Goal: Information Seeking & Learning: Learn about a topic

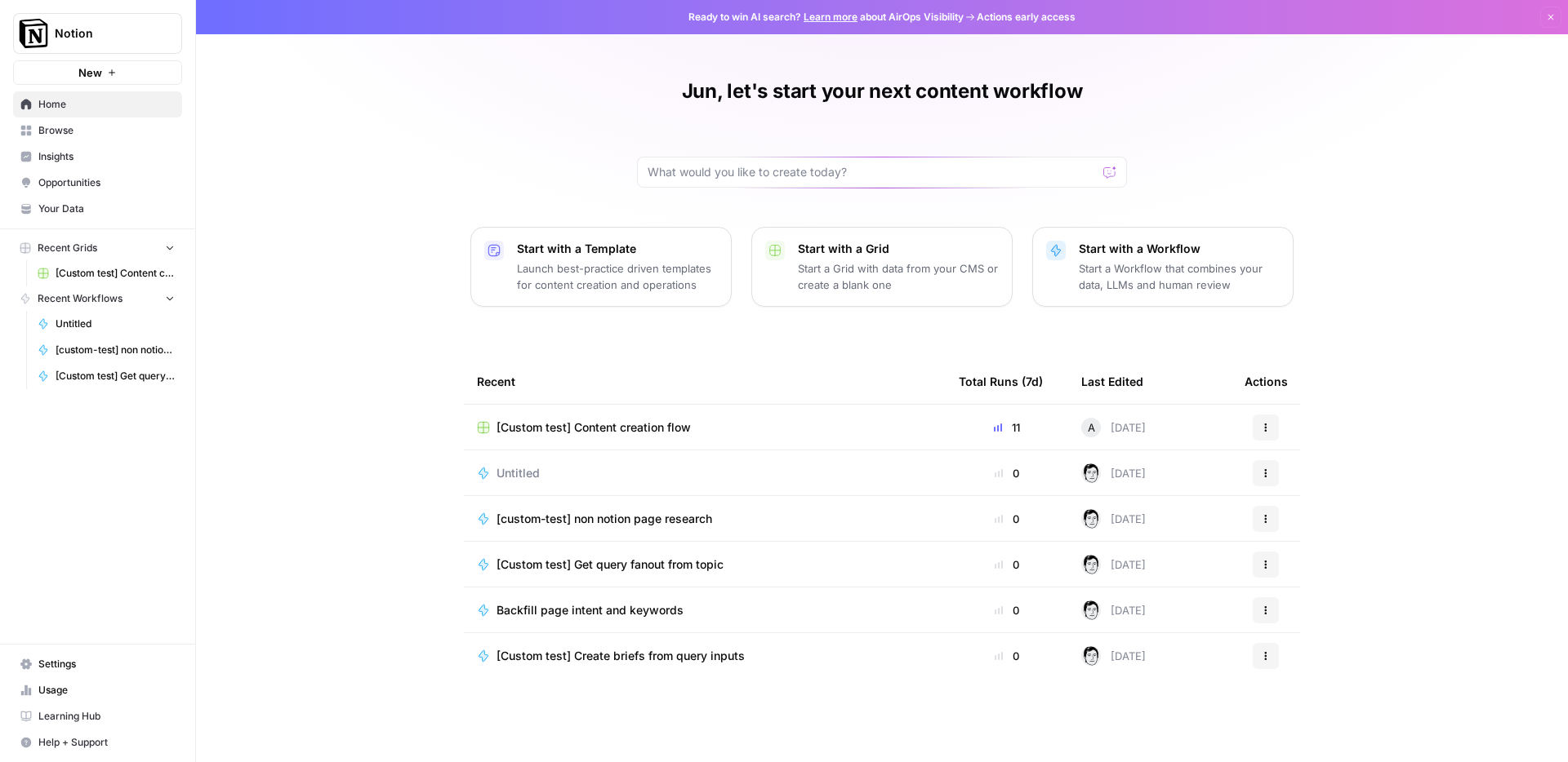
click at [46, 136] on span "Browse" at bounding box center [107, 130] width 137 height 15
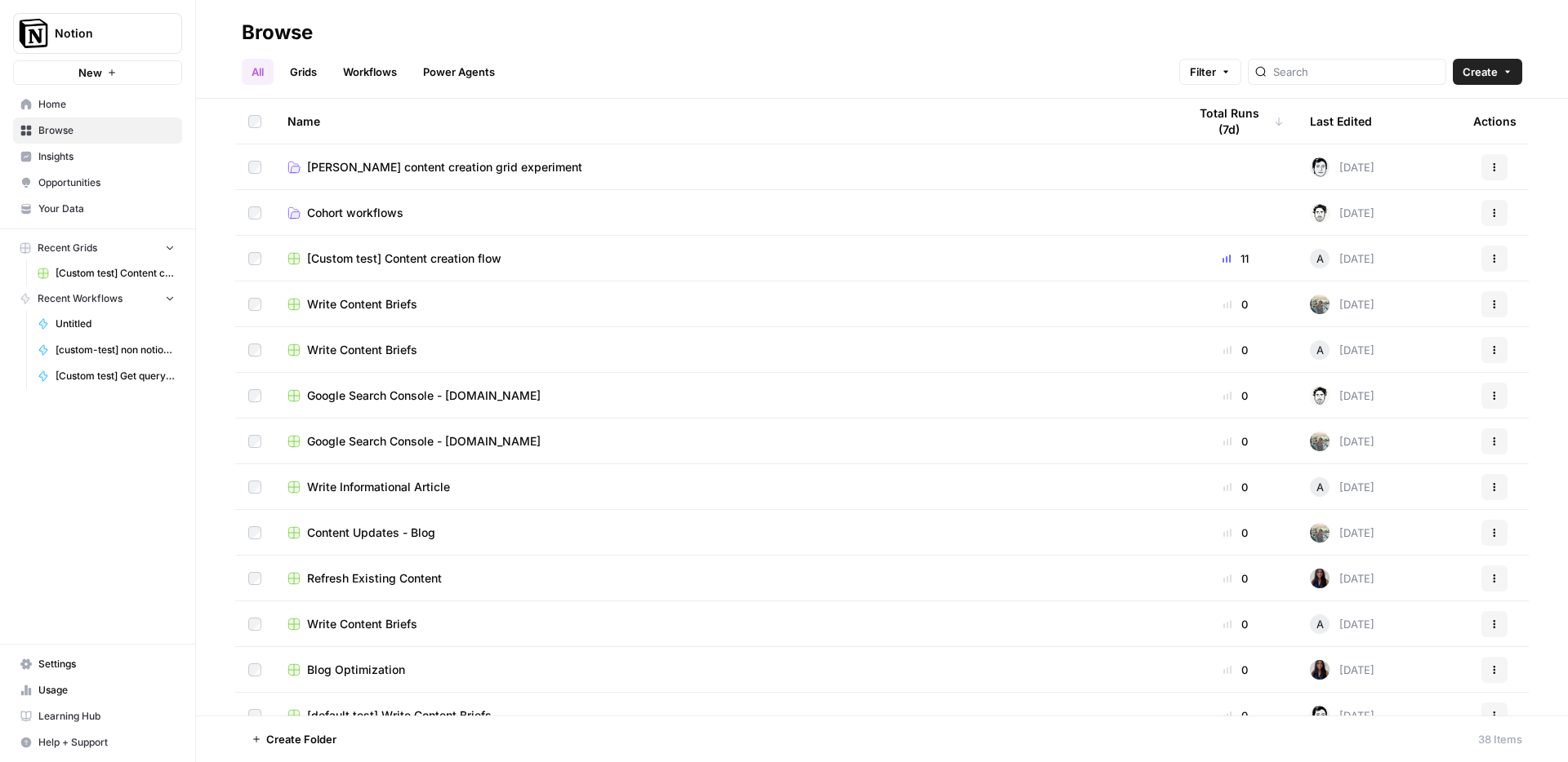
click at [65, 157] on span "Insights" at bounding box center [107, 156] width 137 height 15
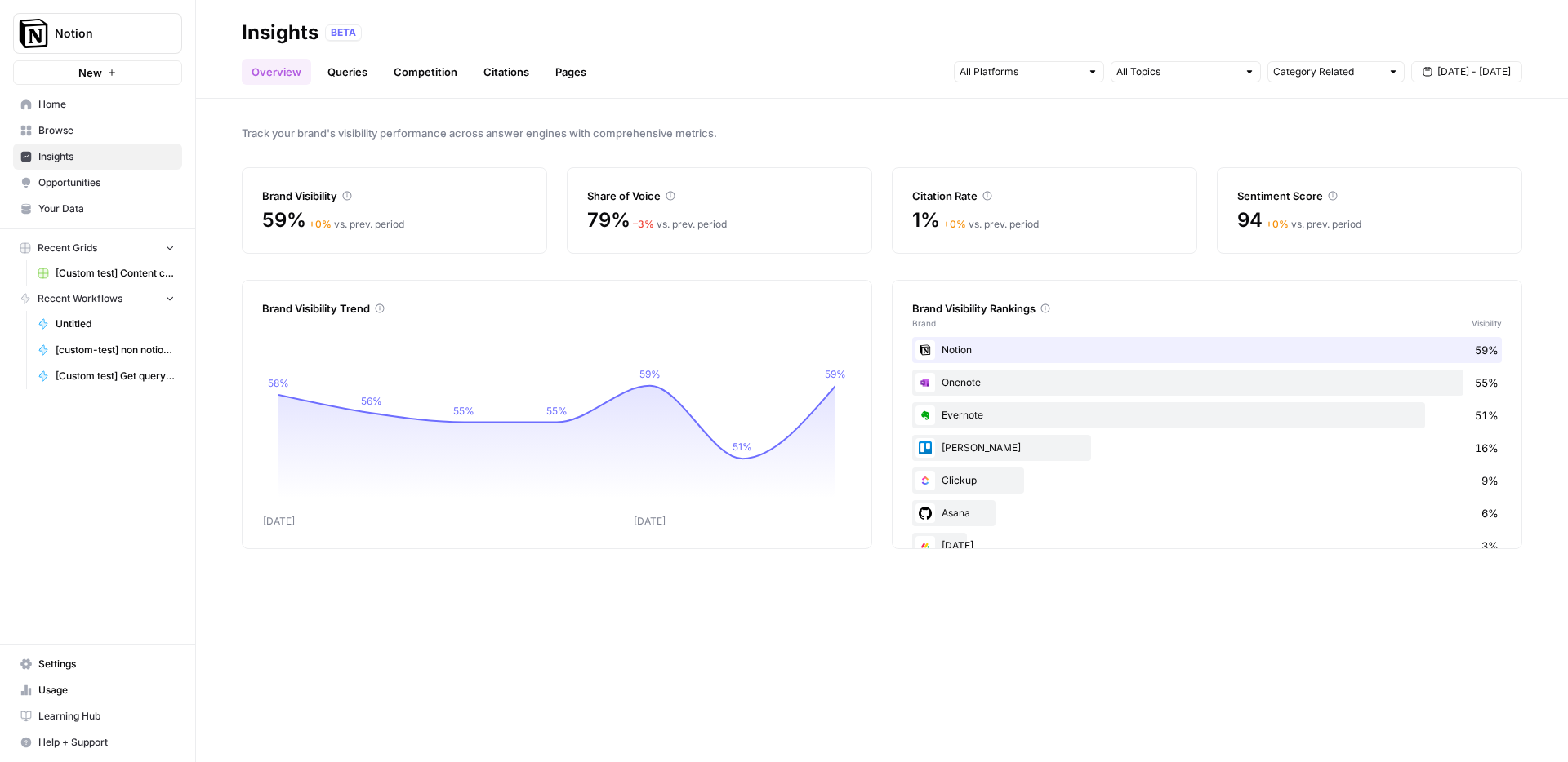
click at [1054, 401] on div "Notion 59% Onenote 55% Evernote 51% [PERSON_NAME] 16% Clickup 9% Asana 6% [DATE…" at bounding box center [1207, 497] width 590 height 320
click at [322, 55] on div "Overview Queries Competition Citations Pages Category Related [DATE] - [DATE]" at bounding box center [882, 65] width 1280 height 39
click at [336, 71] on link "Queries" at bounding box center [348, 72] width 60 height 26
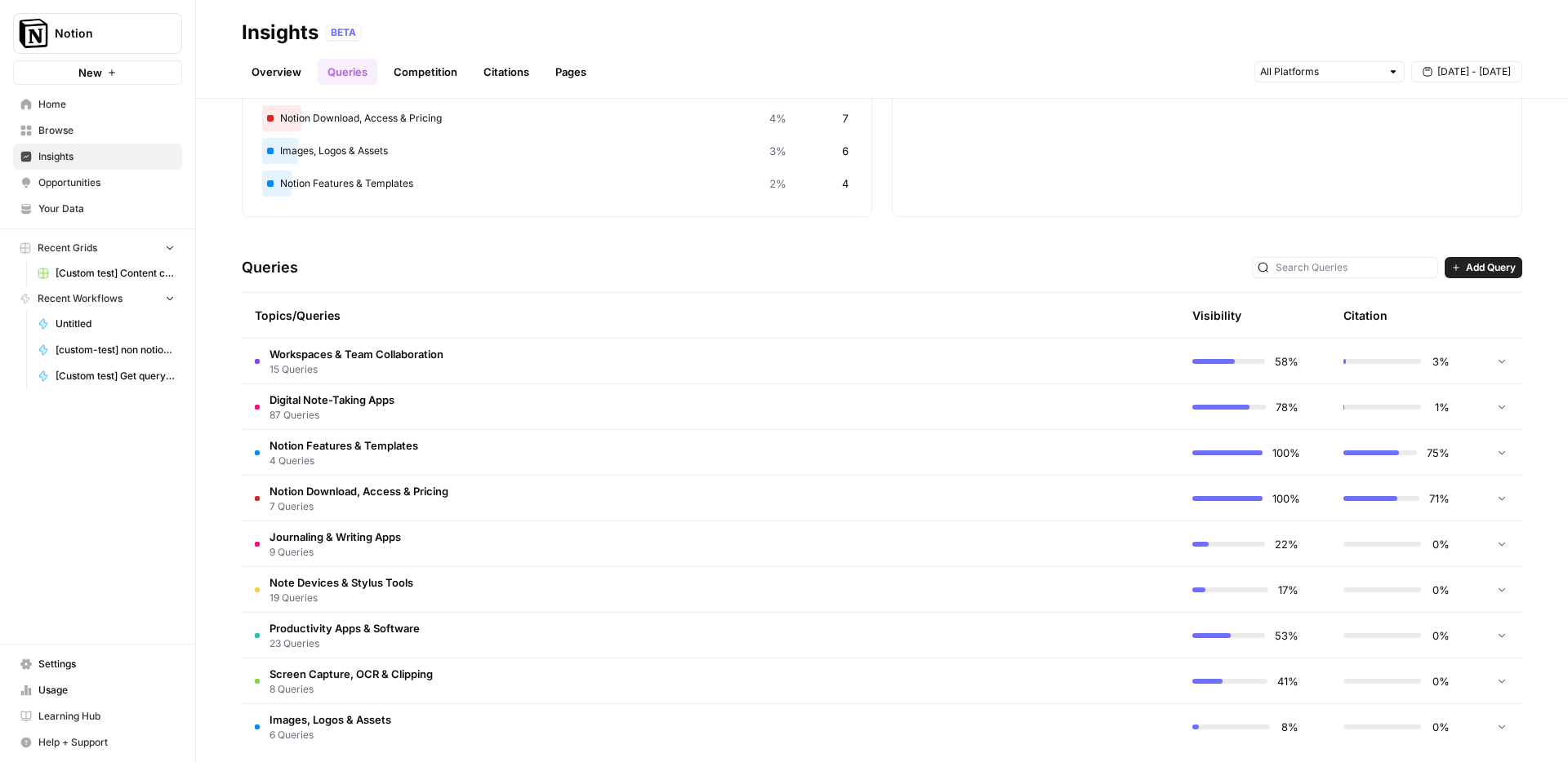
scroll to position [200, 0]
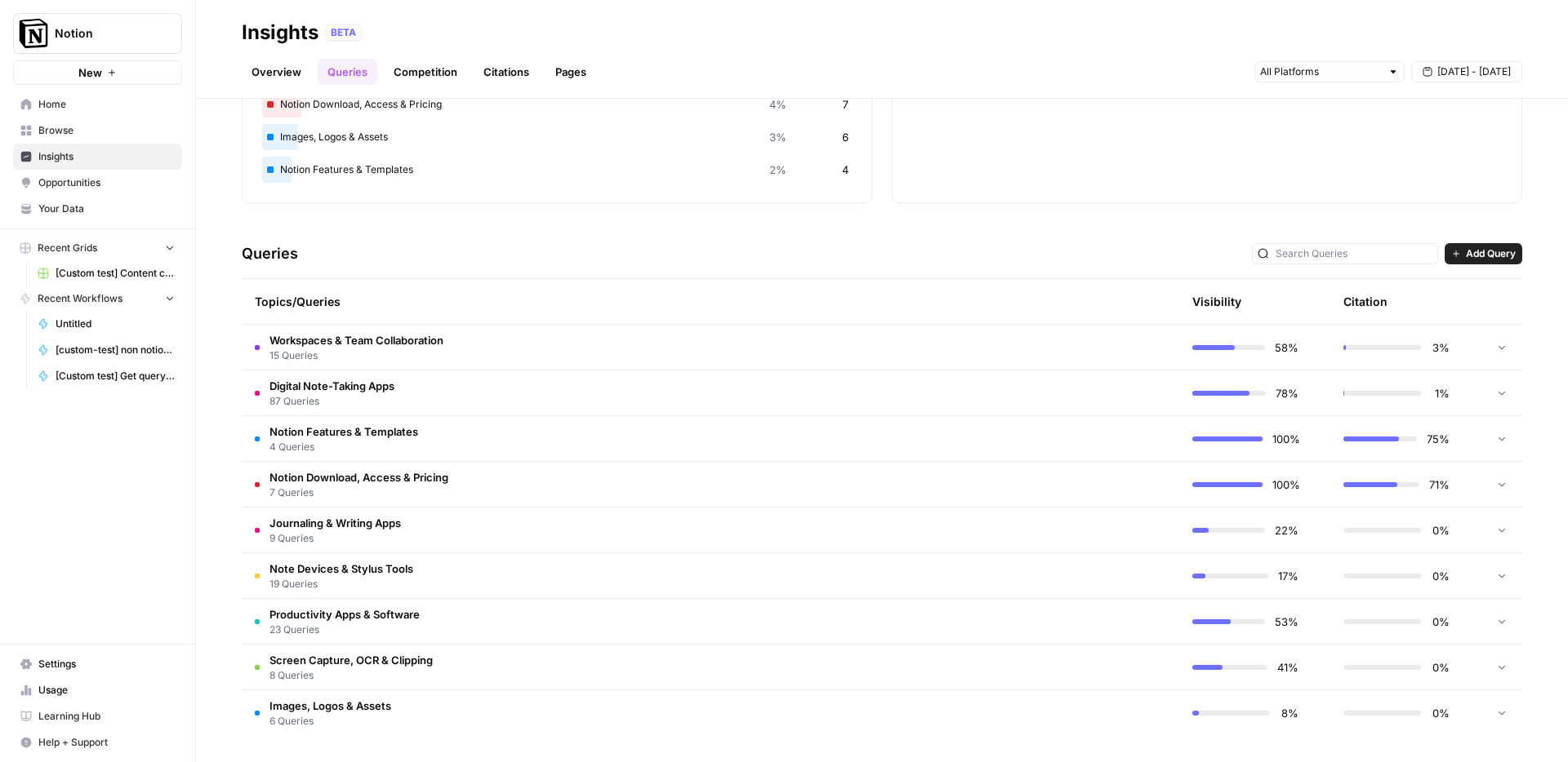
click at [1477, 258] on span "Add Query" at bounding box center [1490, 254] width 49 height 15
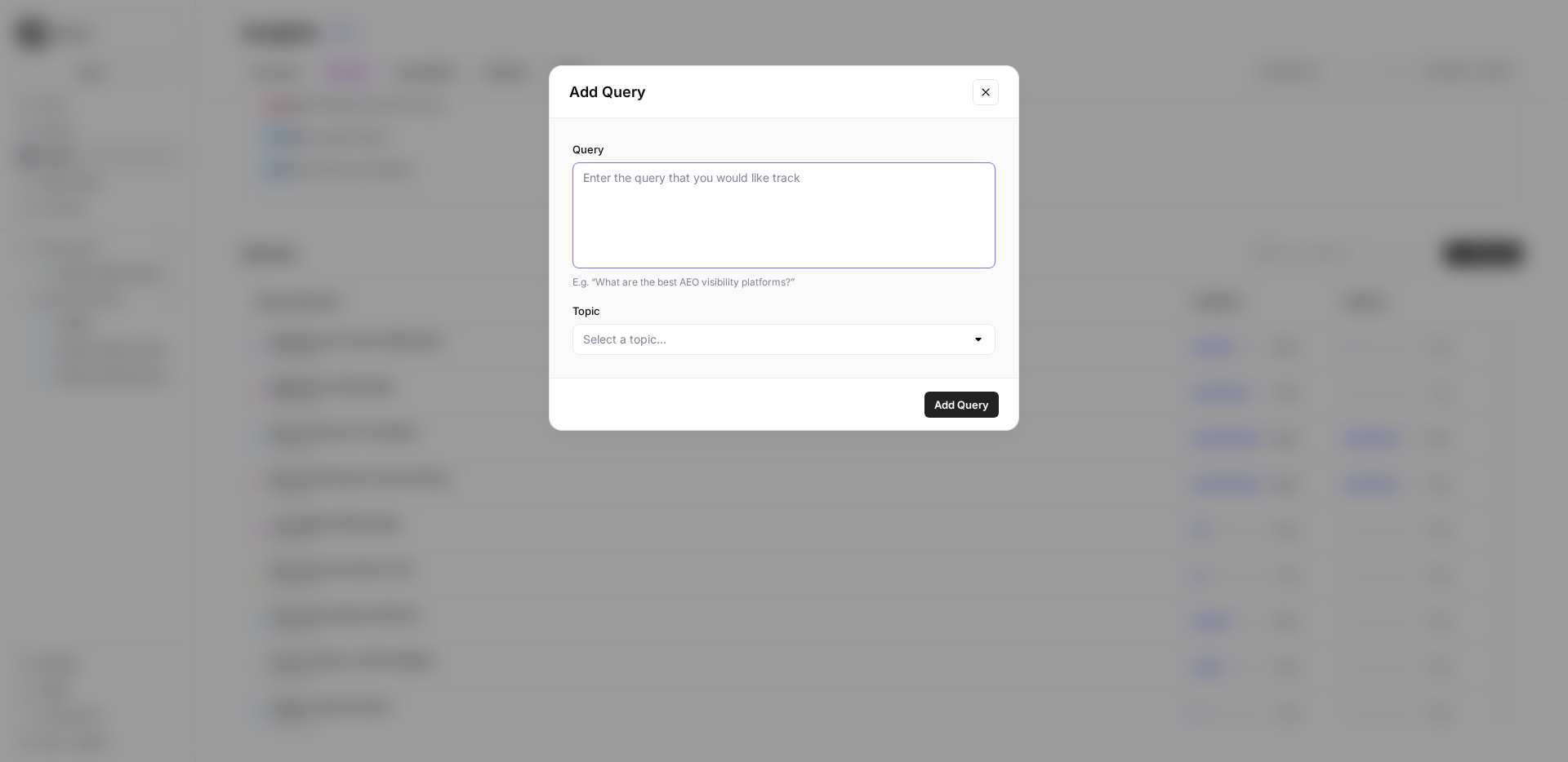
click at [732, 202] on textarea "Query" at bounding box center [784, 215] width 402 height 91
type textarea "A"
type textarea "what's the best ai note taker?"
click at [733, 342] on input "Topic" at bounding box center [774, 339] width 383 height 16
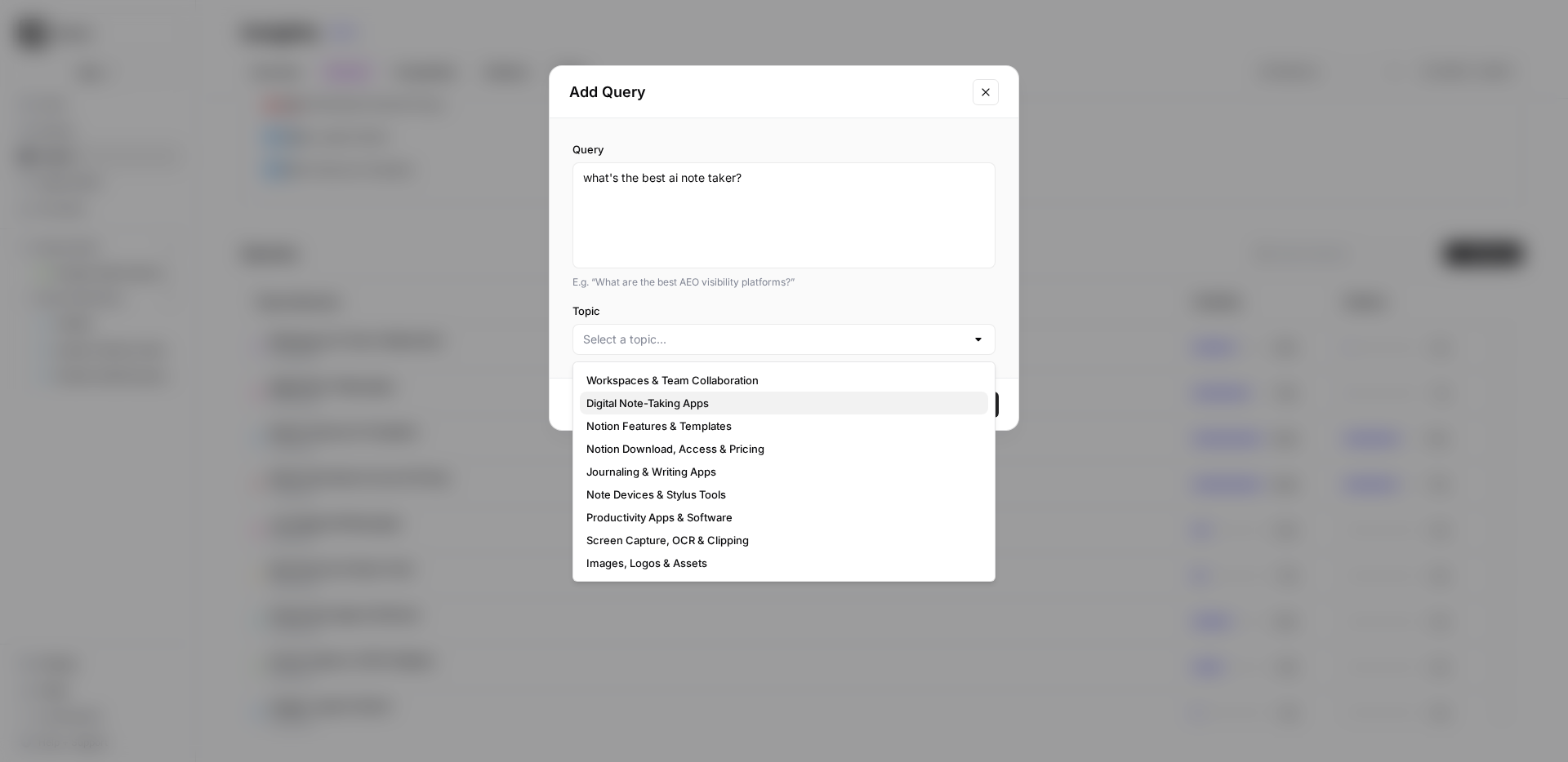
click at [762, 406] on span "Digital Note-Taking Apps" at bounding box center [780, 403] width 388 height 16
type input "Digital Note-Taking Apps"
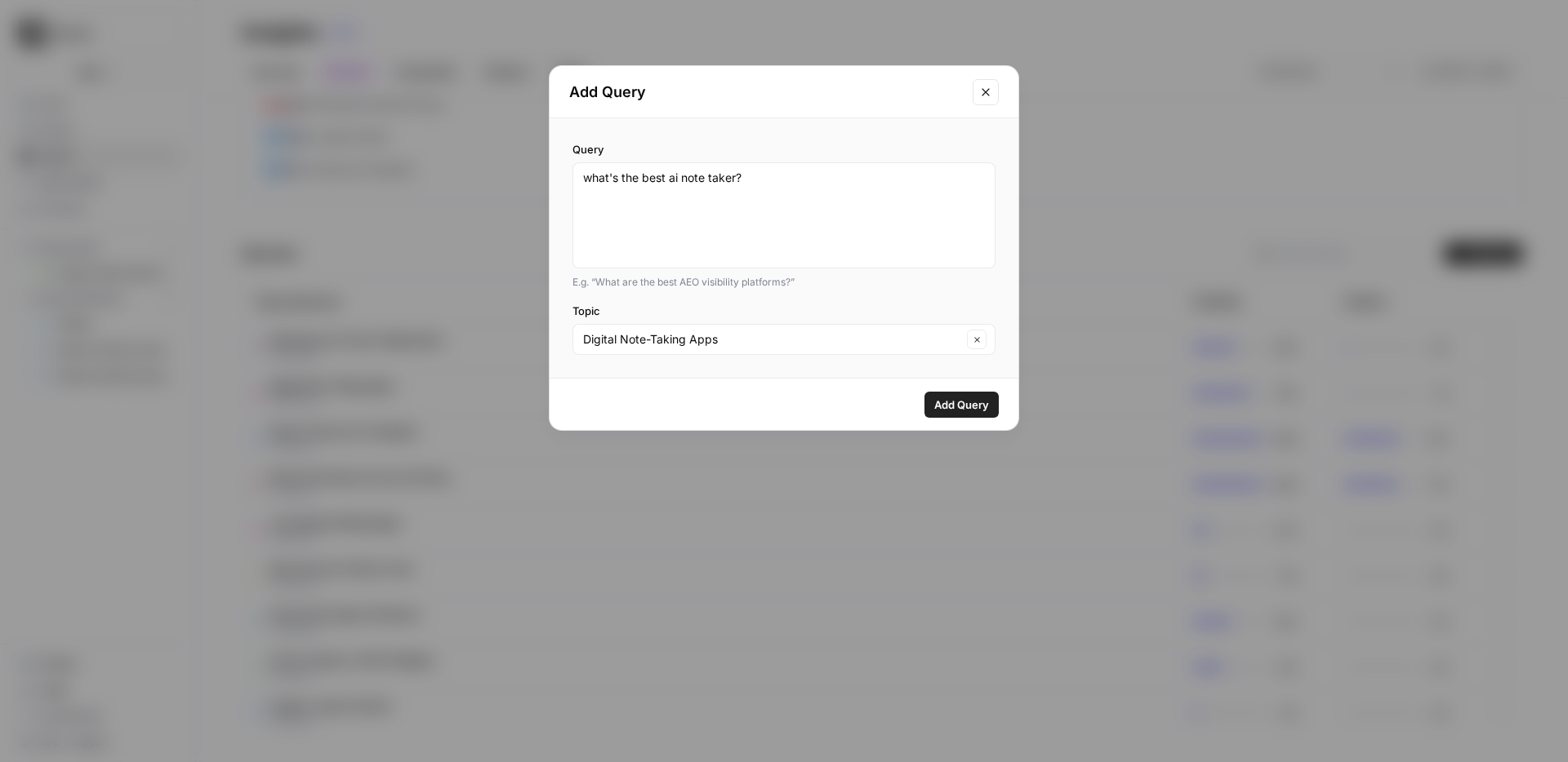
click at [934, 409] on span "Add Query" at bounding box center [961, 405] width 54 height 16
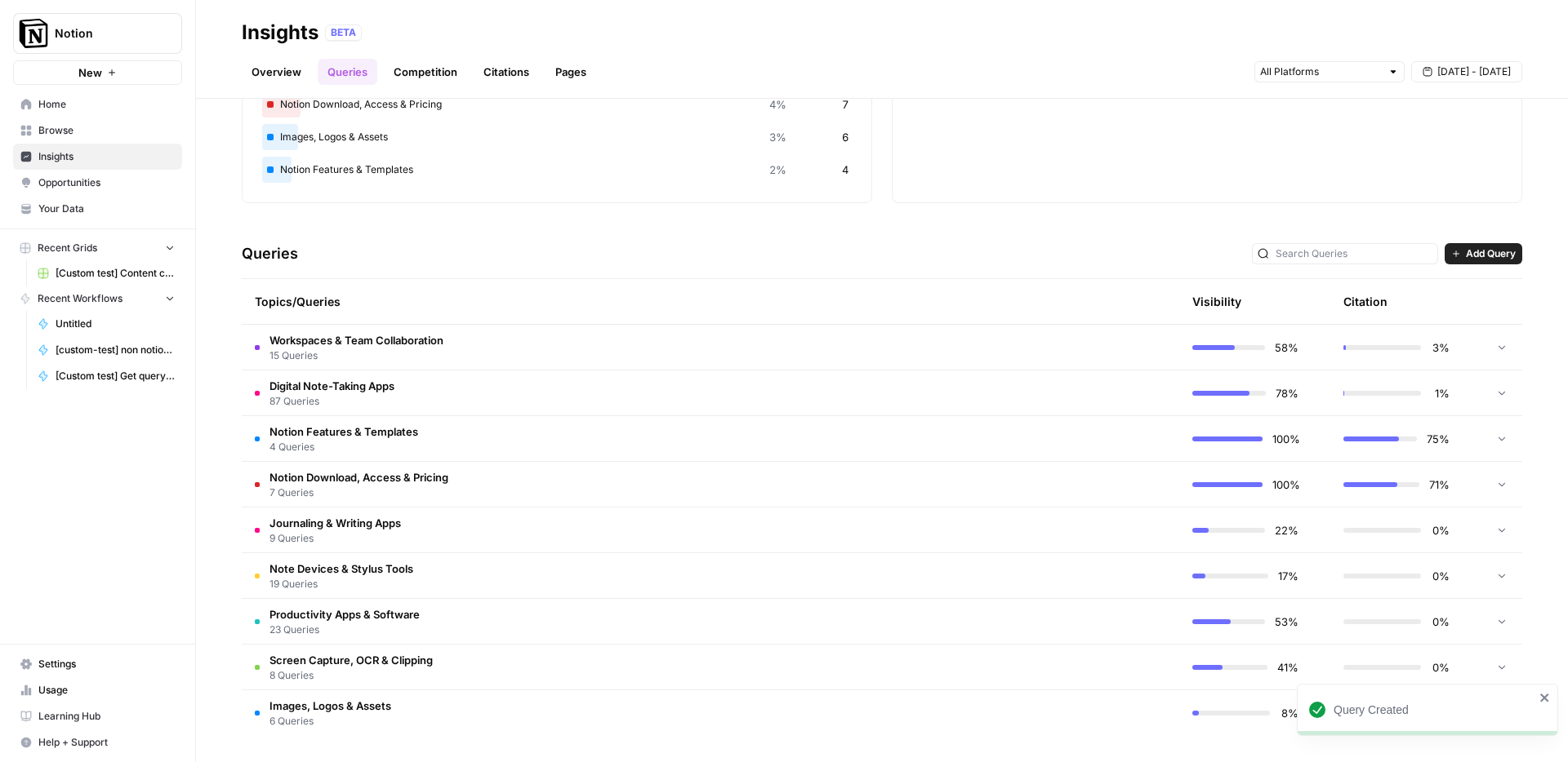
click at [304, 392] on span "Digital Note-Taking Apps" at bounding box center [331, 385] width 125 height 16
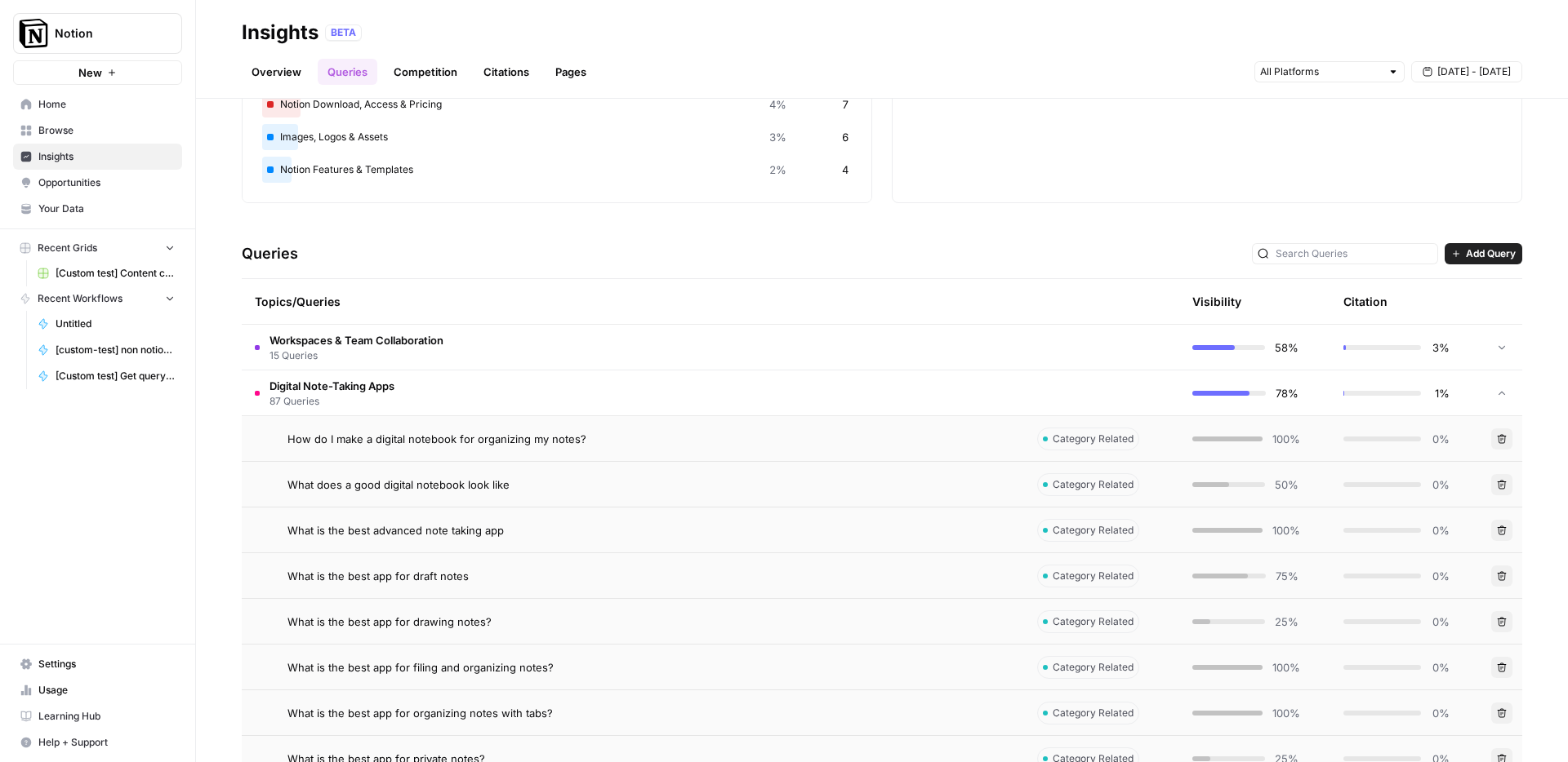
click at [488, 441] on span "How do I make a digital notebook for organizing my notes?" at bounding box center [437, 439] width 299 height 16
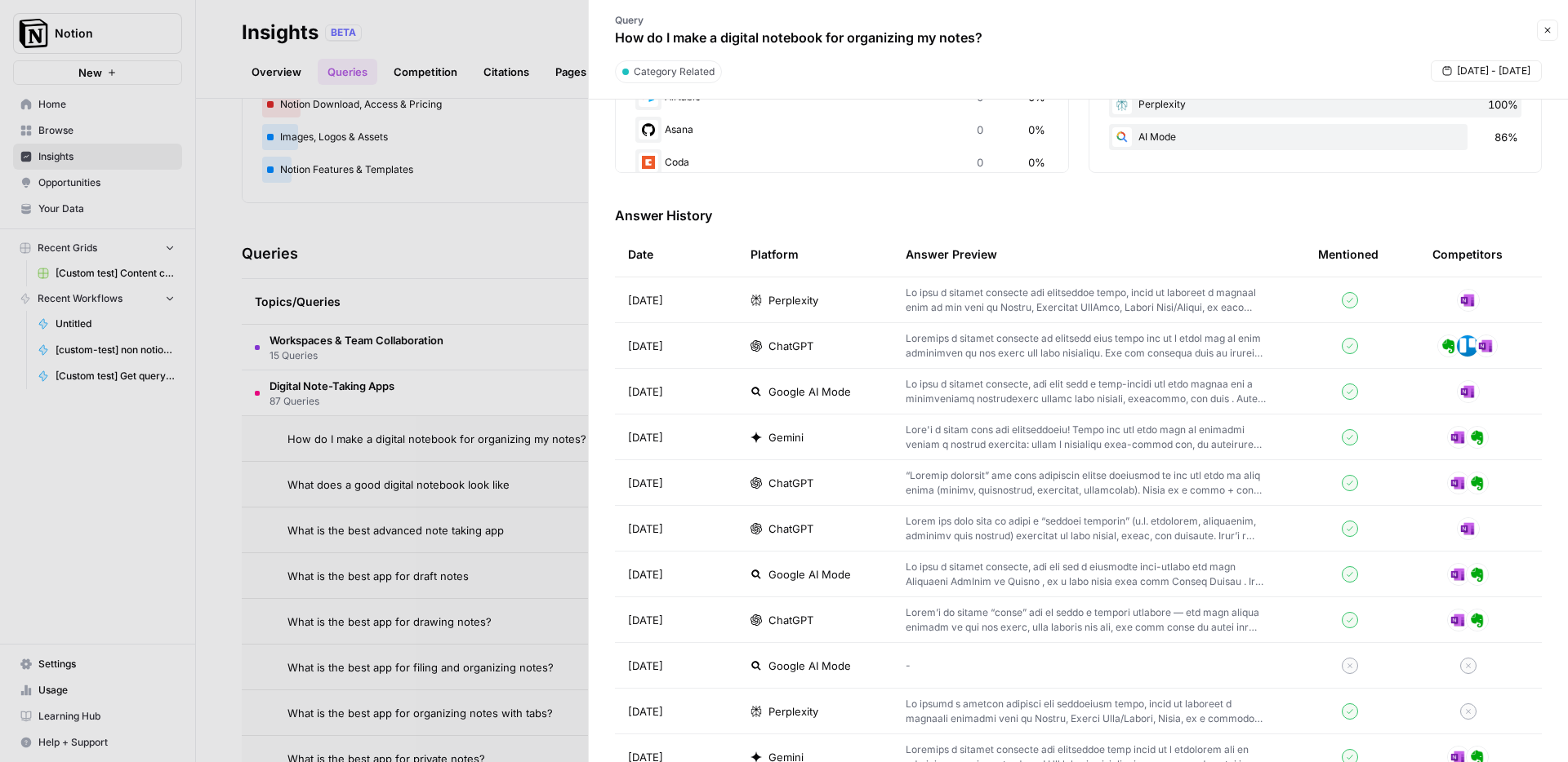
scroll to position [395, 0]
click at [429, 413] on div at bounding box center [784, 381] width 1568 height 762
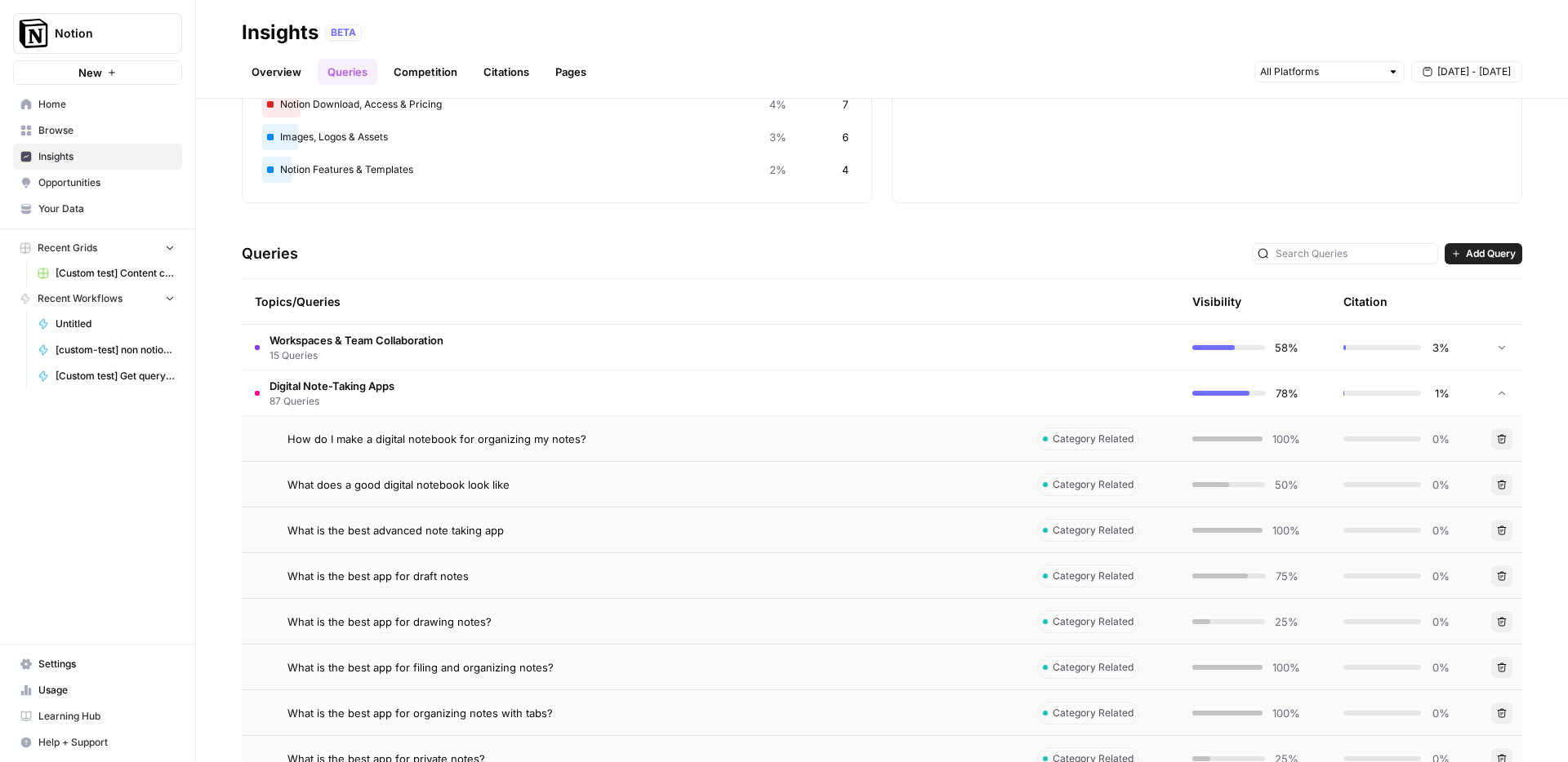
click at [429, 411] on td "Digital Note-Taking Apps 87 Queries" at bounding box center [633, 393] width 783 height 45
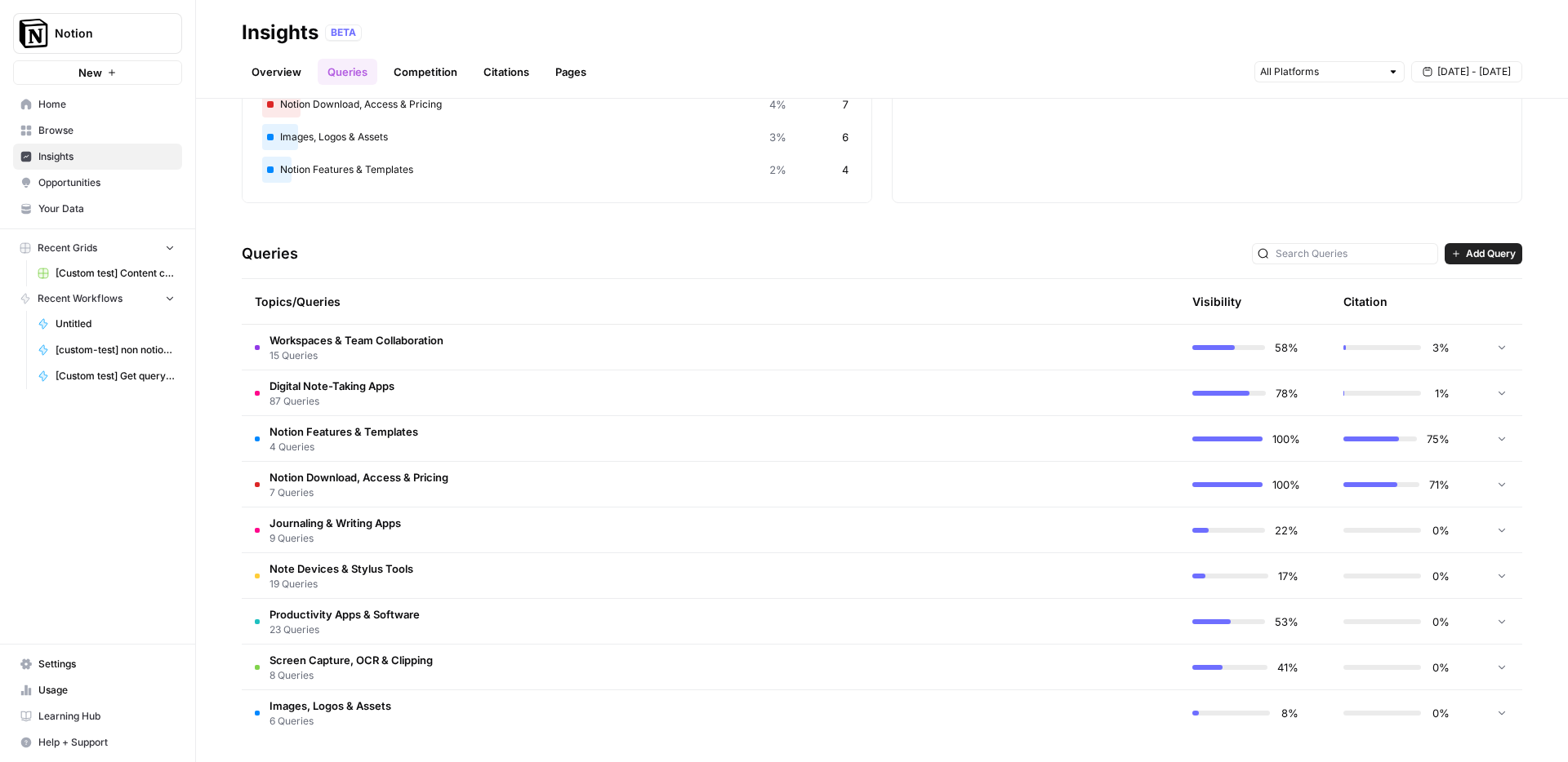
click at [371, 375] on td "Digital Note-Taking Apps 87 Queries" at bounding box center [633, 393] width 783 height 45
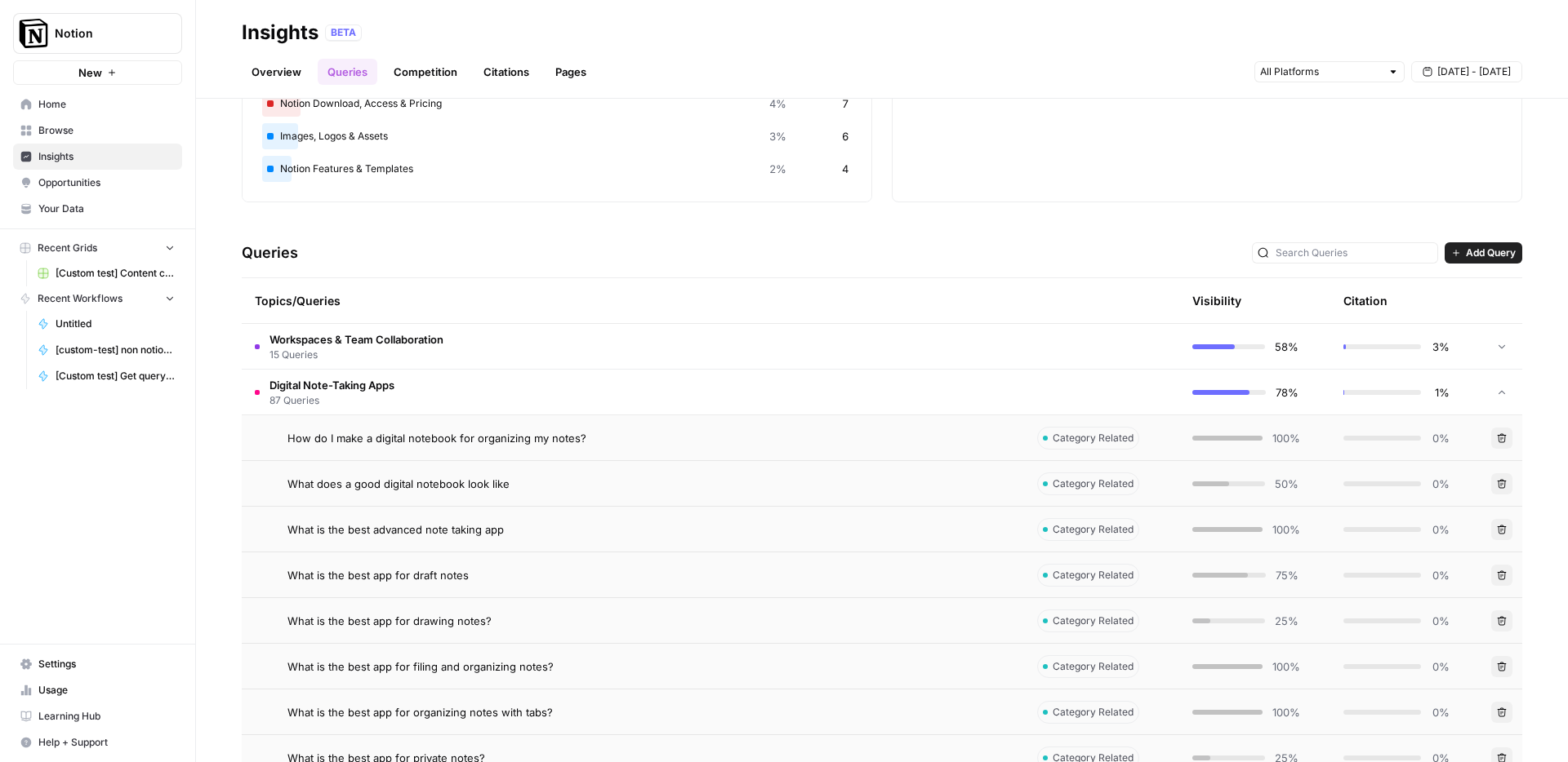
scroll to position [65, 0]
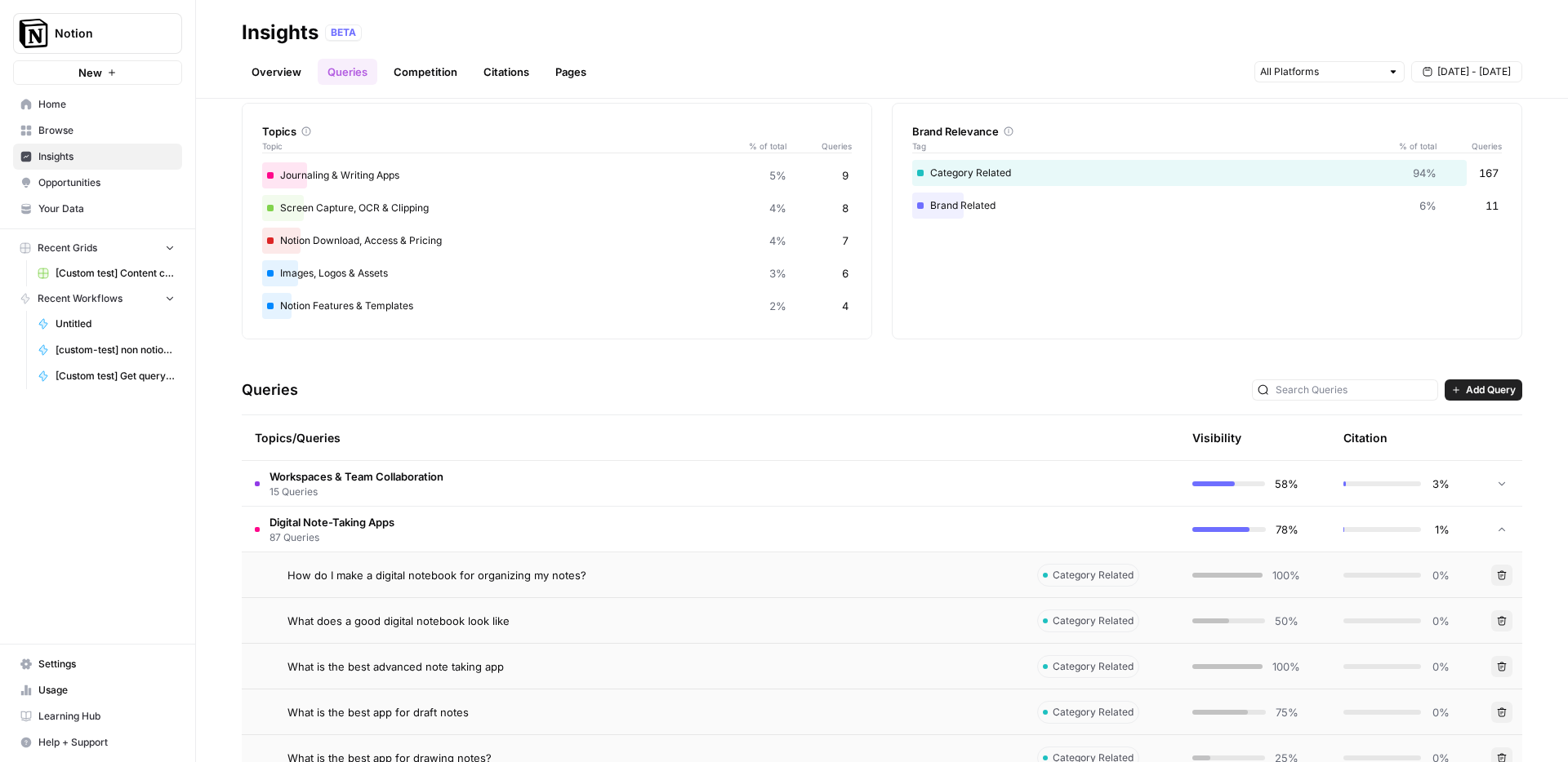
click at [1466, 393] on span "Add Query" at bounding box center [1490, 389] width 49 height 15
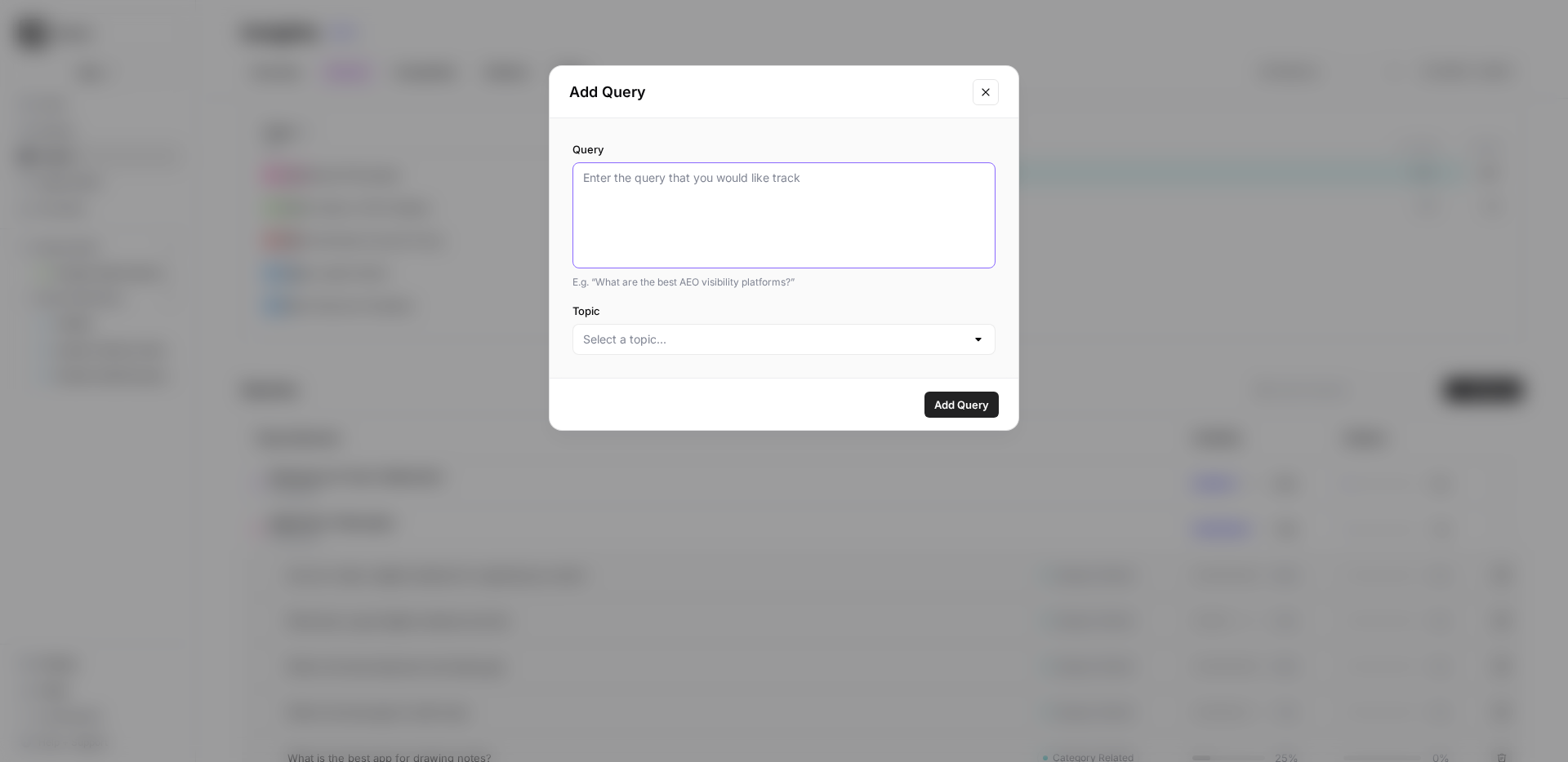
click at [678, 210] on textarea "Query" at bounding box center [784, 215] width 402 height 91
type textarea "h"
type textarea "what's the best ai meeting note taker?"
click at [676, 341] on input "Topic" at bounding box center [774, 339] width 383 height 16
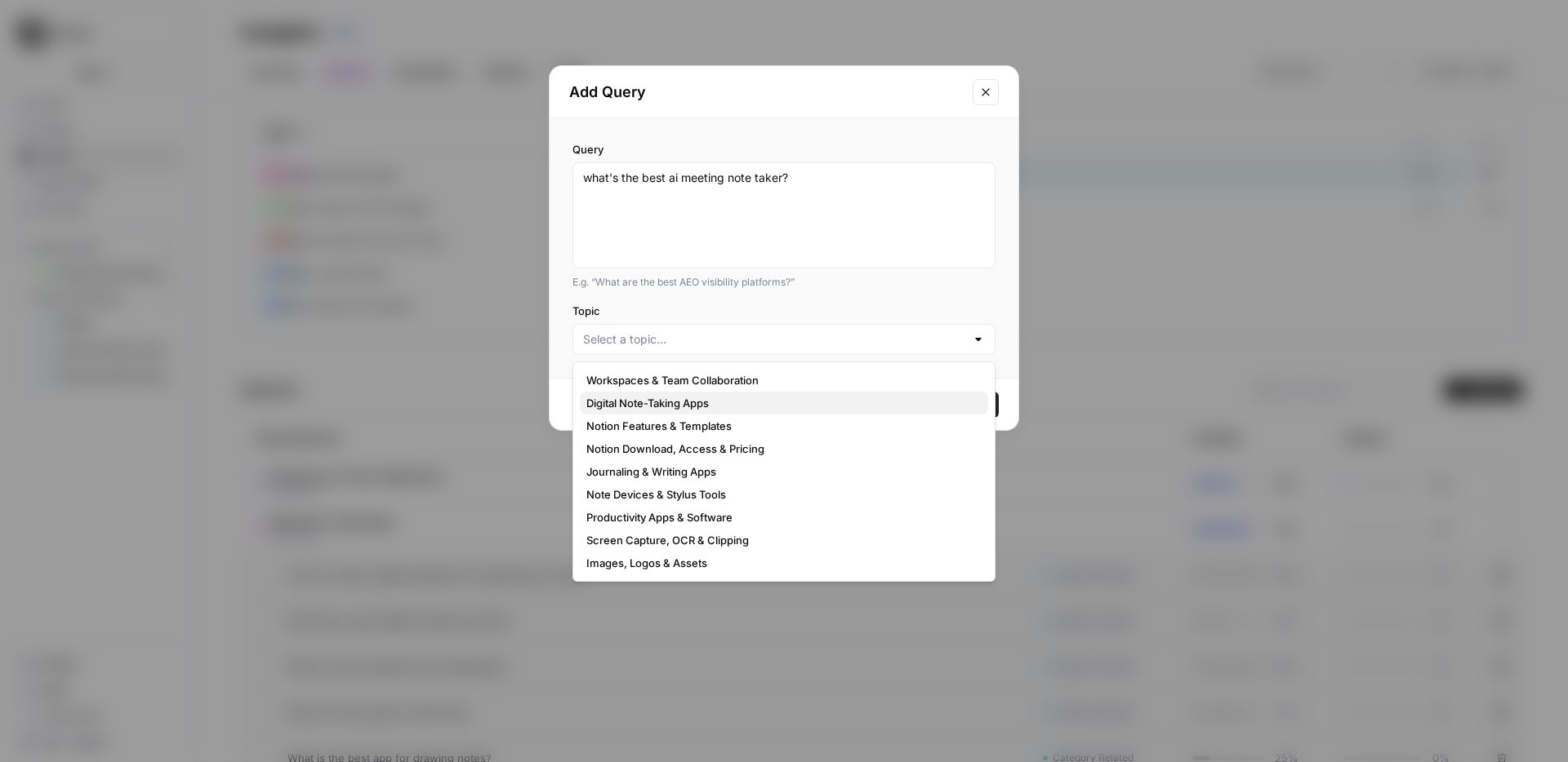
click at [748, 412] on button "Digital Note-Taking Apps" at bounding box center [784, 404] width 408 height 23
type input "Digital Note-Taking Apps"
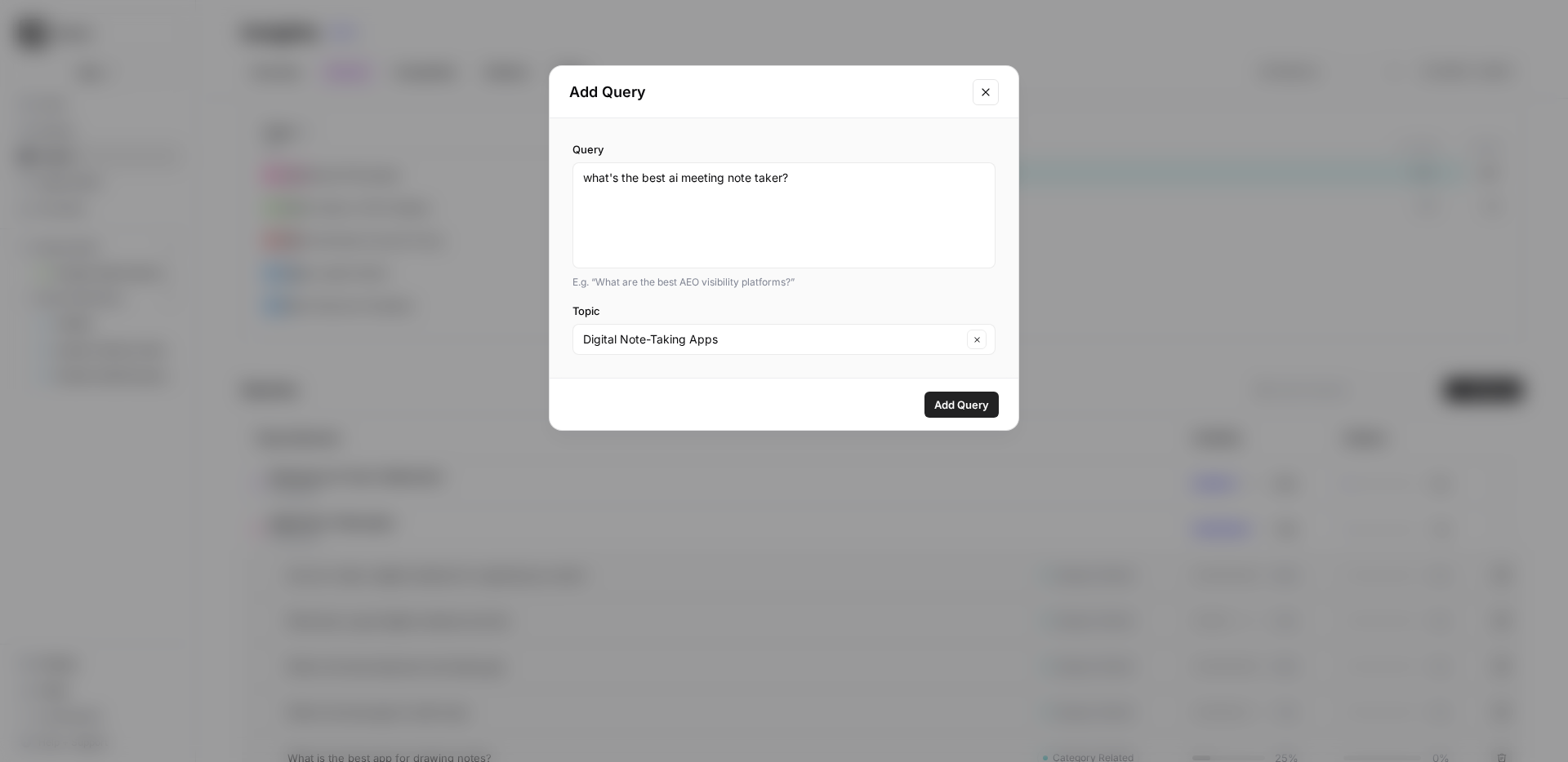
click at [943, 402] on span "Add Query" at bounding box center [961, 405] width 54 height 16
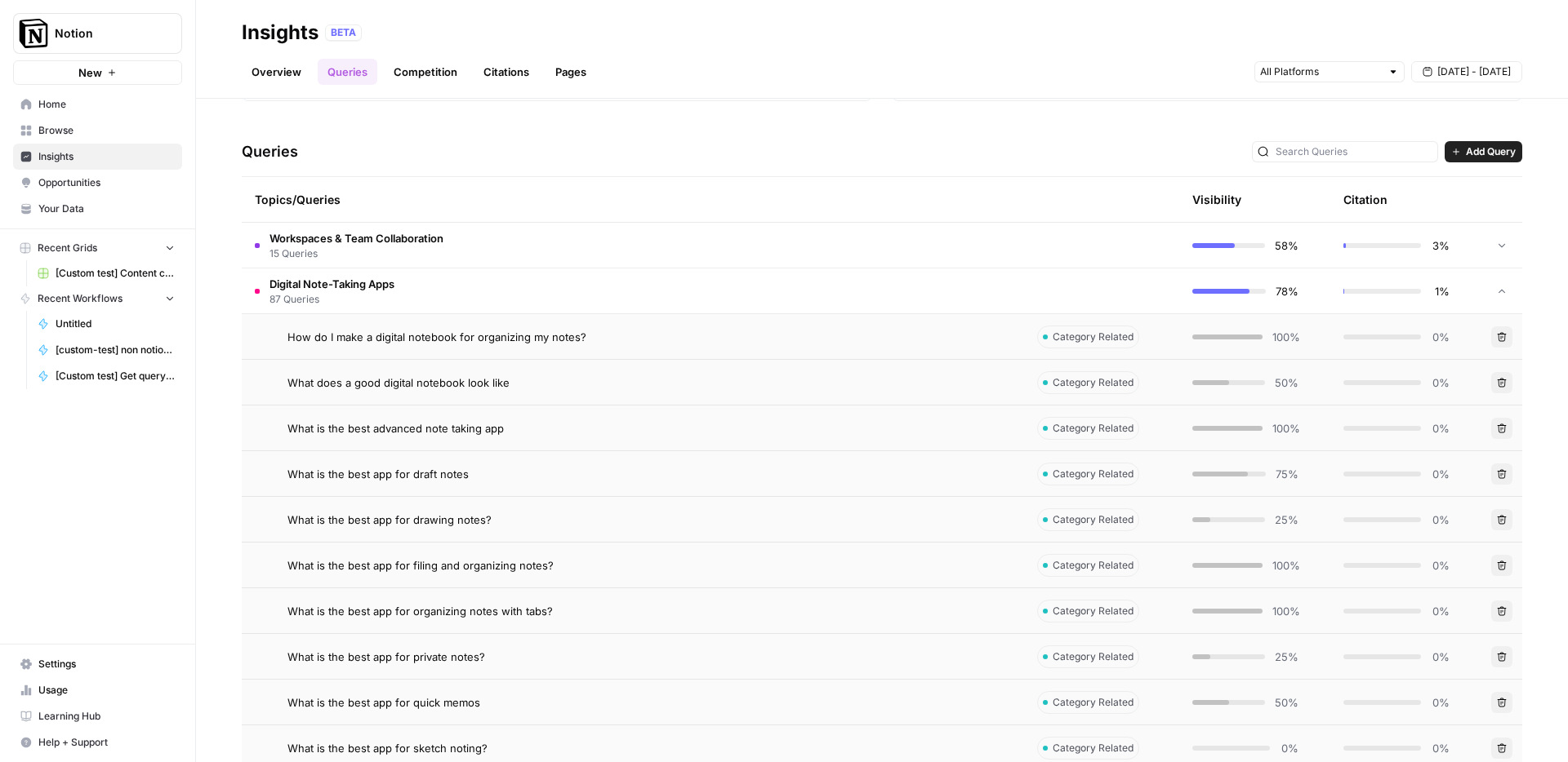
scroll to position [301, 0]
click at [1096, 340] on span "Category Related" at bounding box center [1092, 338] width 80 height 15
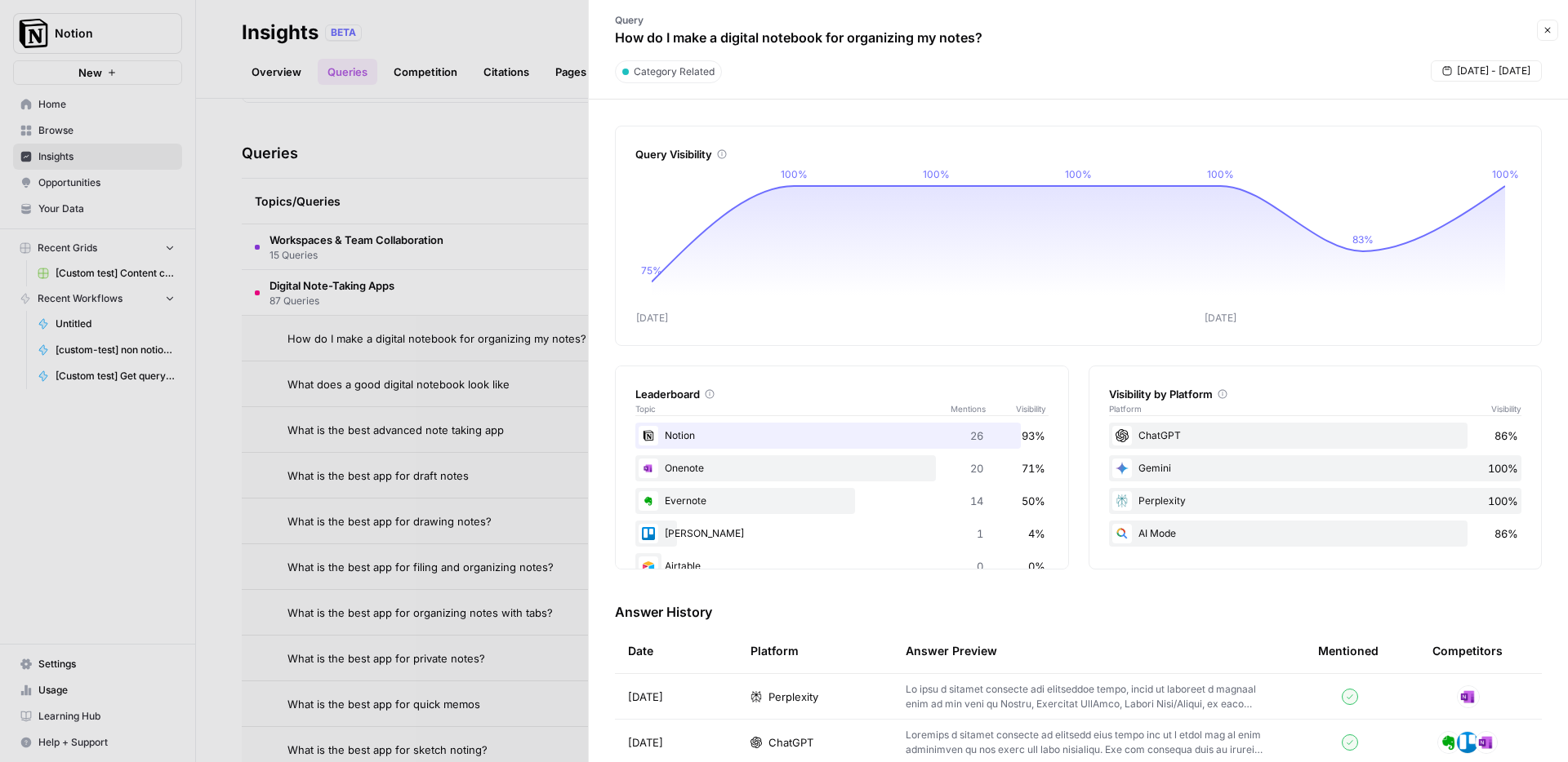
click at [449, 320] on div at bounding box center [784, 381] width 1568 height 762
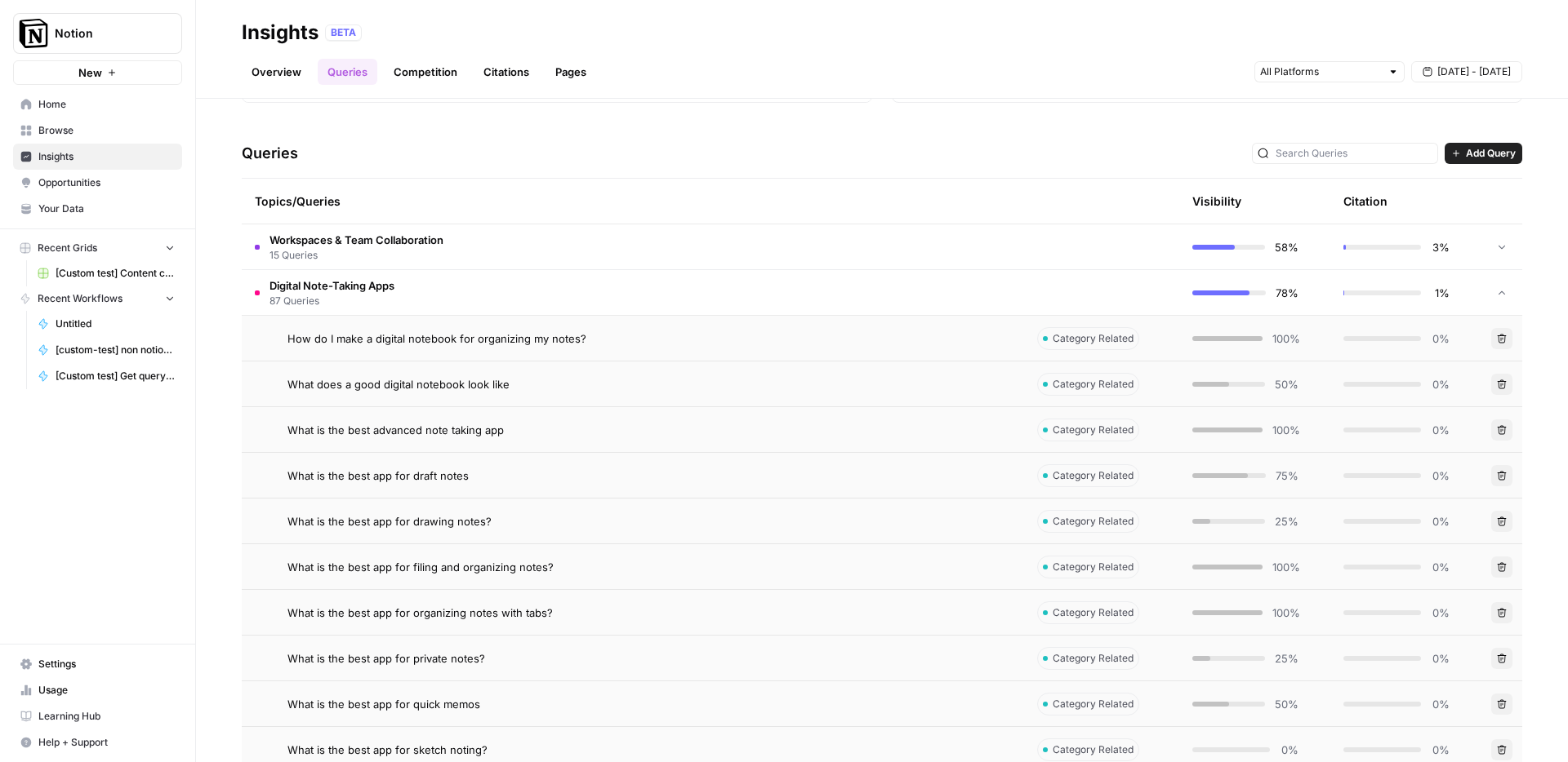
click at [847, 532] on td "What is the best app for drawing notes?" at bounding box center [633, 521] width 783 height 45
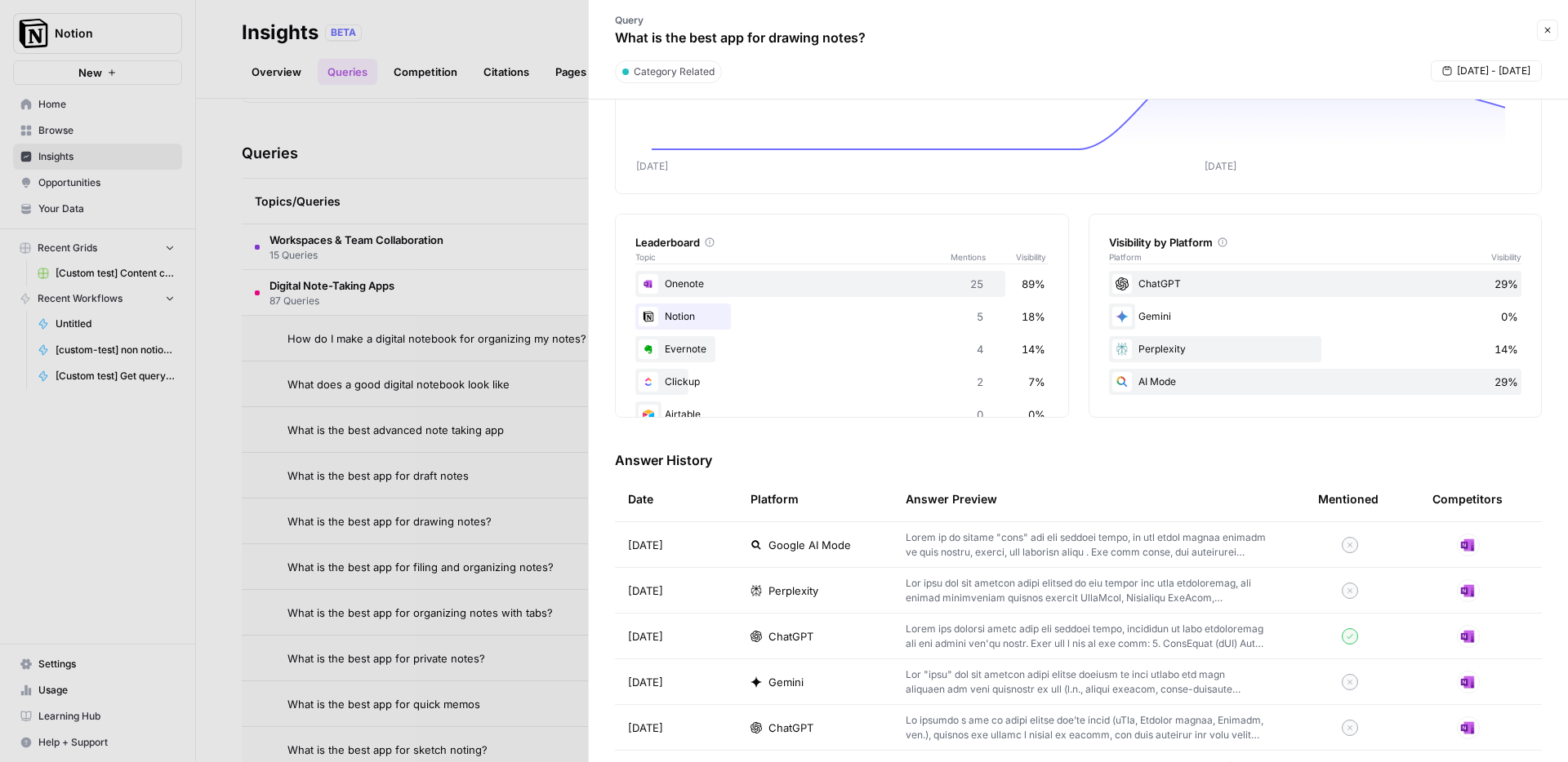
scroll to position [153, 0]
click at [789, 320] on div "Notion 5 18%" at bounding box center [842, 315] width 414 height 26
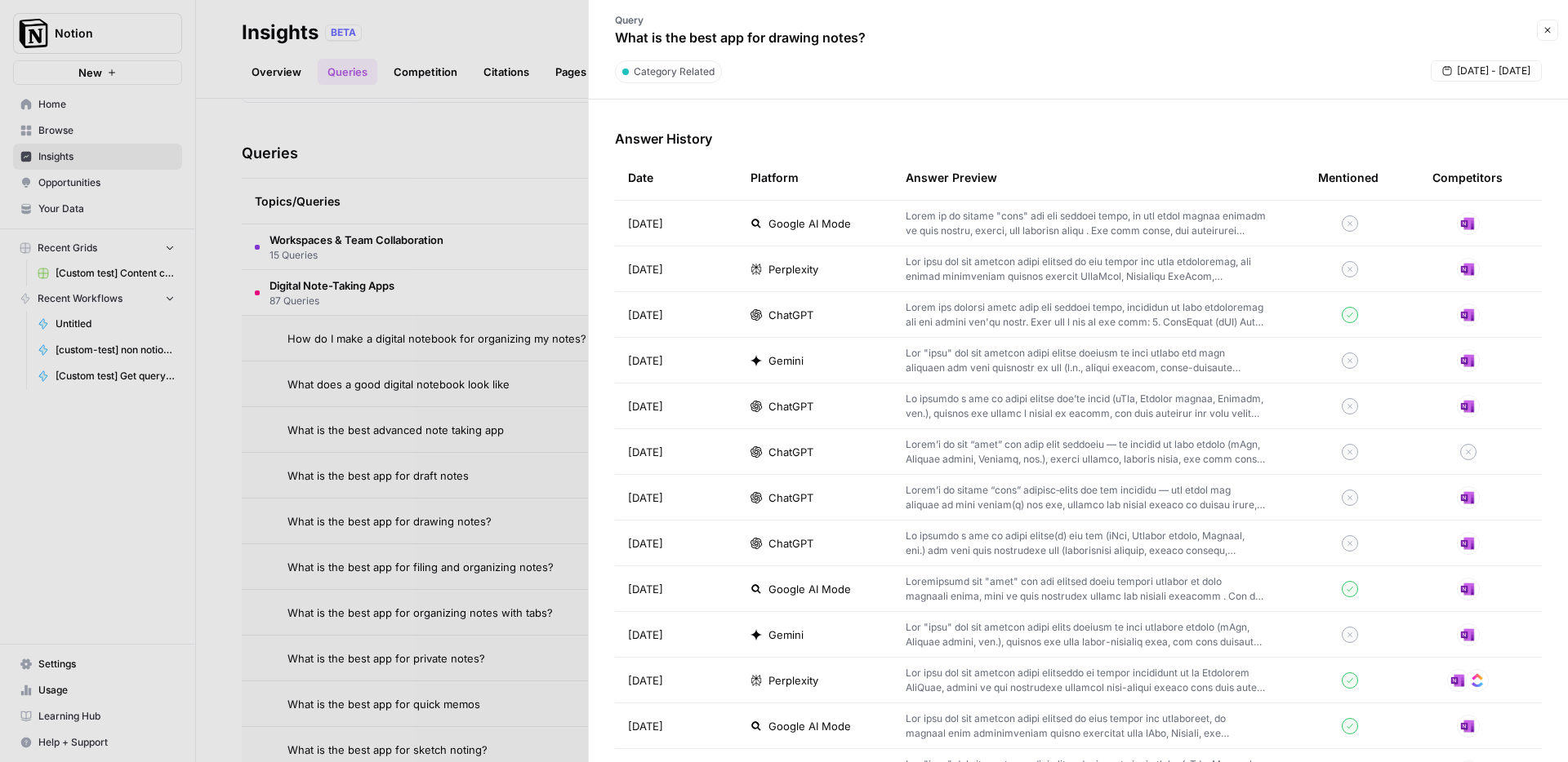
scroll to position [455, 0]
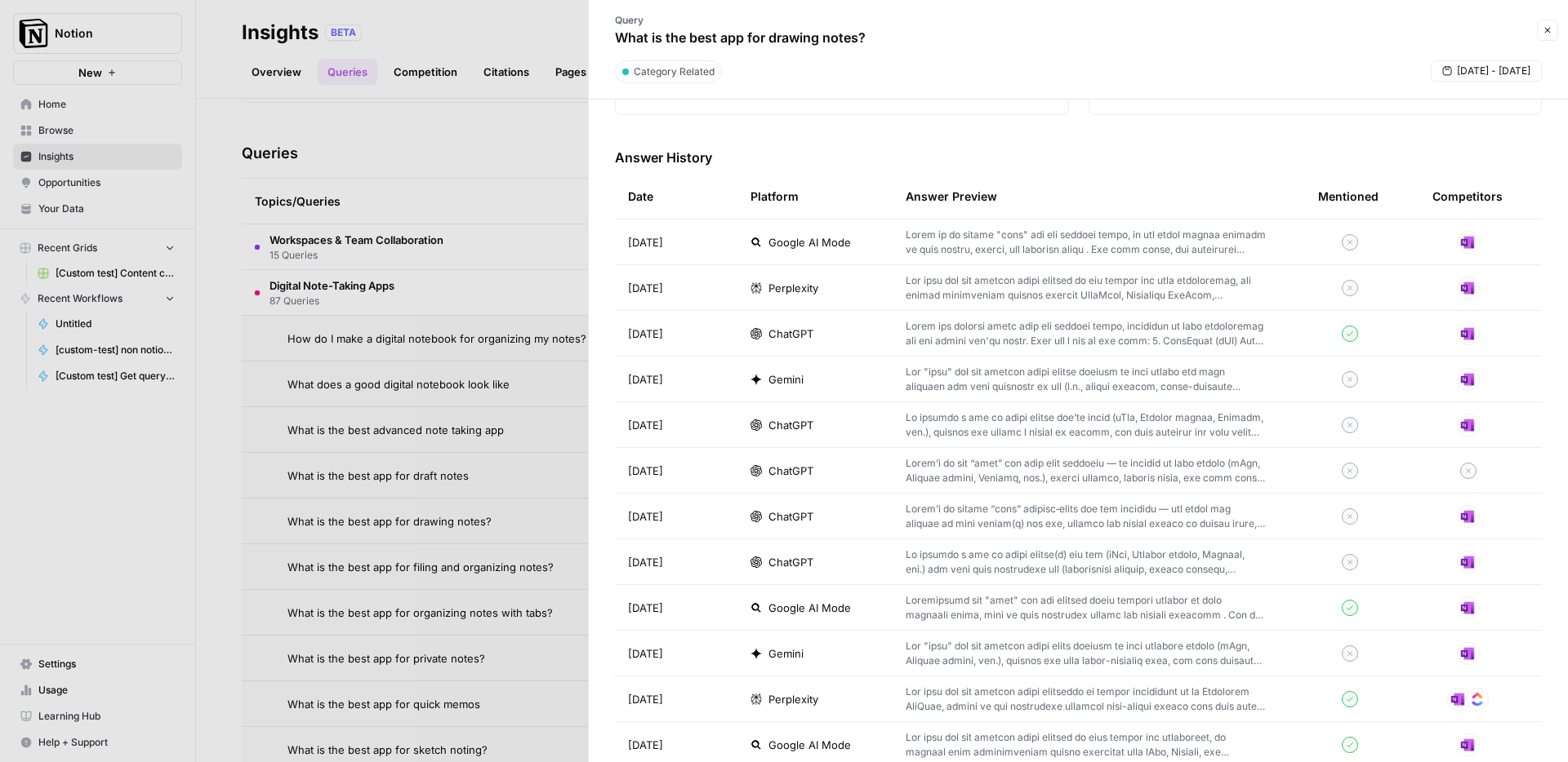
click at [1016, 244] on p at bounding box center [1086, 242] width 360 height 29
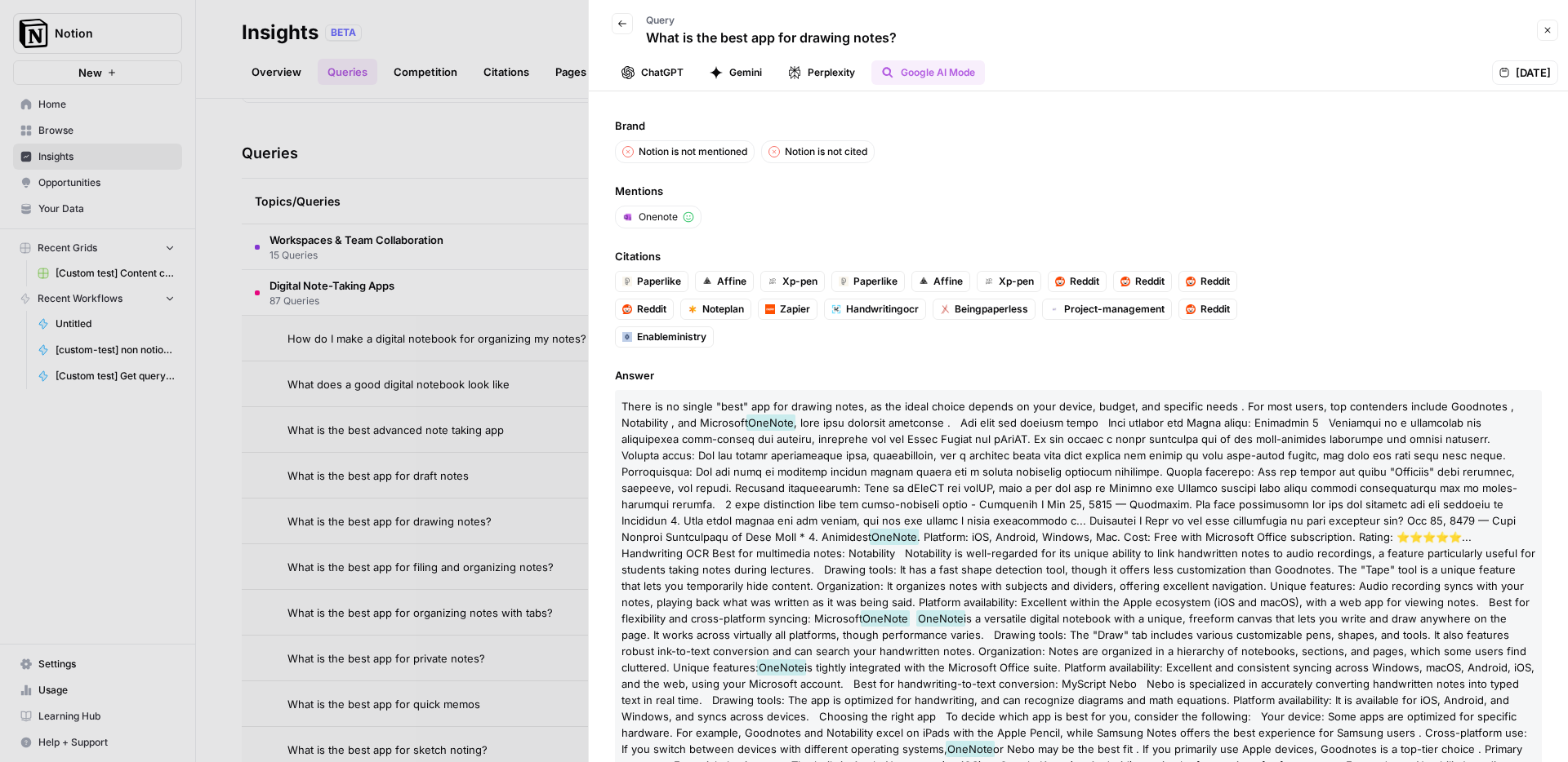
click at [827, 70] on button "Perplexity" at bounding box center [820, 72] width 86 height 24
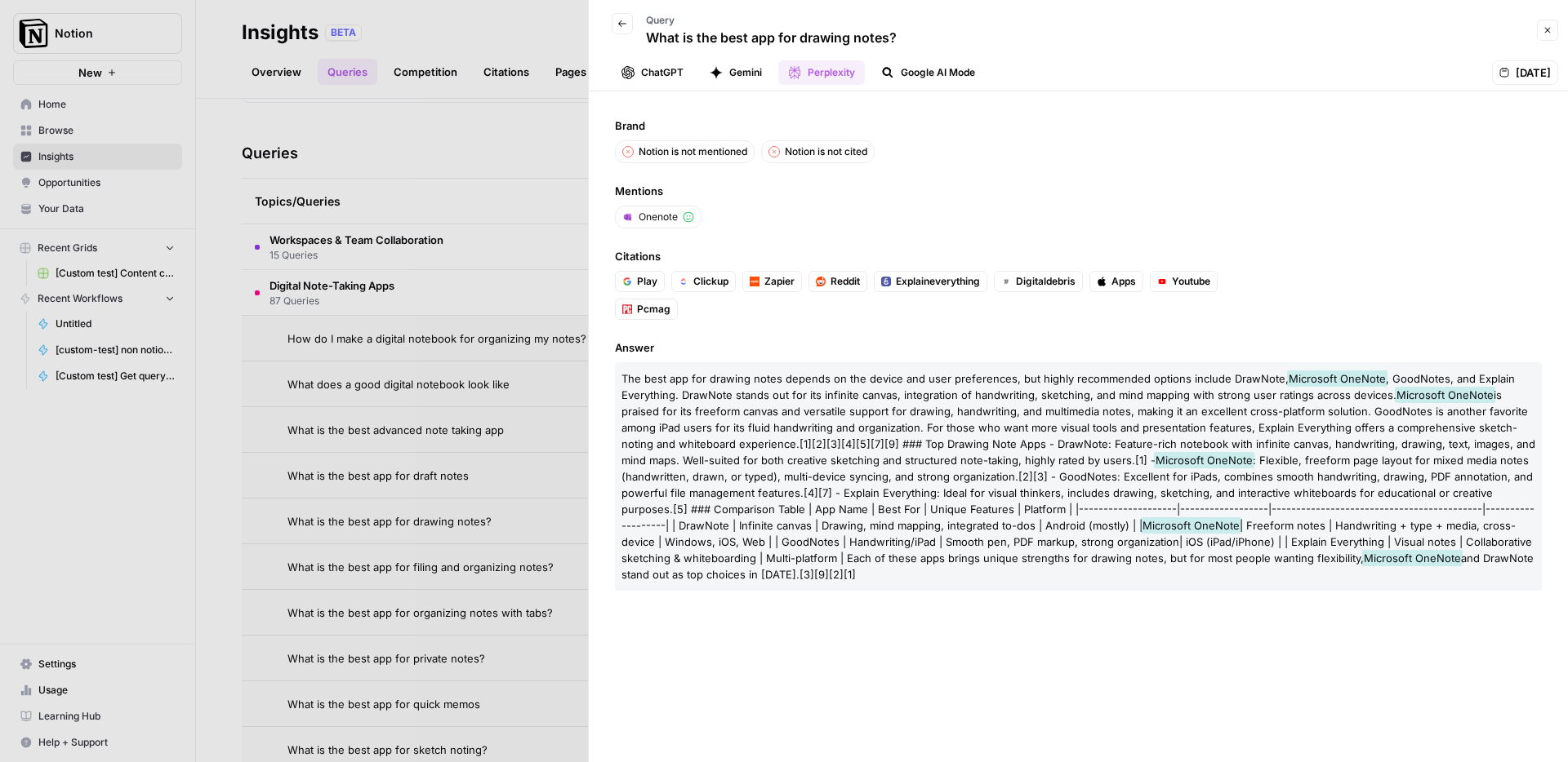
click at [741, 75] on button "Gemini" at bounding box center [735, 72] width 72 height 24
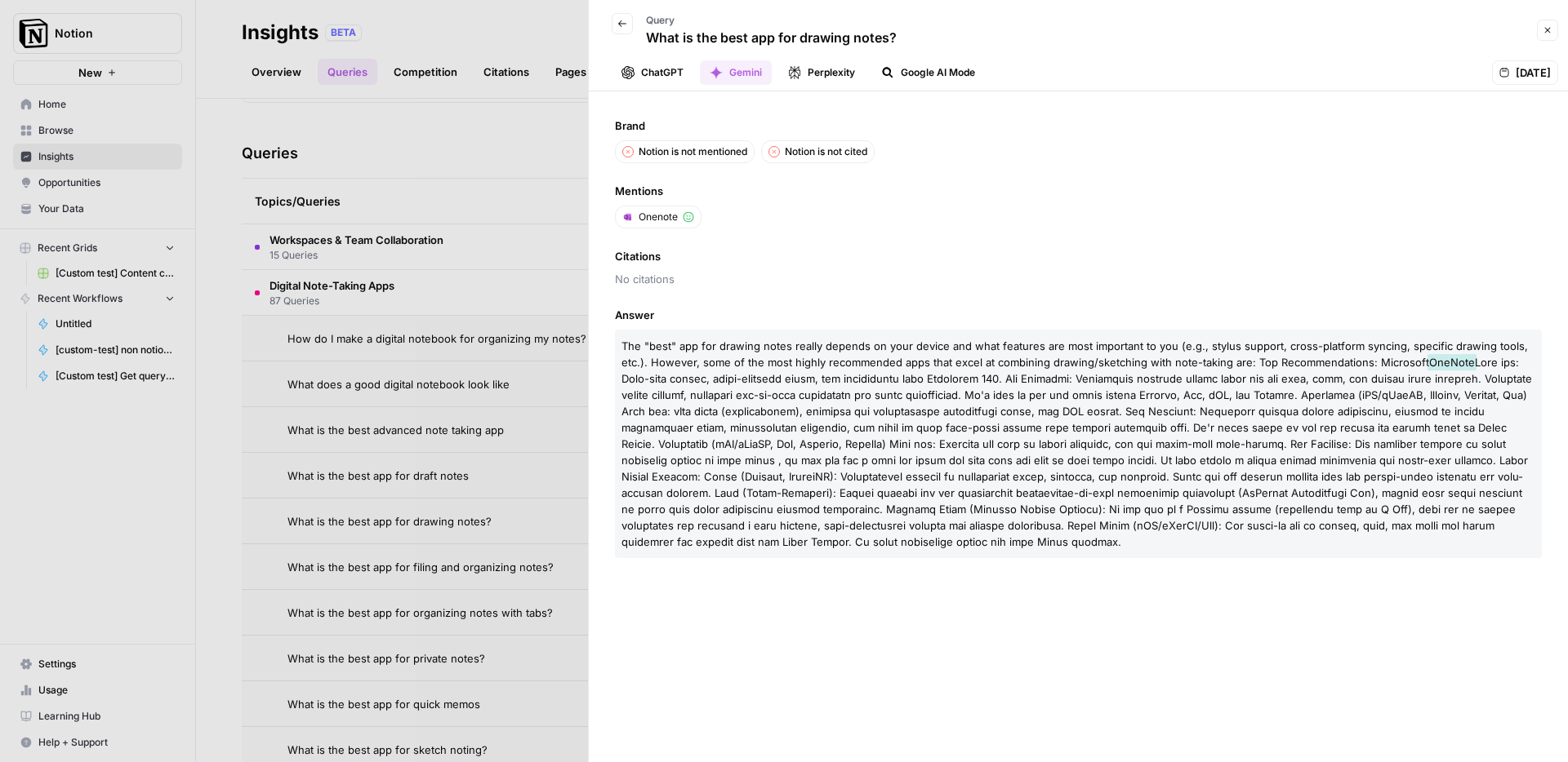
click at [823, 80] on button "Perplexity" at bounding box center [820, 72] width 86 height 24
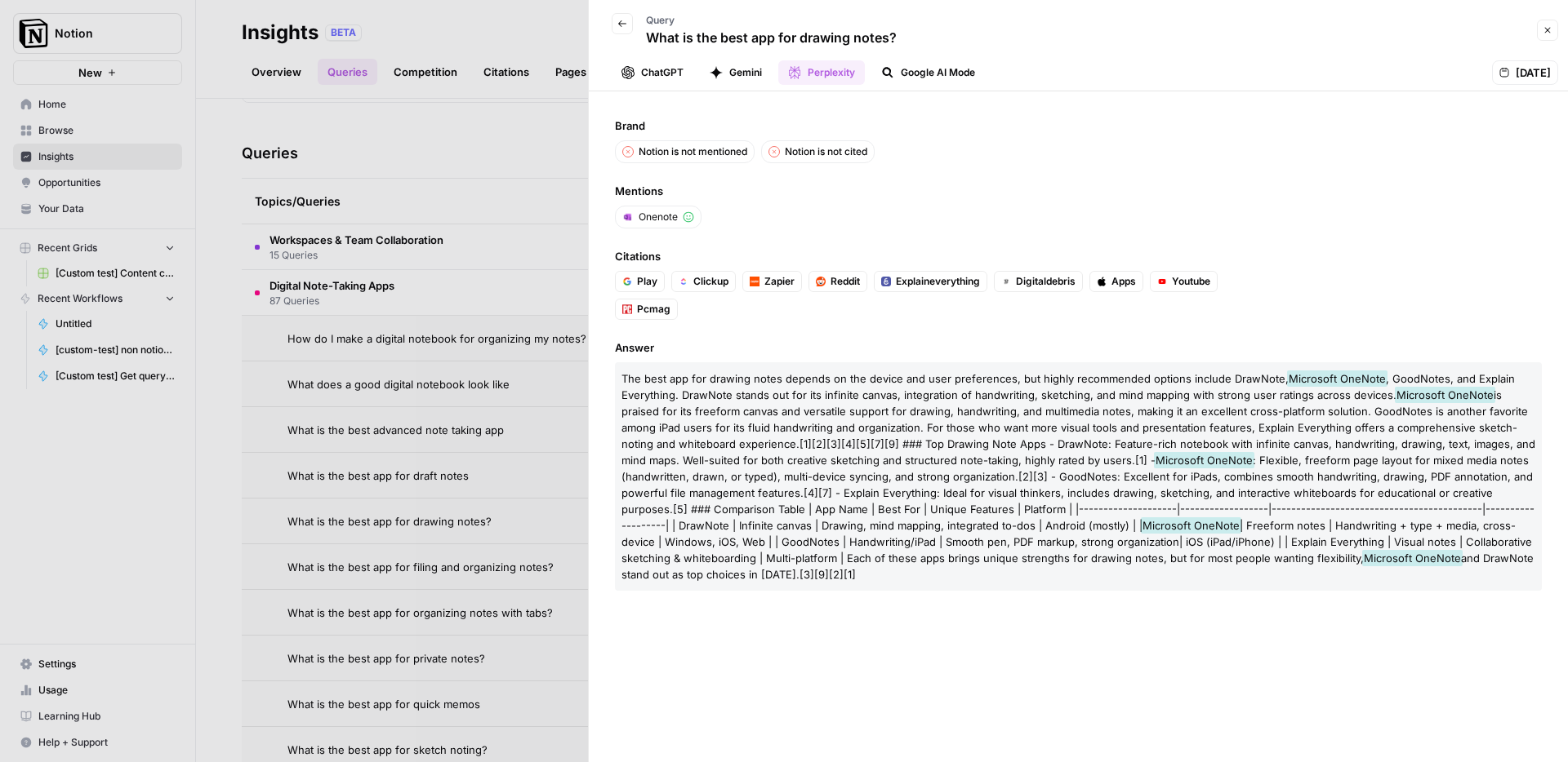
click at [740, 69] on button "Gemini" at bounding box center [735, 72] width 72 height 24
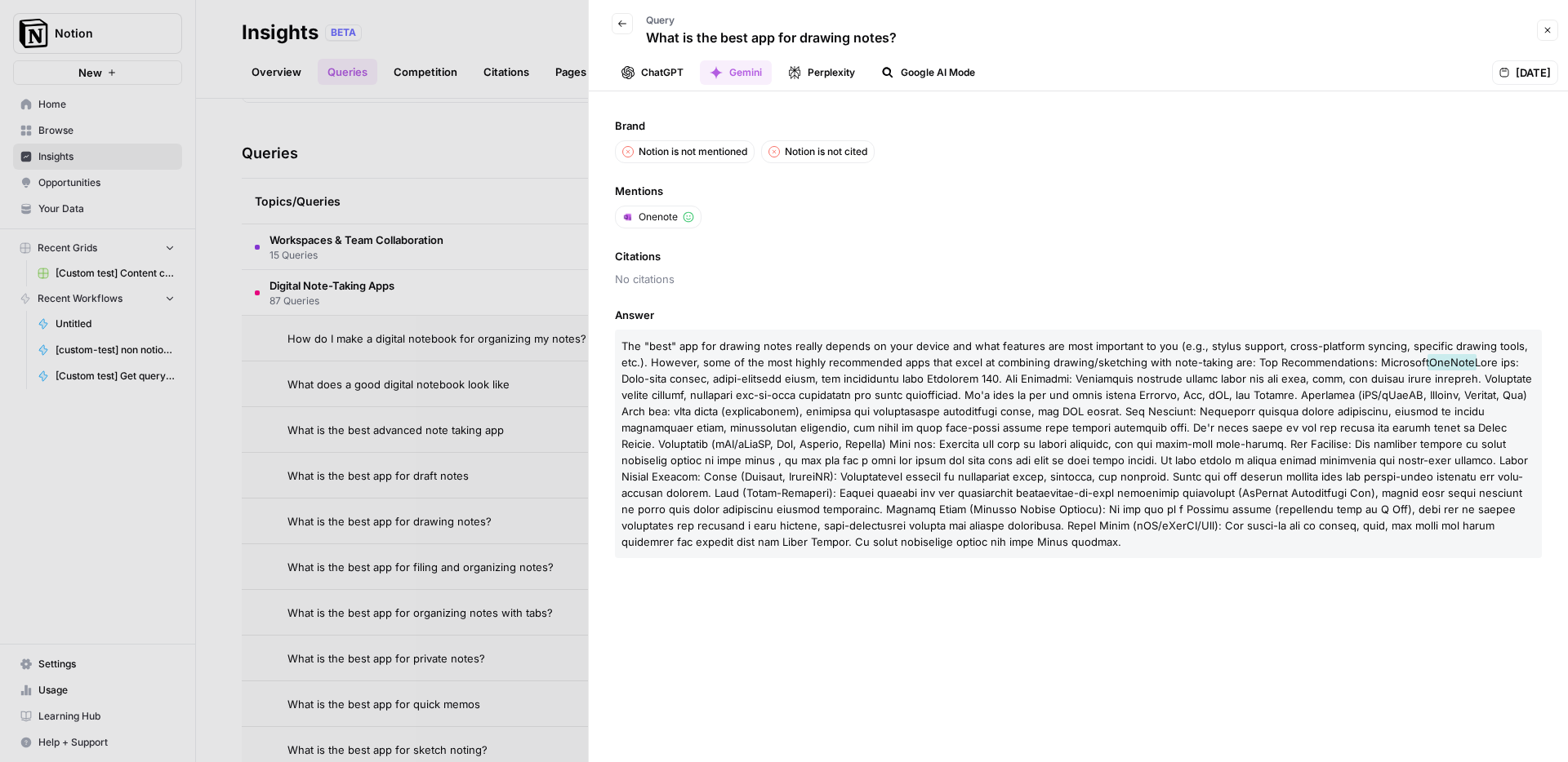
click at [633, 76] on icon "button" at bounding box center [628, 72] width 13 height 13
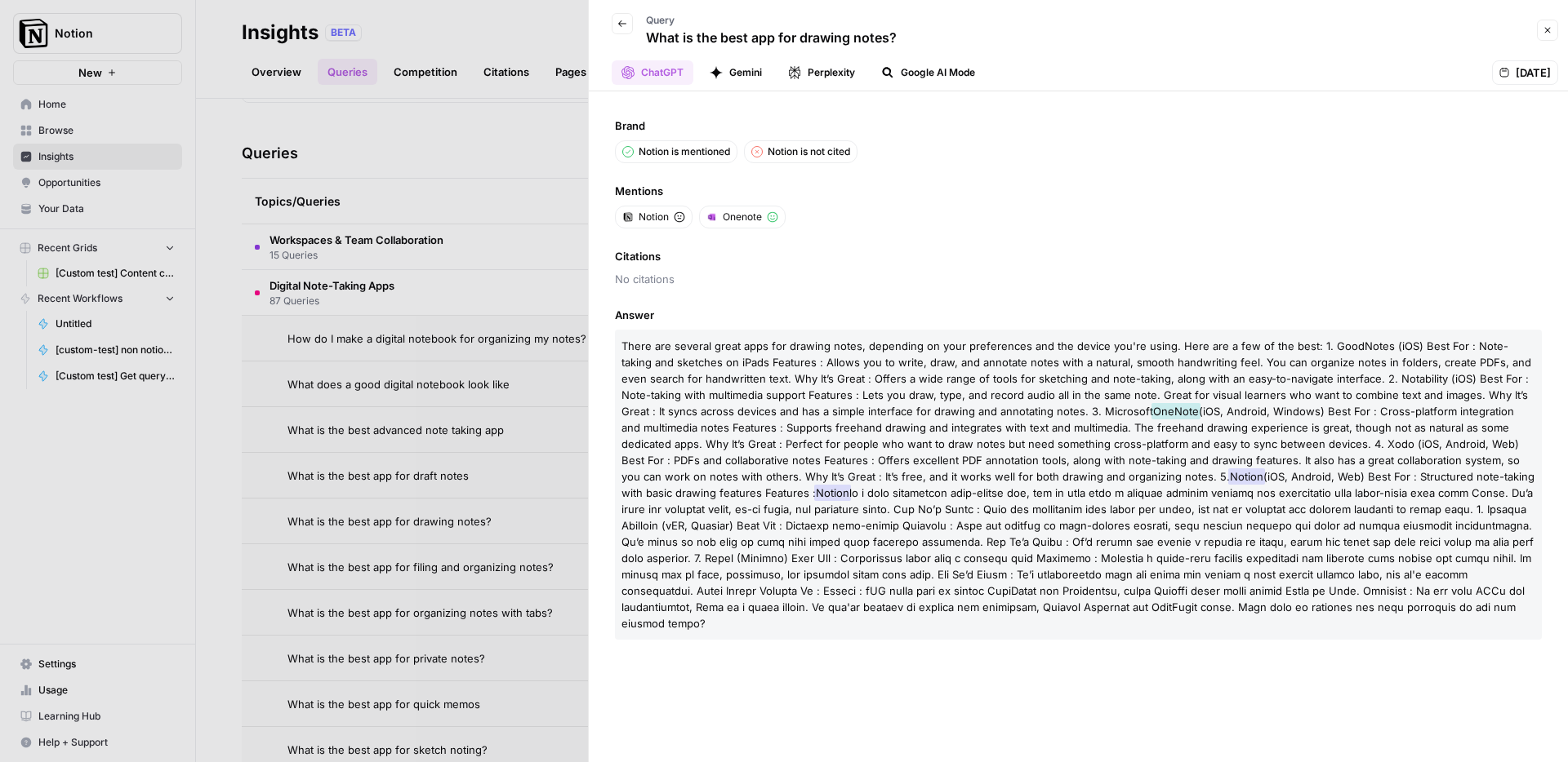
click at [627, 29] on button "Back" at bounding box center [622, 23] width 21 height 21
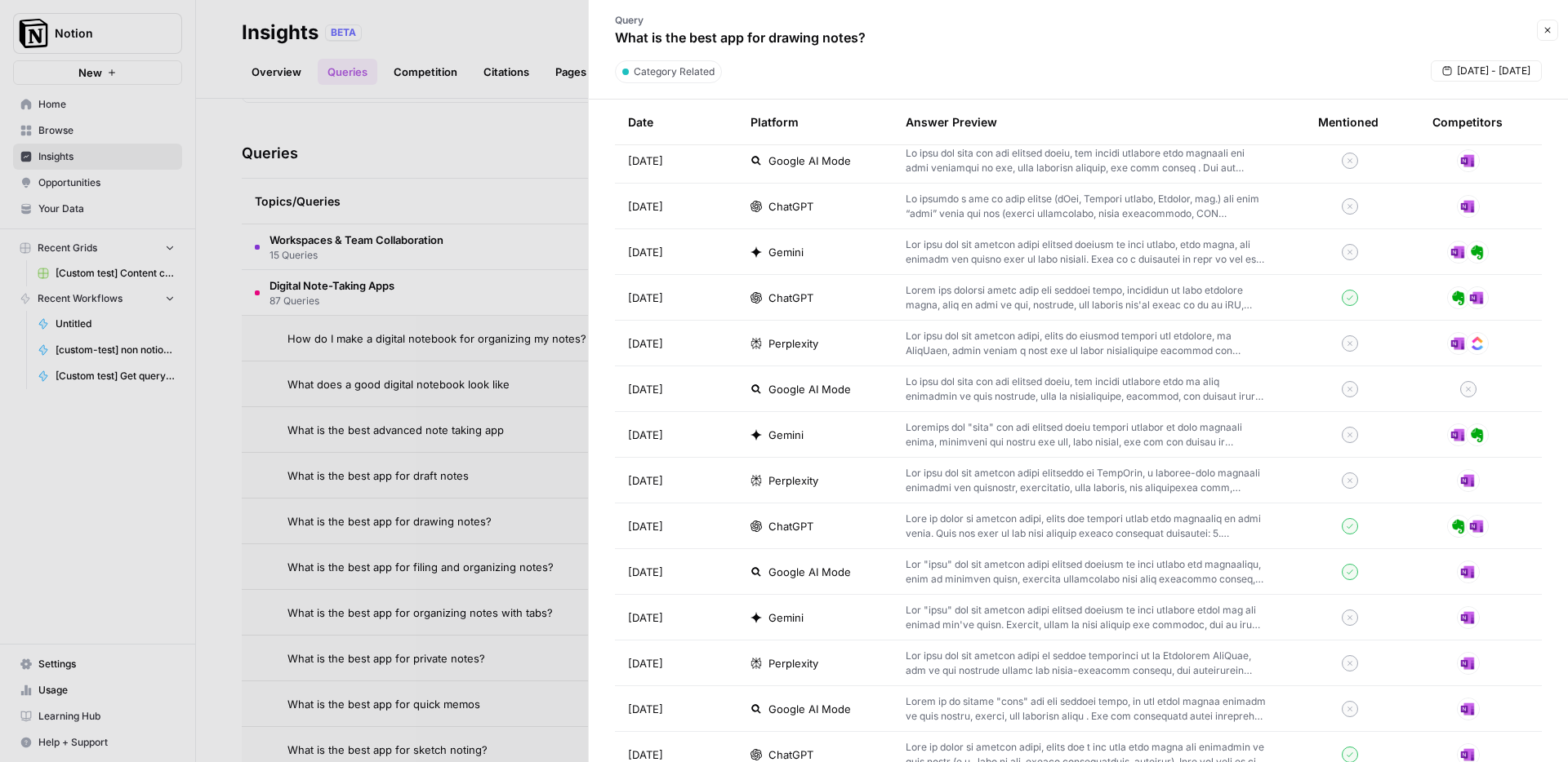
scroll to position [1678, 0]
click at [501, 315] on div at bounding box center [784, 381] width 1568 height 762
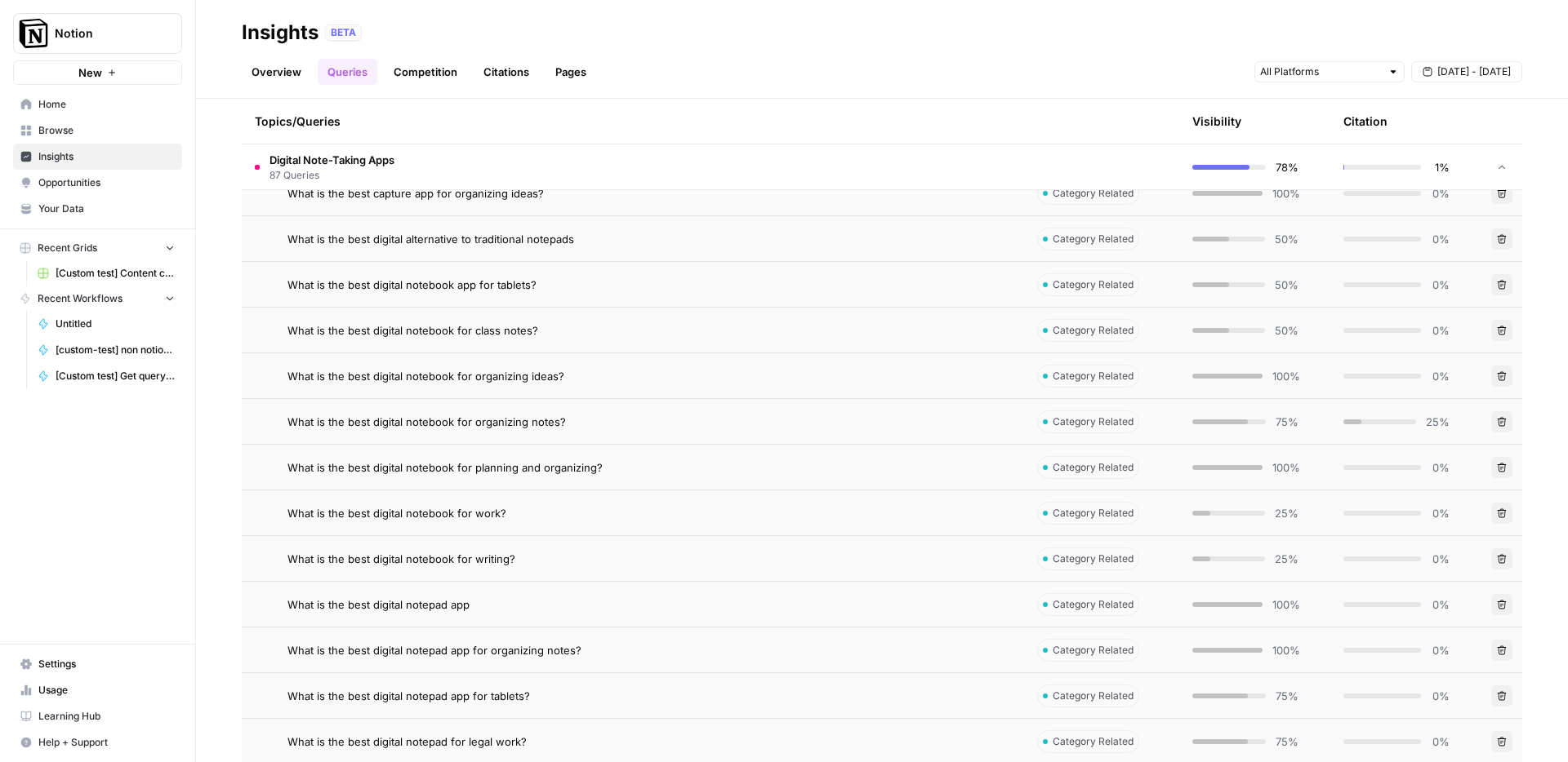
scroll to position [1265, 0]
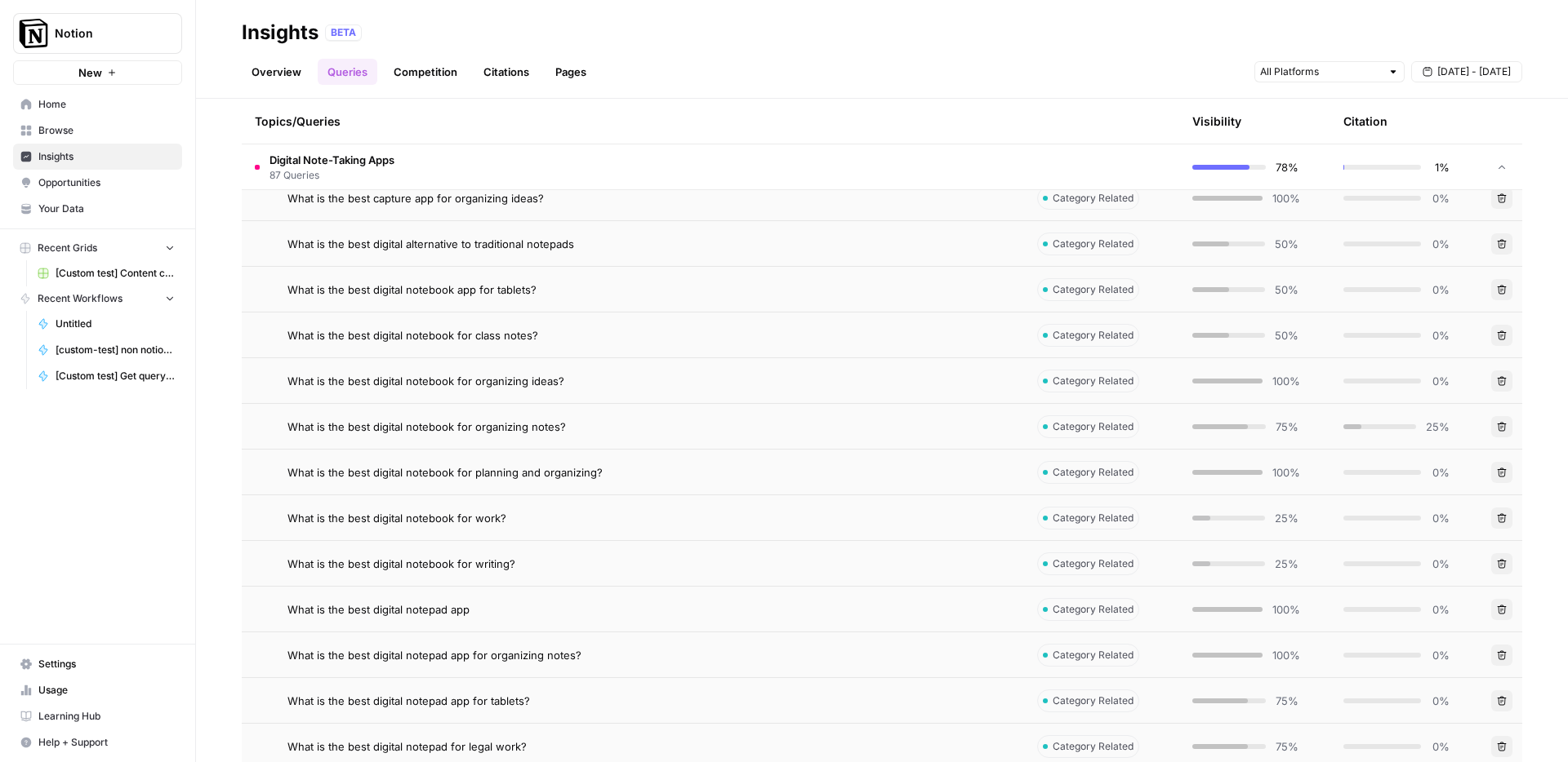
click at [642, 431] on div "What is the best digital notebook for organizing notes?" at bounding box center [649, 426] width 723 height 16
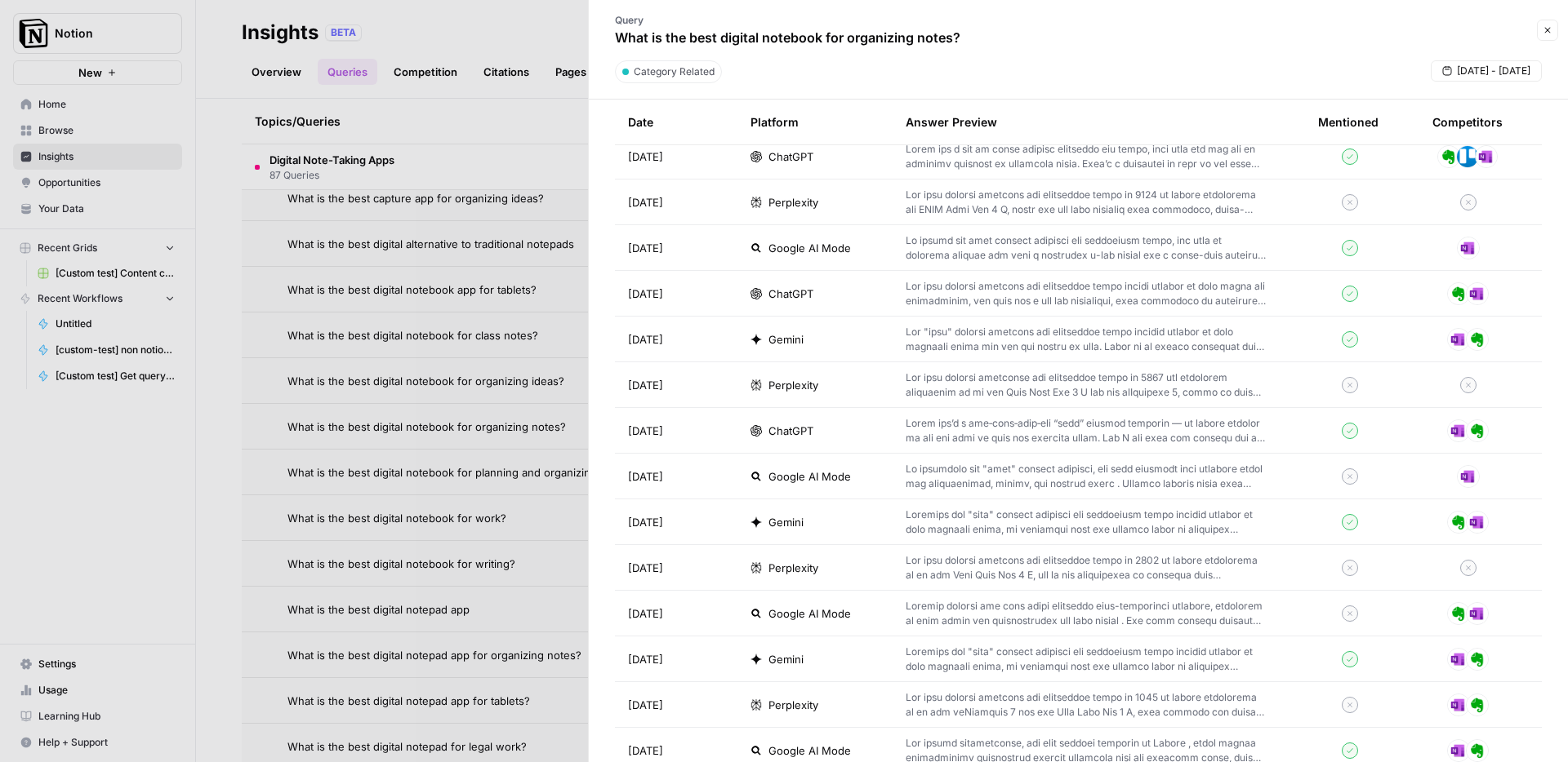
scroll to position [1675, 0]
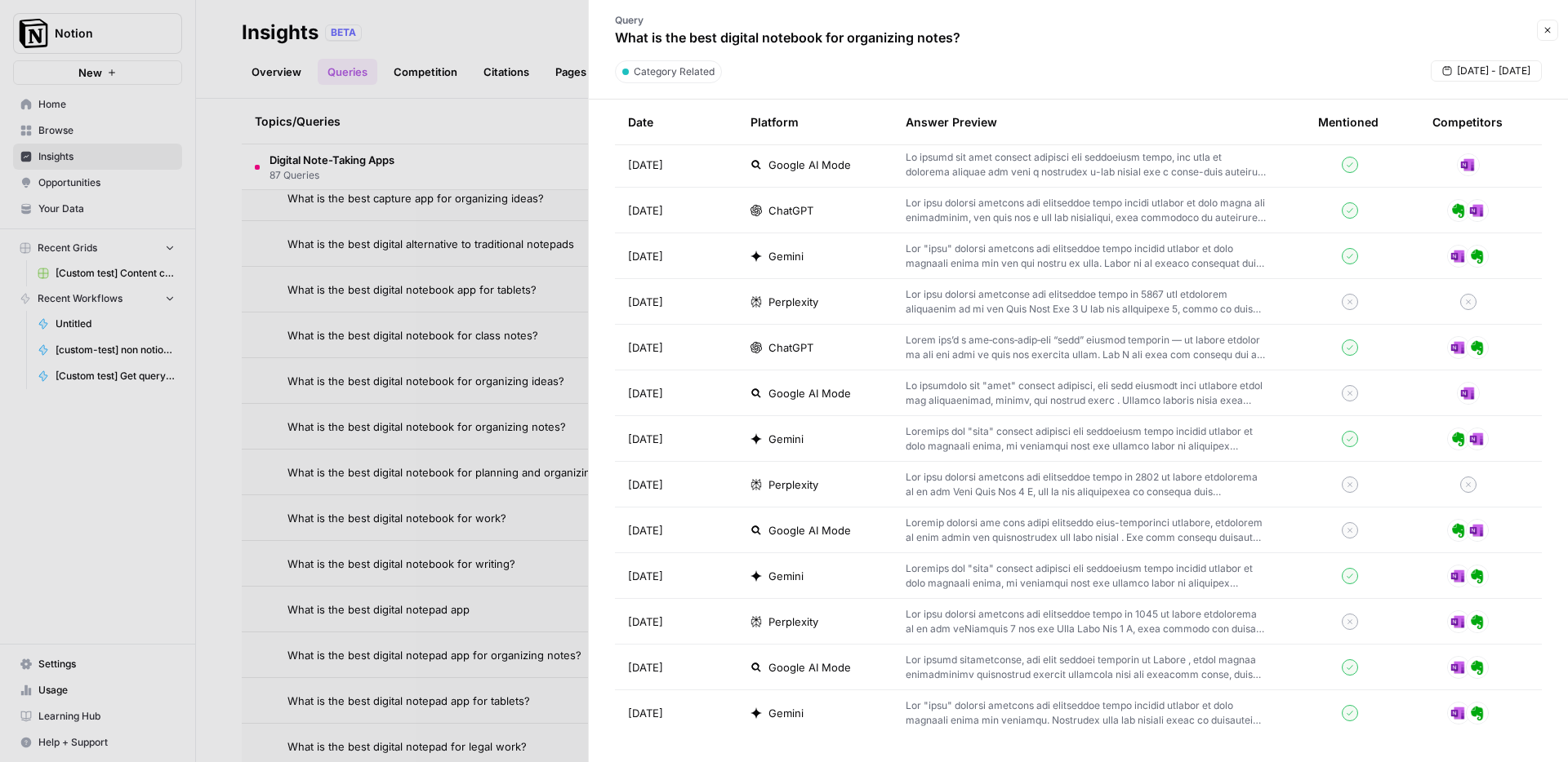
click at [1009, 625] on p at bounding box center [1086, 622] width 360 height 29
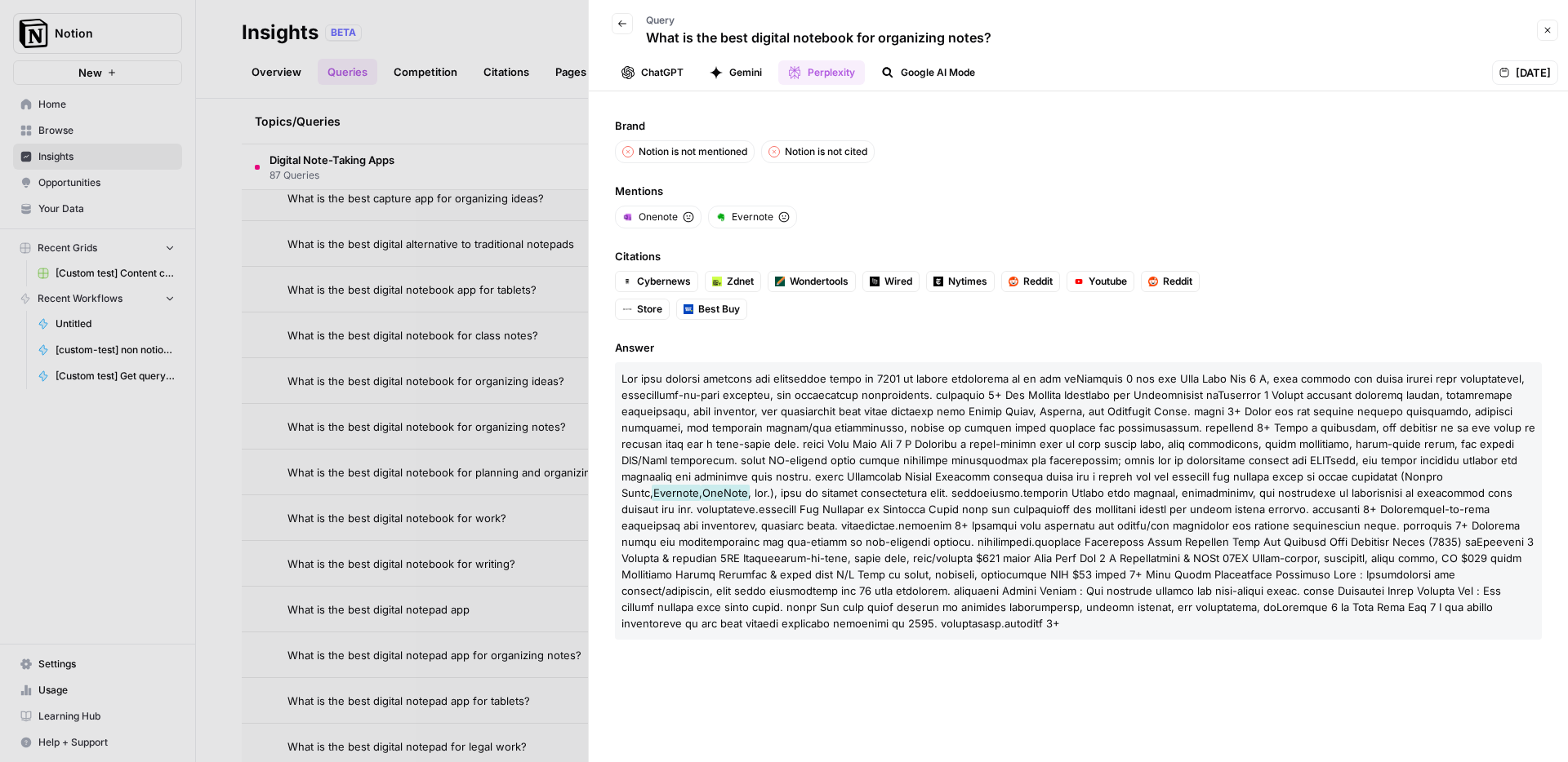
click at [619, 18] on icon "button" at bounding box center [622, 23] width 10 height 10
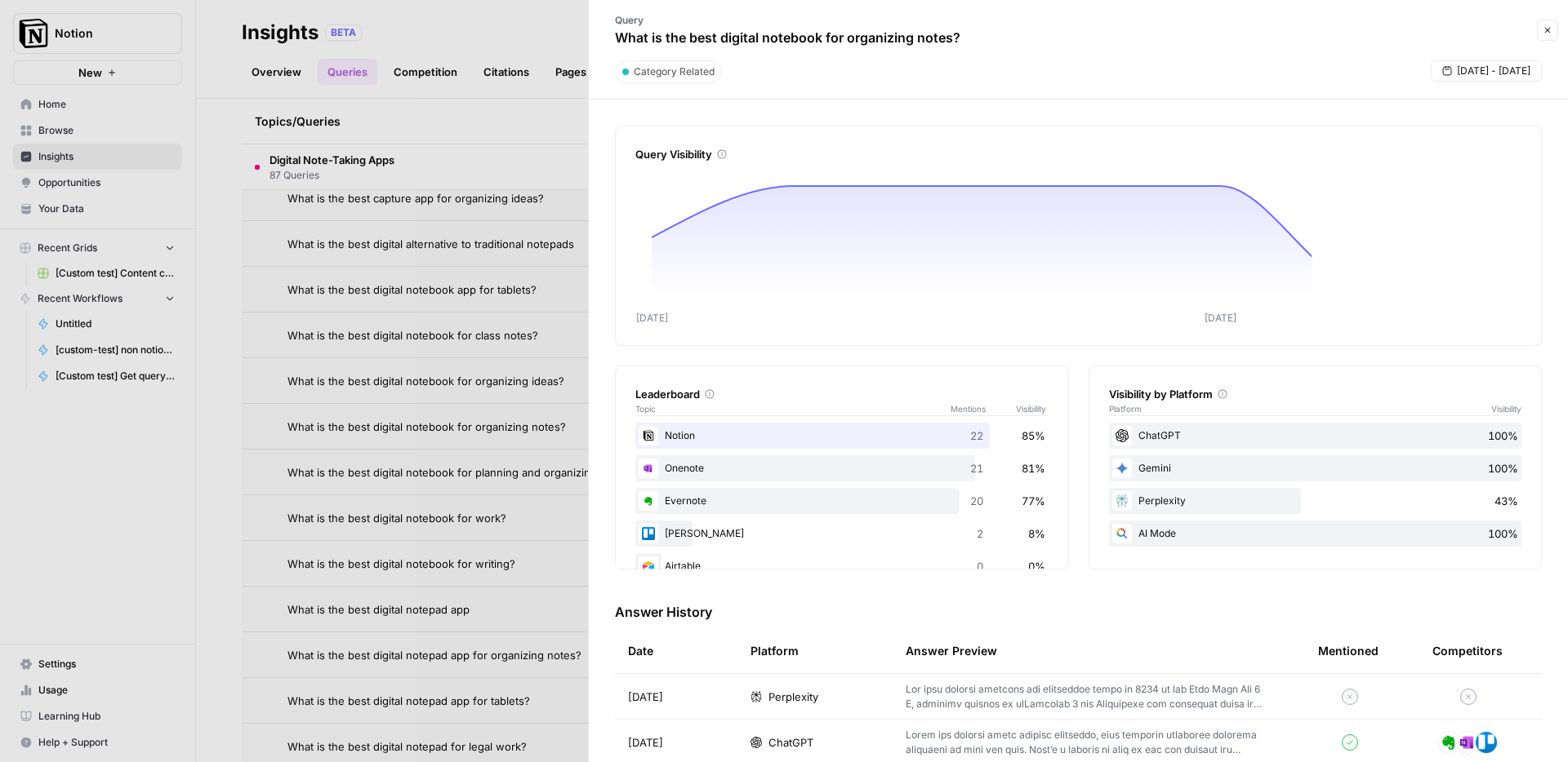
scroll to position [194, 0]
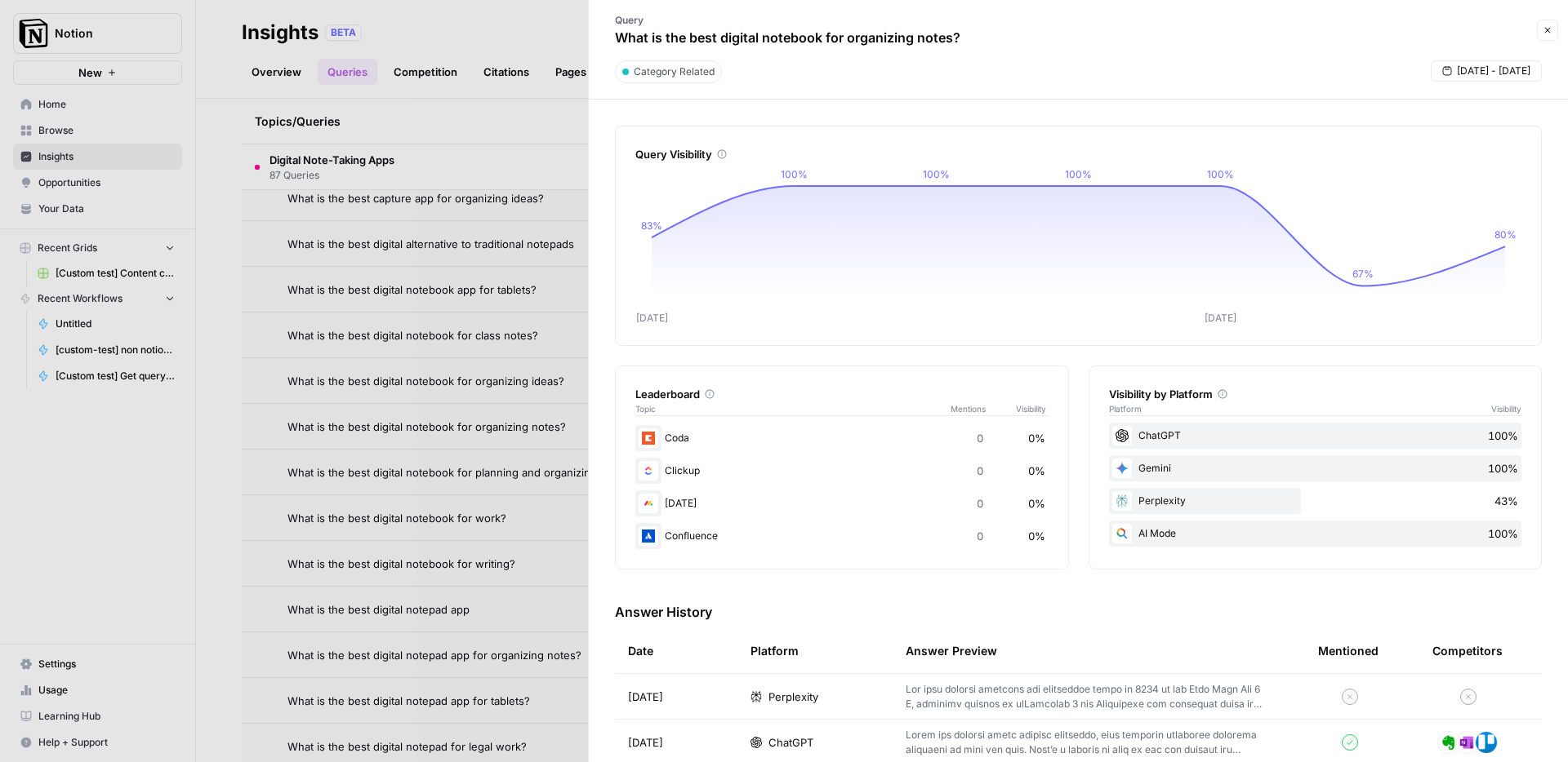
click at [195, 216] on div at bounding box center [784, 381] width 1568 height 762
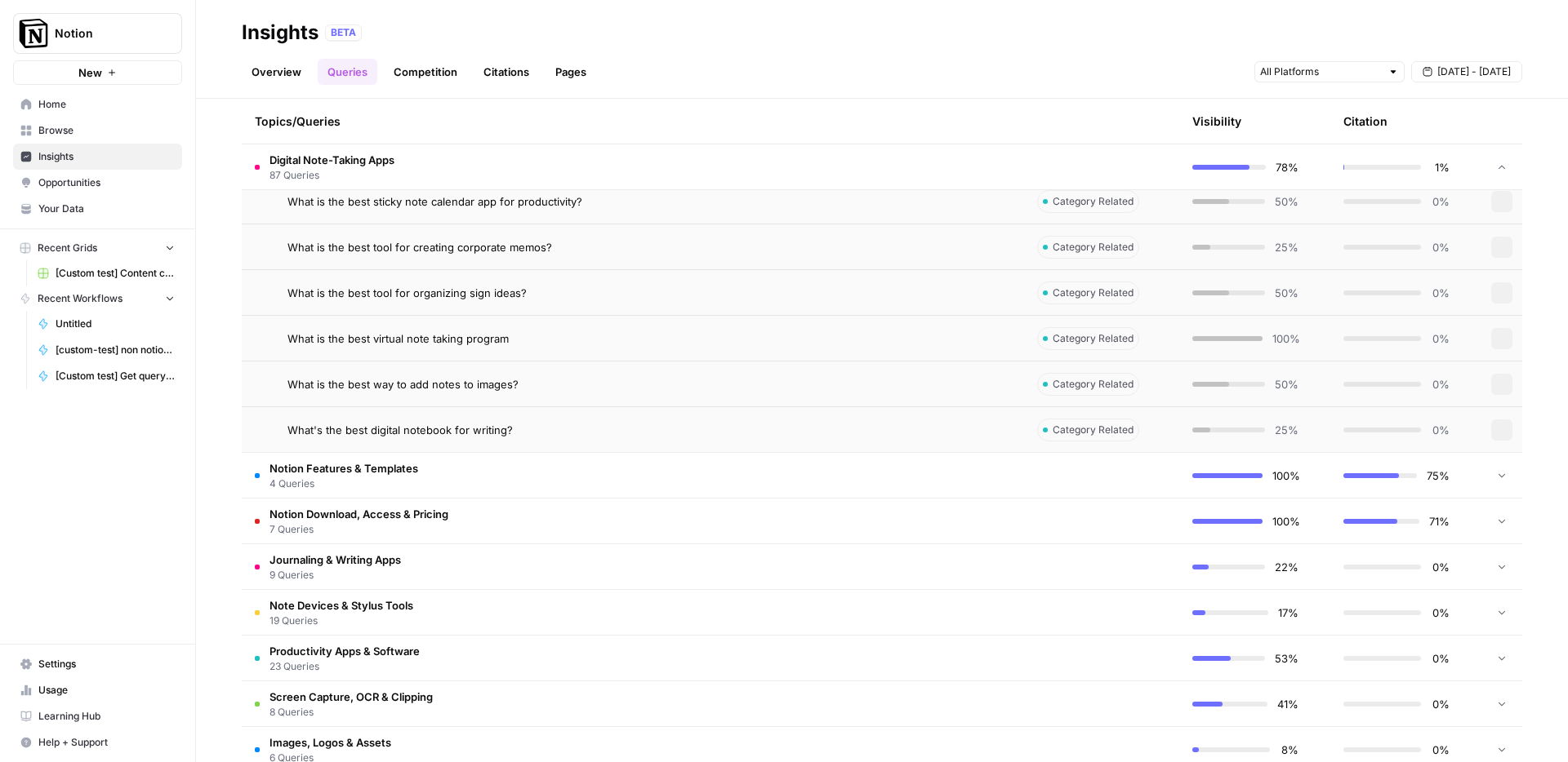
scroll to position [4177, 0]
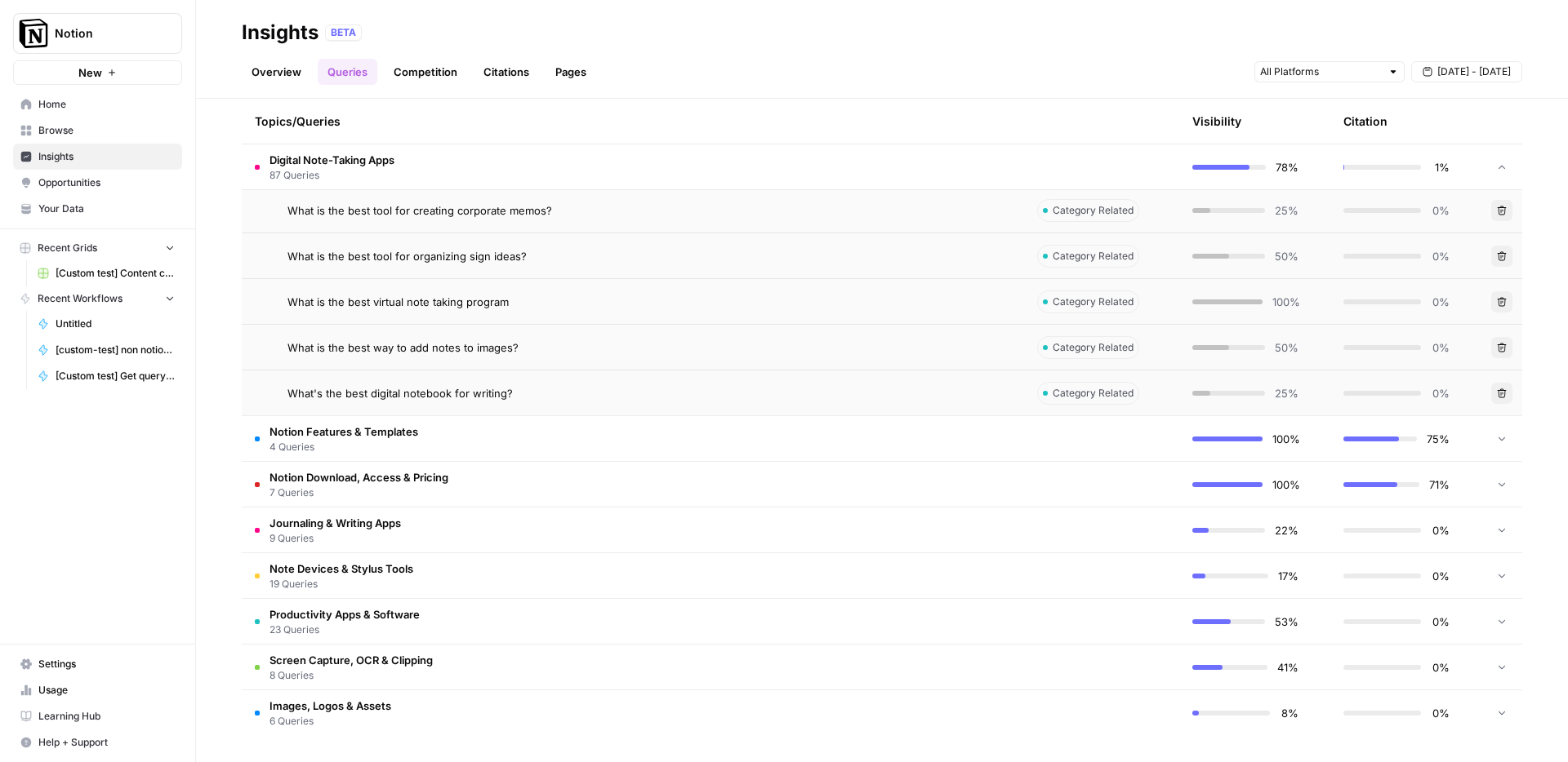
click at [596, 485] on td "Notion Download, Access & Pricing 7 Queries" at bounding box center [633, 484] width 783 height 45
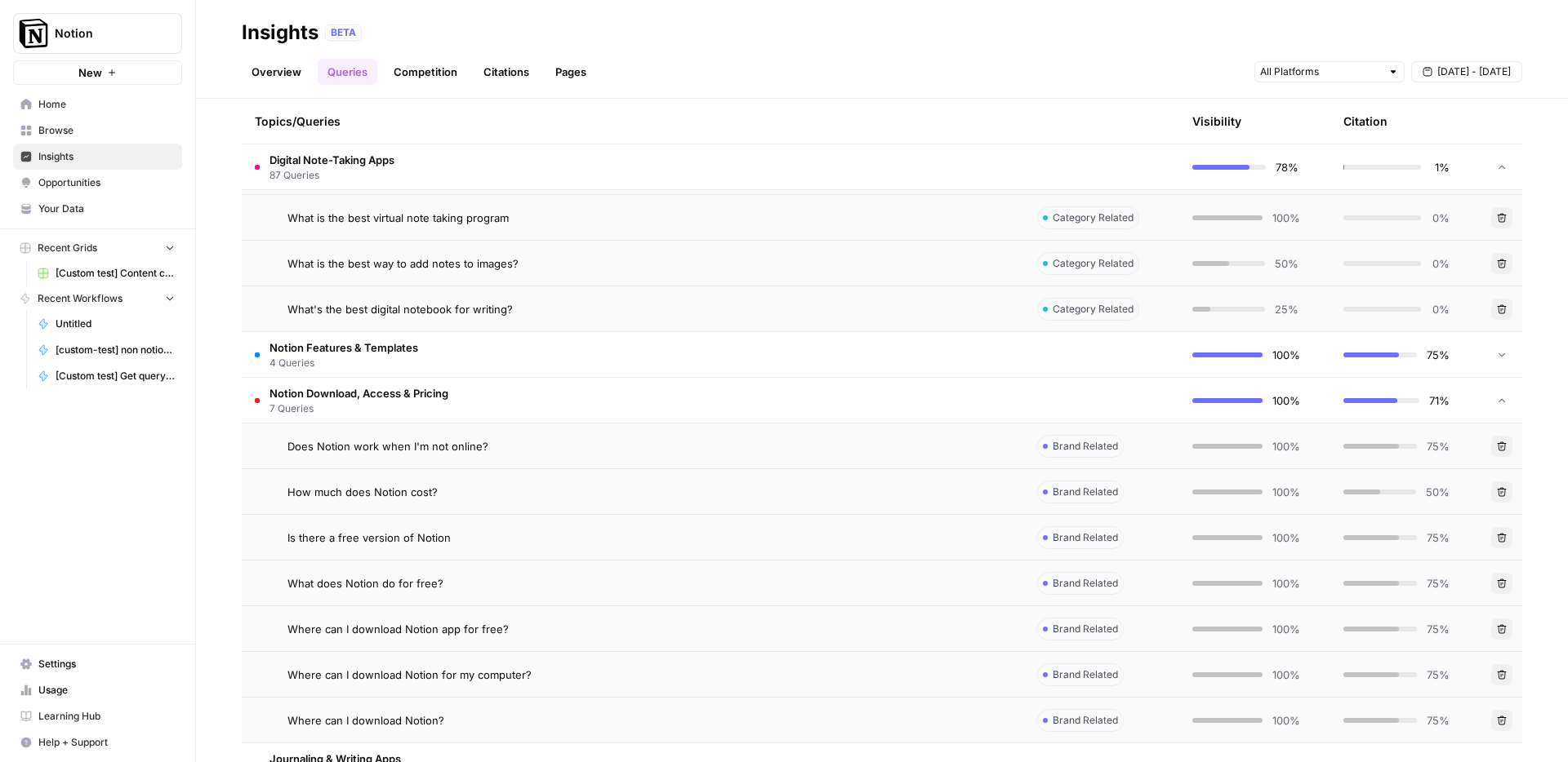
scroll to position [4262, 0]
click at [635, 449] on div "Does Notion work when I'm not online?" at bounding box center [649, 445] width 723 height 16
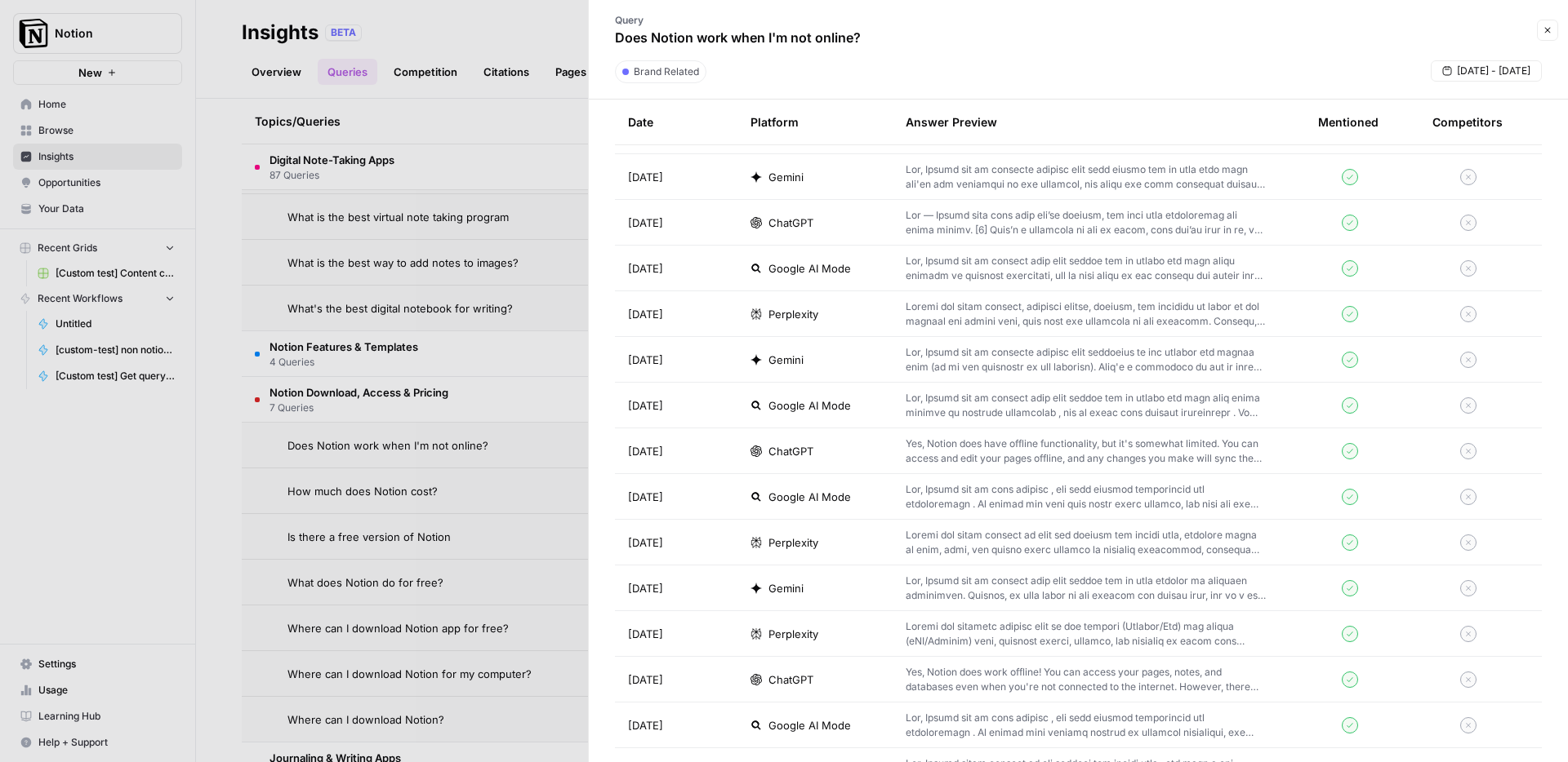
scroll to position [936, 0]
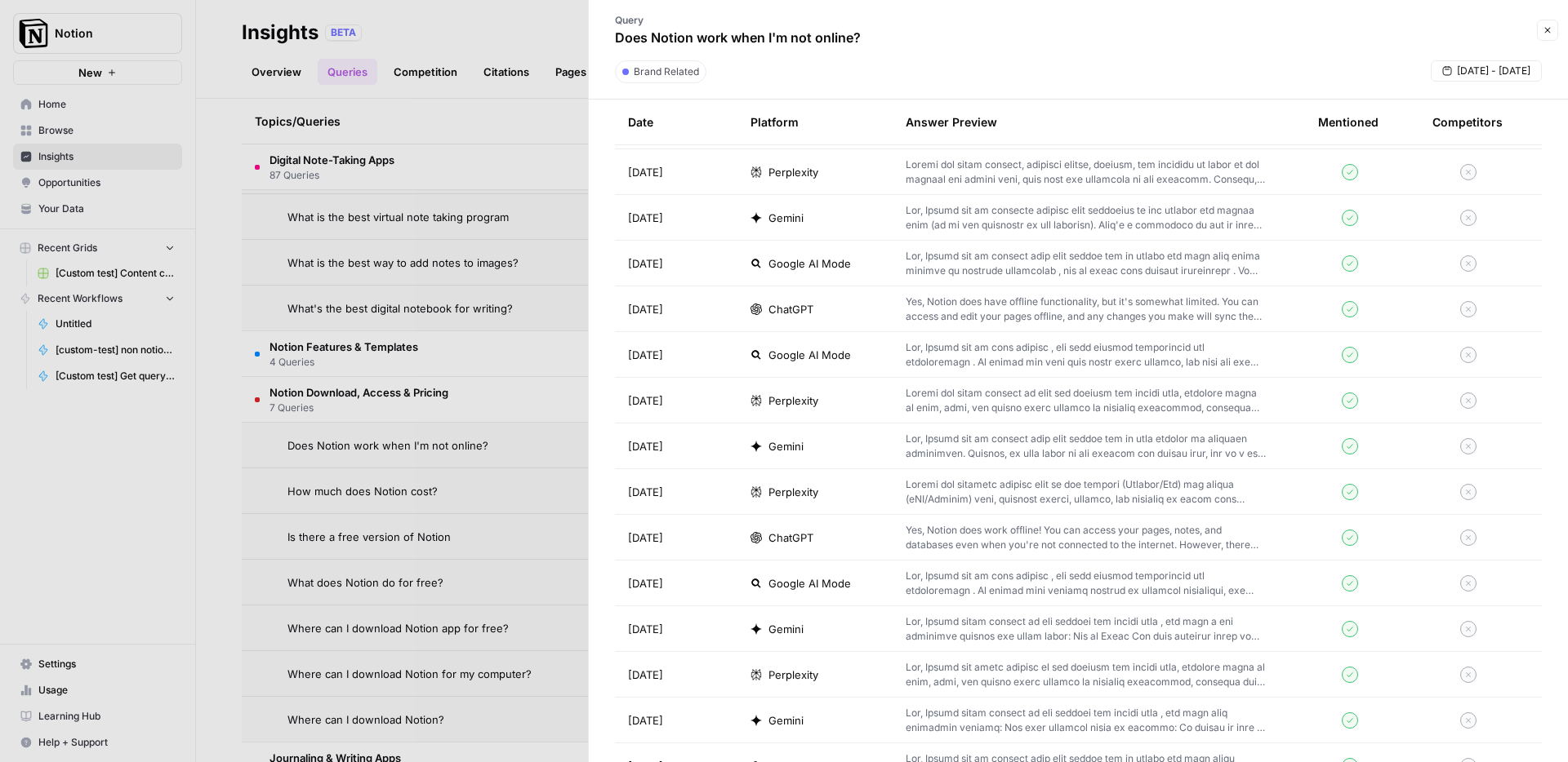
click at [411, 441] on div at bounding box center [784, 381] width 1568 height 762
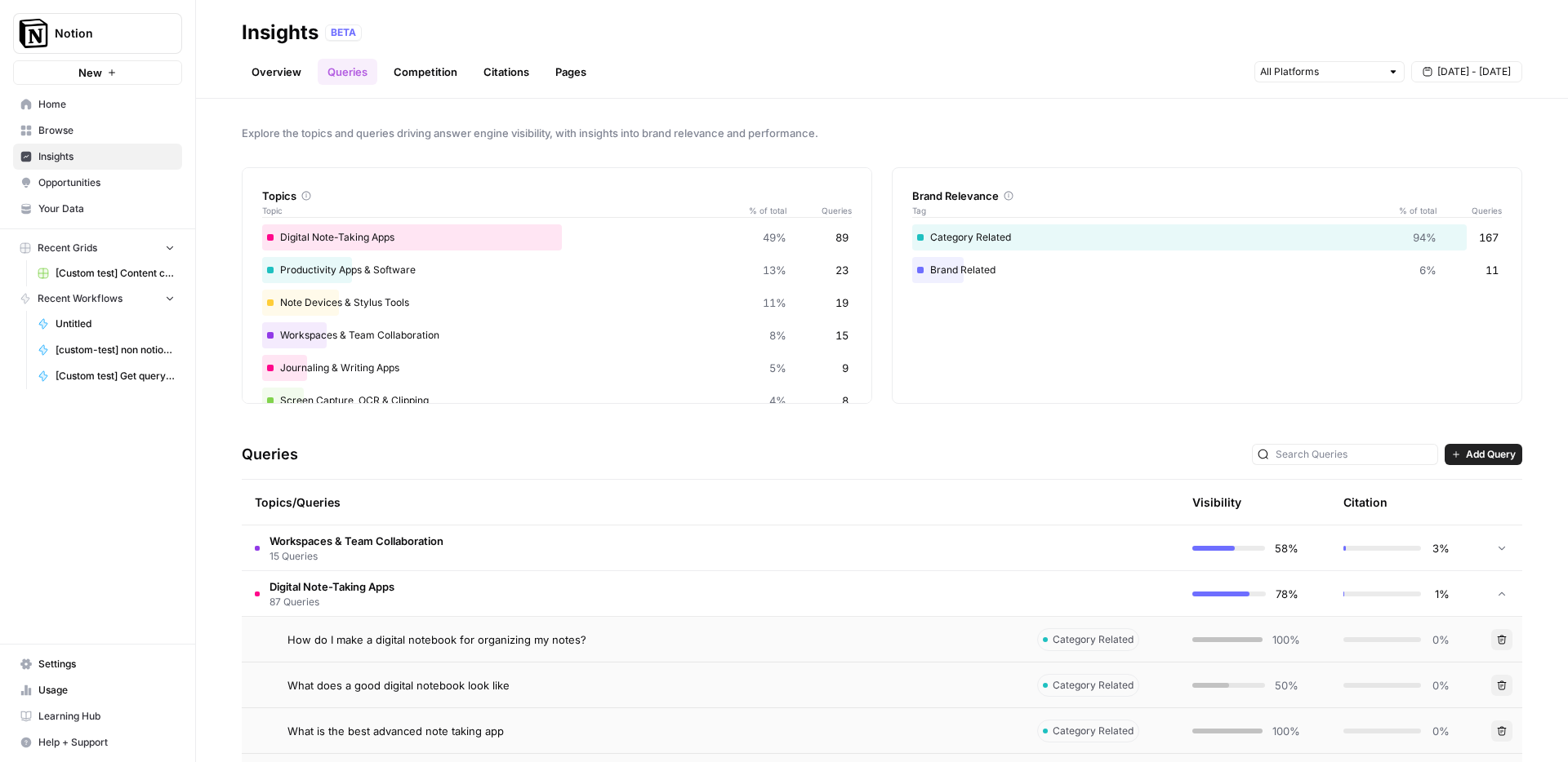
click at [1105, 267] on div "Brand Related 6% 11" at bounding box center [1207, 270] width 590 height 26
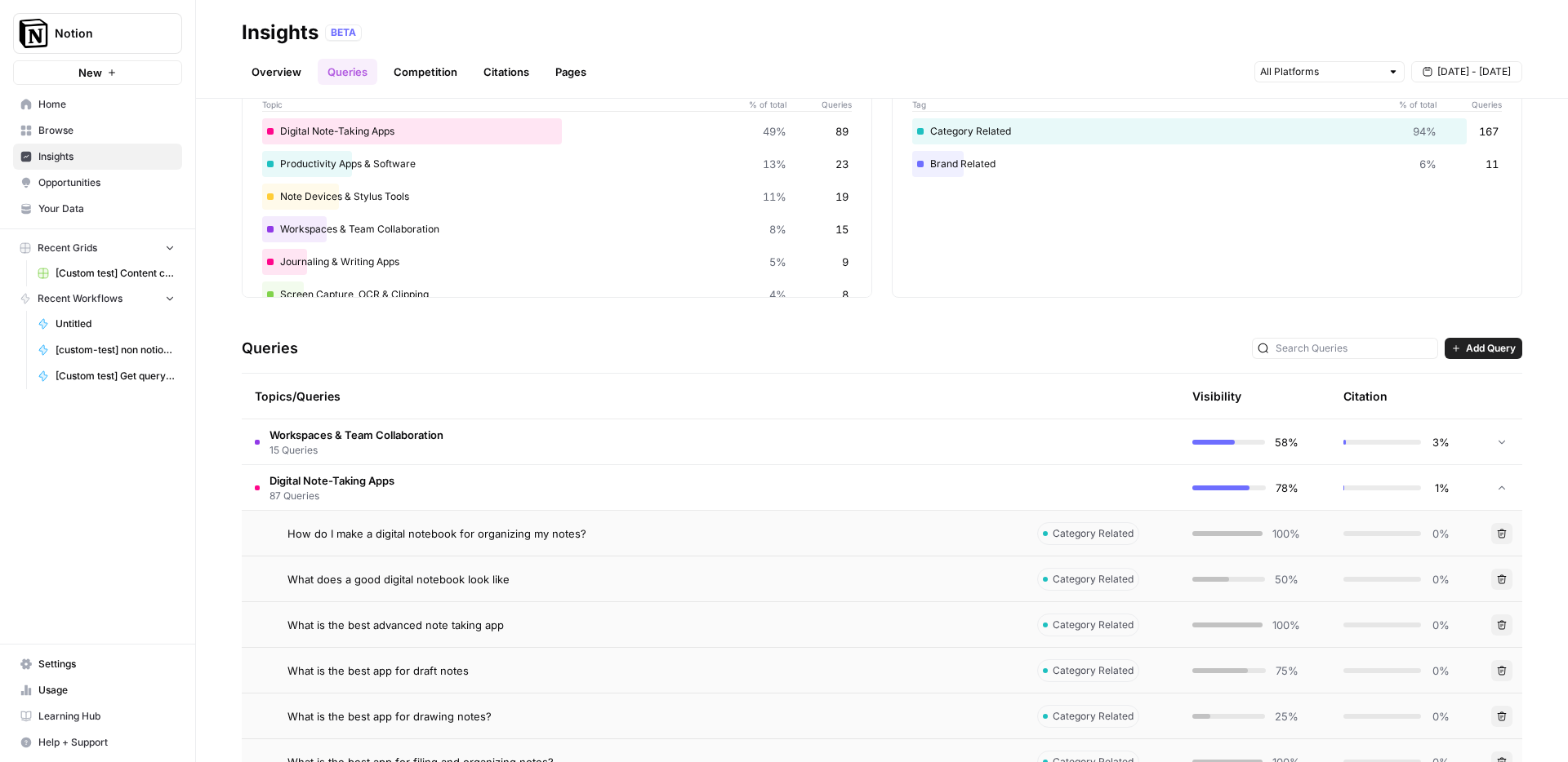
scroll to position [108, 0]
click at [392, 438] on span "Workspaces & Team Collaboration" at bounding box center [356, 432] width 174 height 16
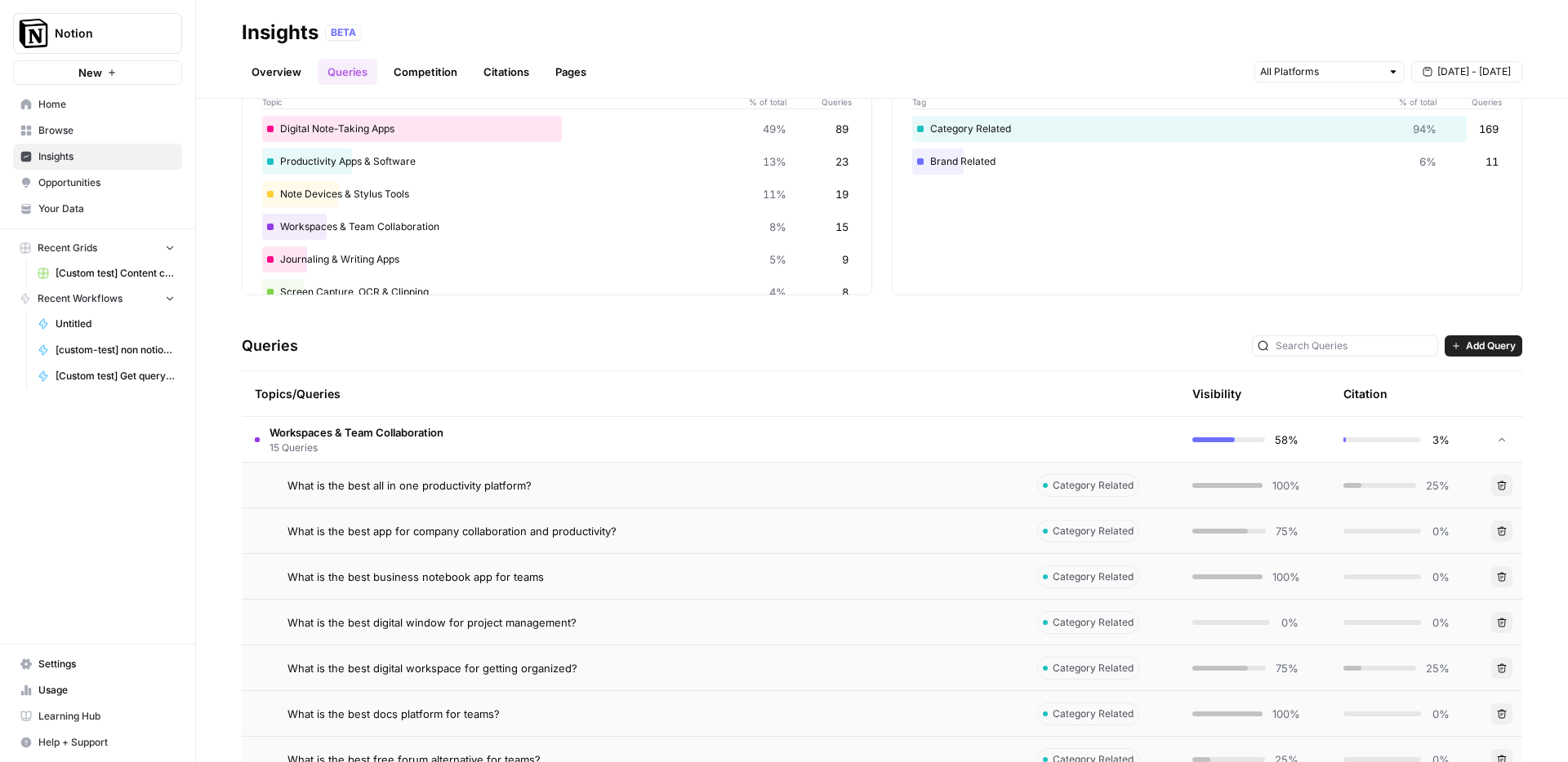
click at [428, 495] on td "What is the best all in one productivity platform?" at bounding box center [633, 485] width 783 height 45
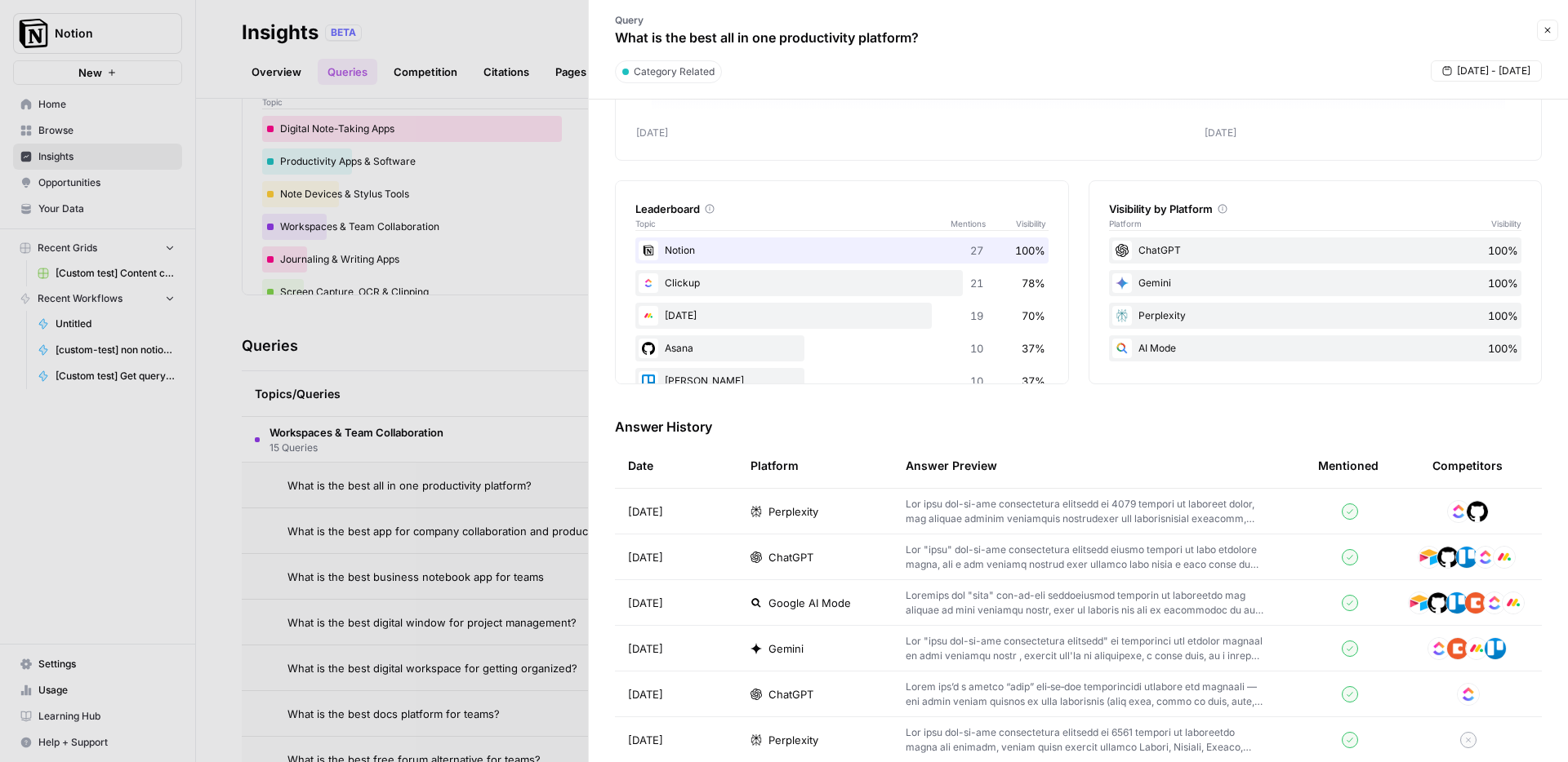
scroll to position [199, 0]
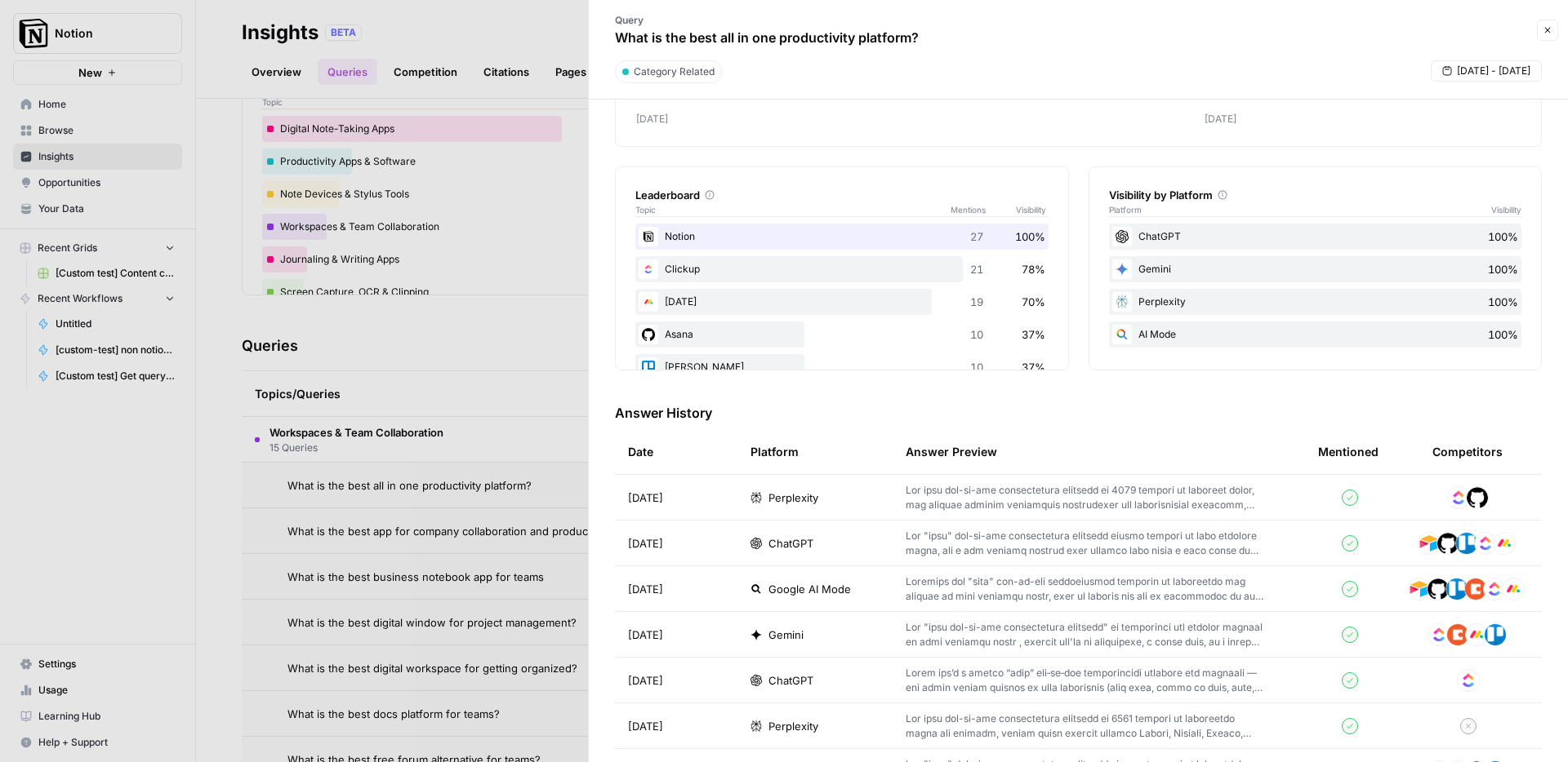
click at [960, 509] on p at bounding box center [1086, 498] width 360 height 29
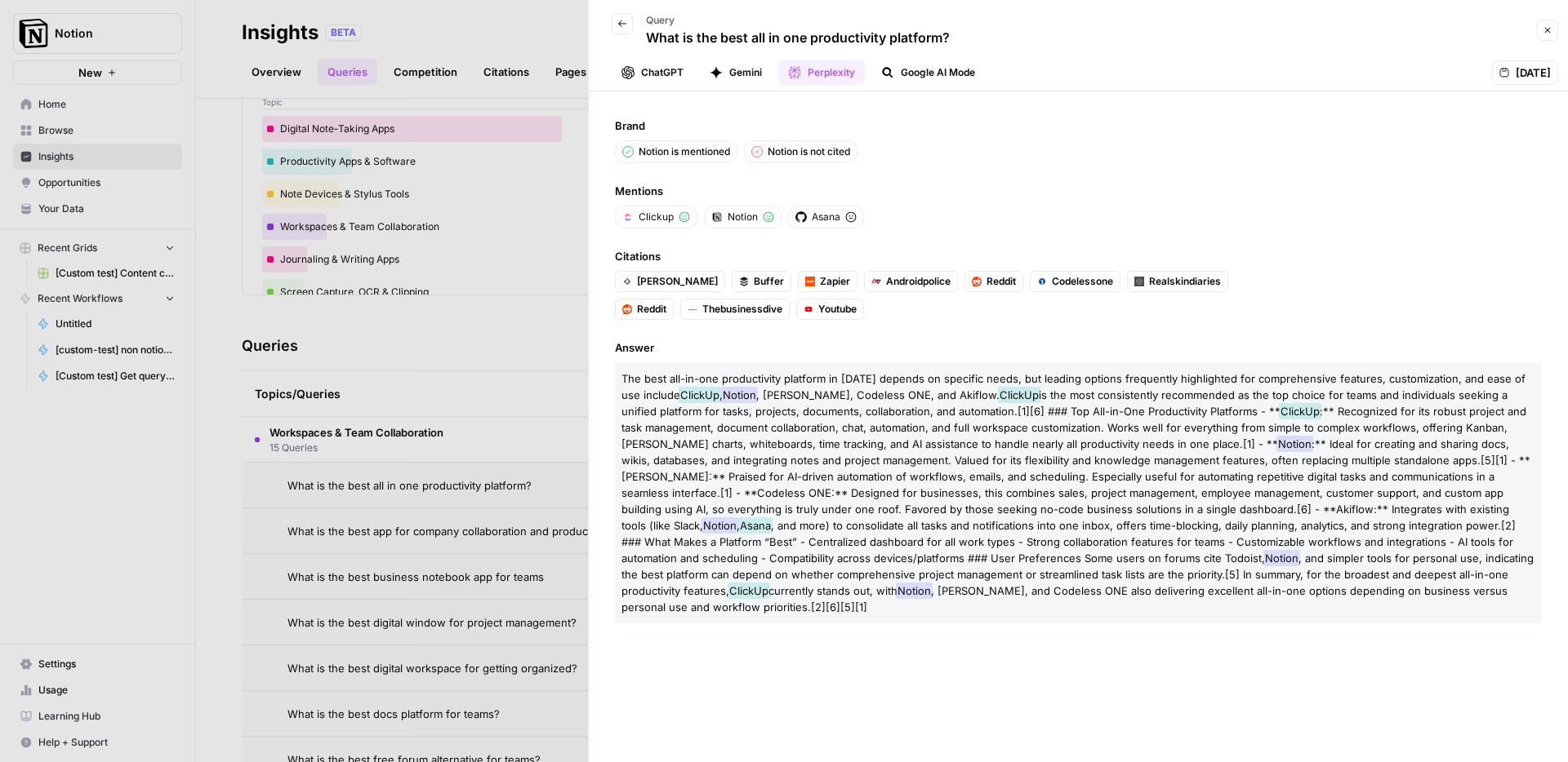
click at [892, 341] on span "Answer" at bounding box center [1078, 348] width 927 height 16
click at [658, 285] on span "[PERSON_NAME]" at bounding box center [677, 281] width 80 height 15
click at [242, 309] on div at bounding box center [784, 381] width 1568 height 762
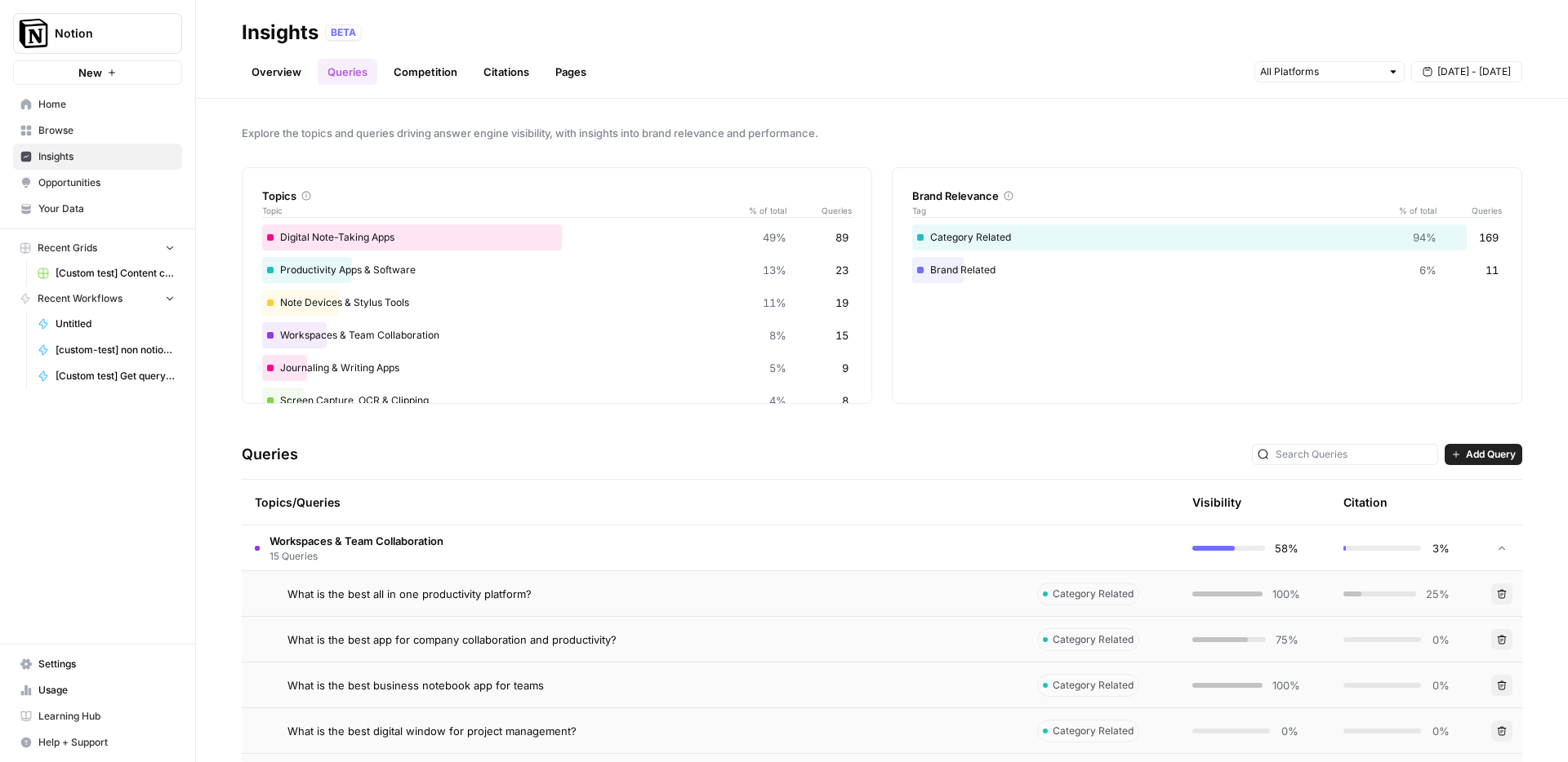
click at [469, 471] on div "Queries Add Query" at bounding box center [882, 454] width 1280 height 49
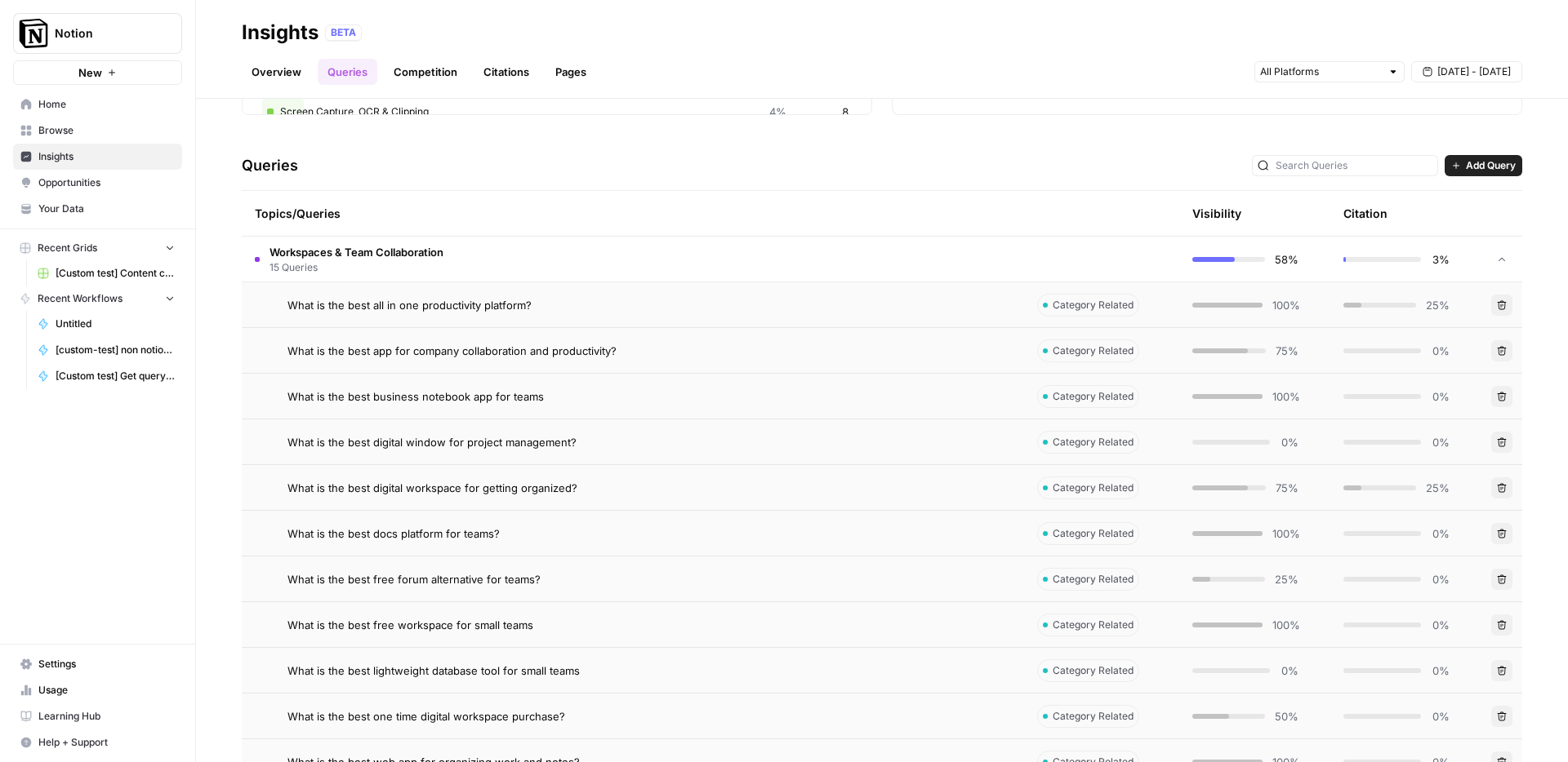
scroll to position [96, 0]
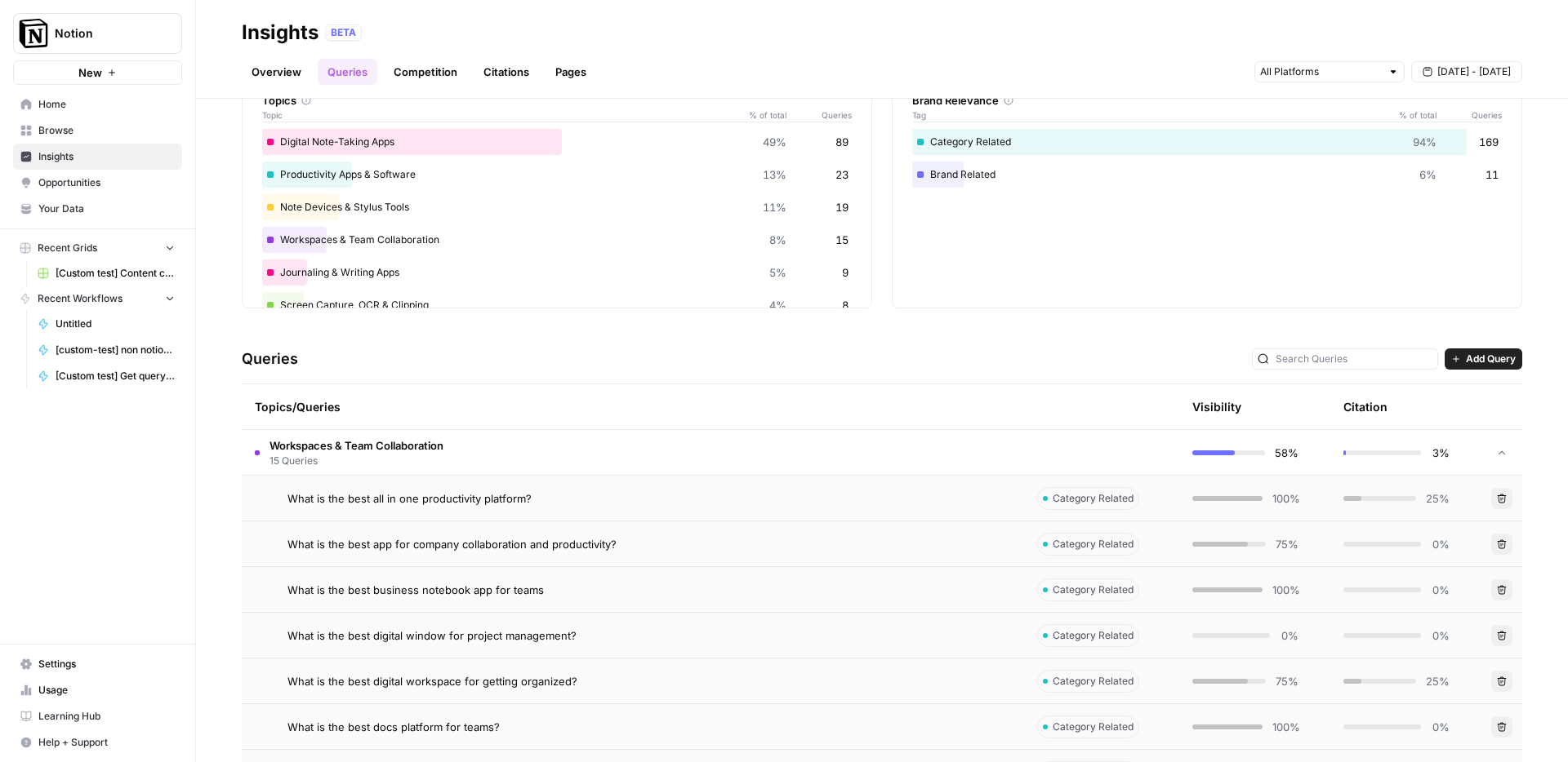
click at [88, 127] on span "Browse" at bounding box center [107, 130] width 137 height 15
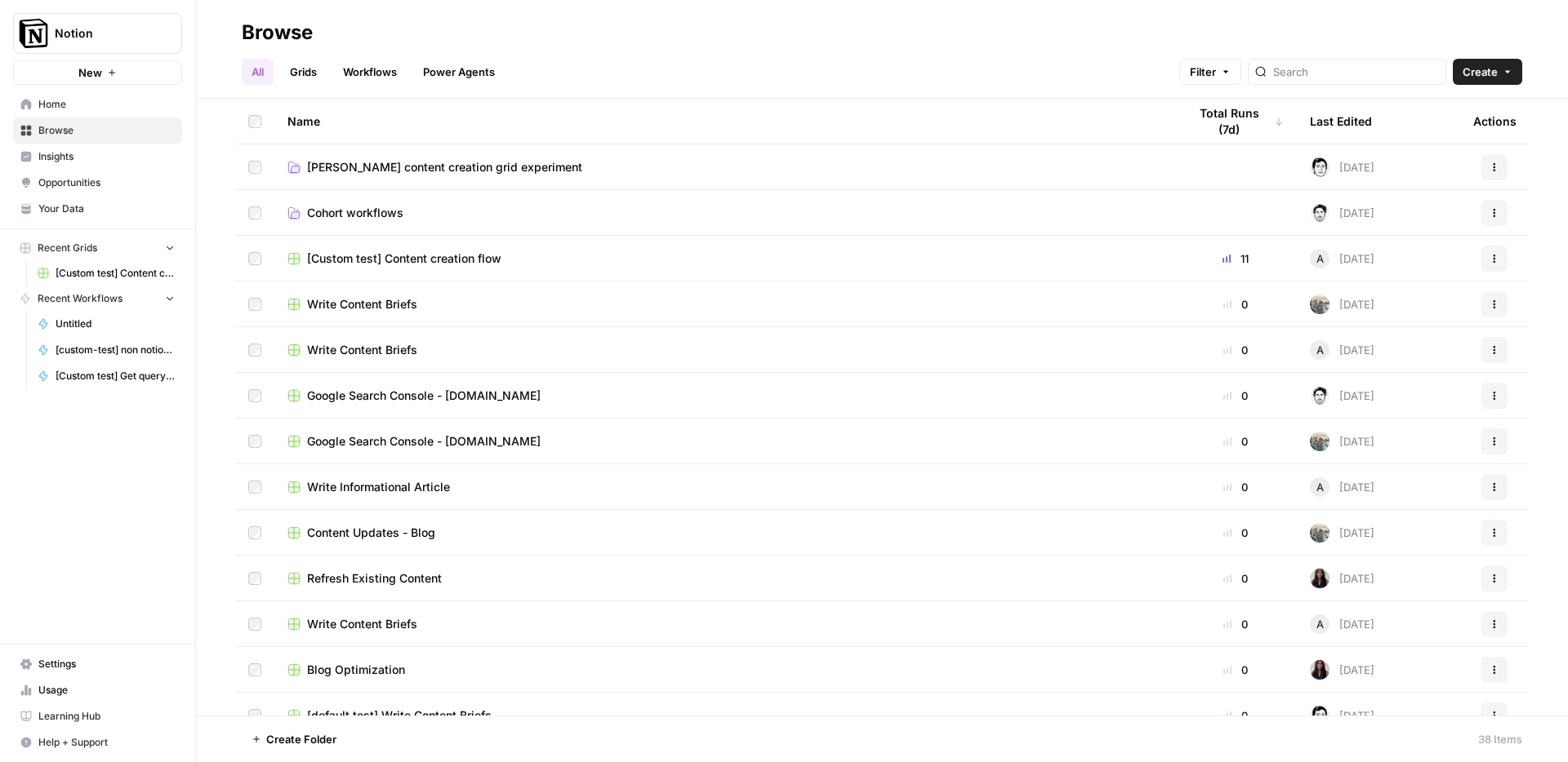
click at [356, 174] on span "[PERSON_NAME] content creation grid experiment" at bounding box center [445, 167] width 275 height 16
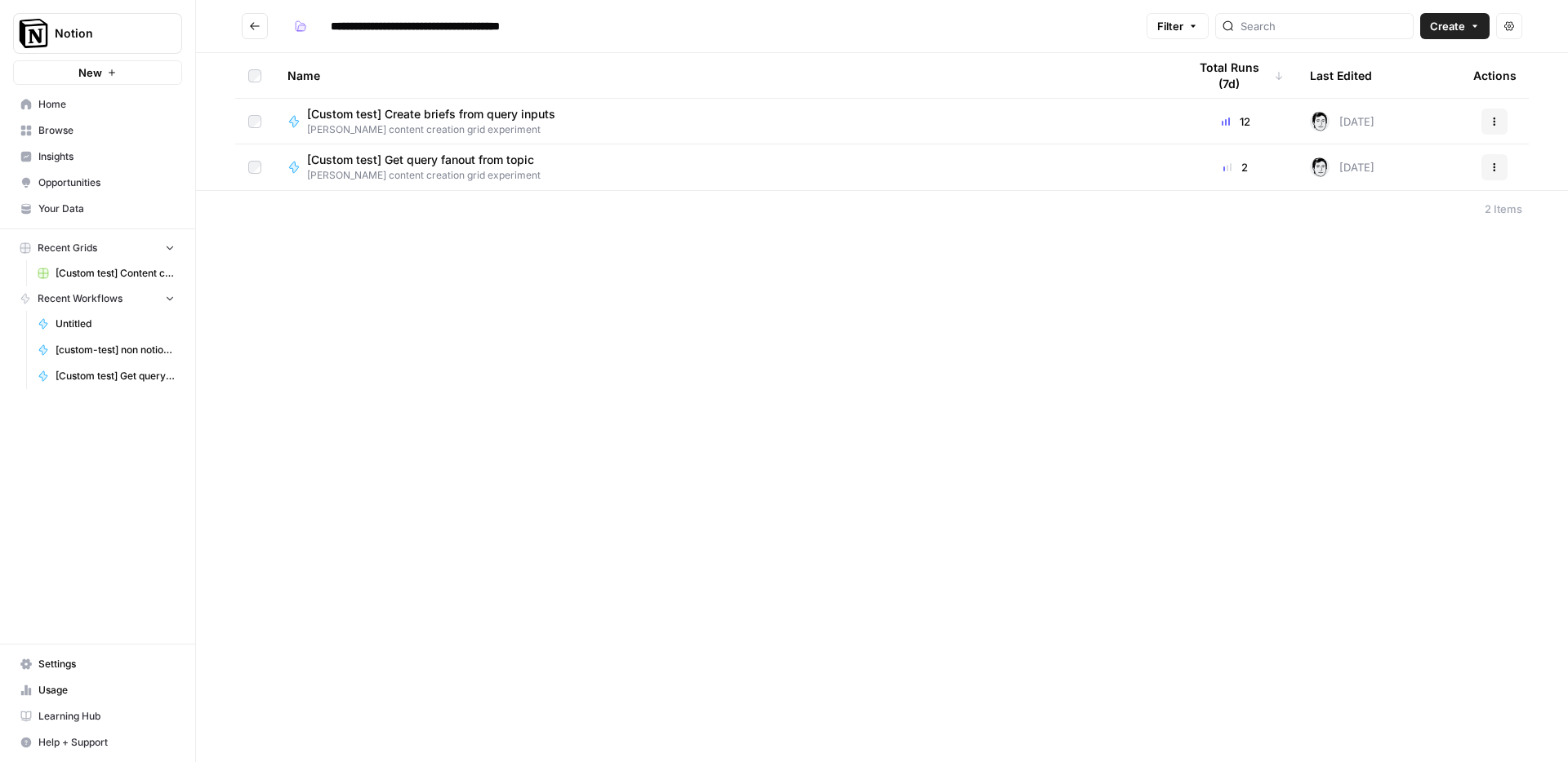
click at [247, 23] on button "Go back" at bounding box center [255, 25] width 26 height 26
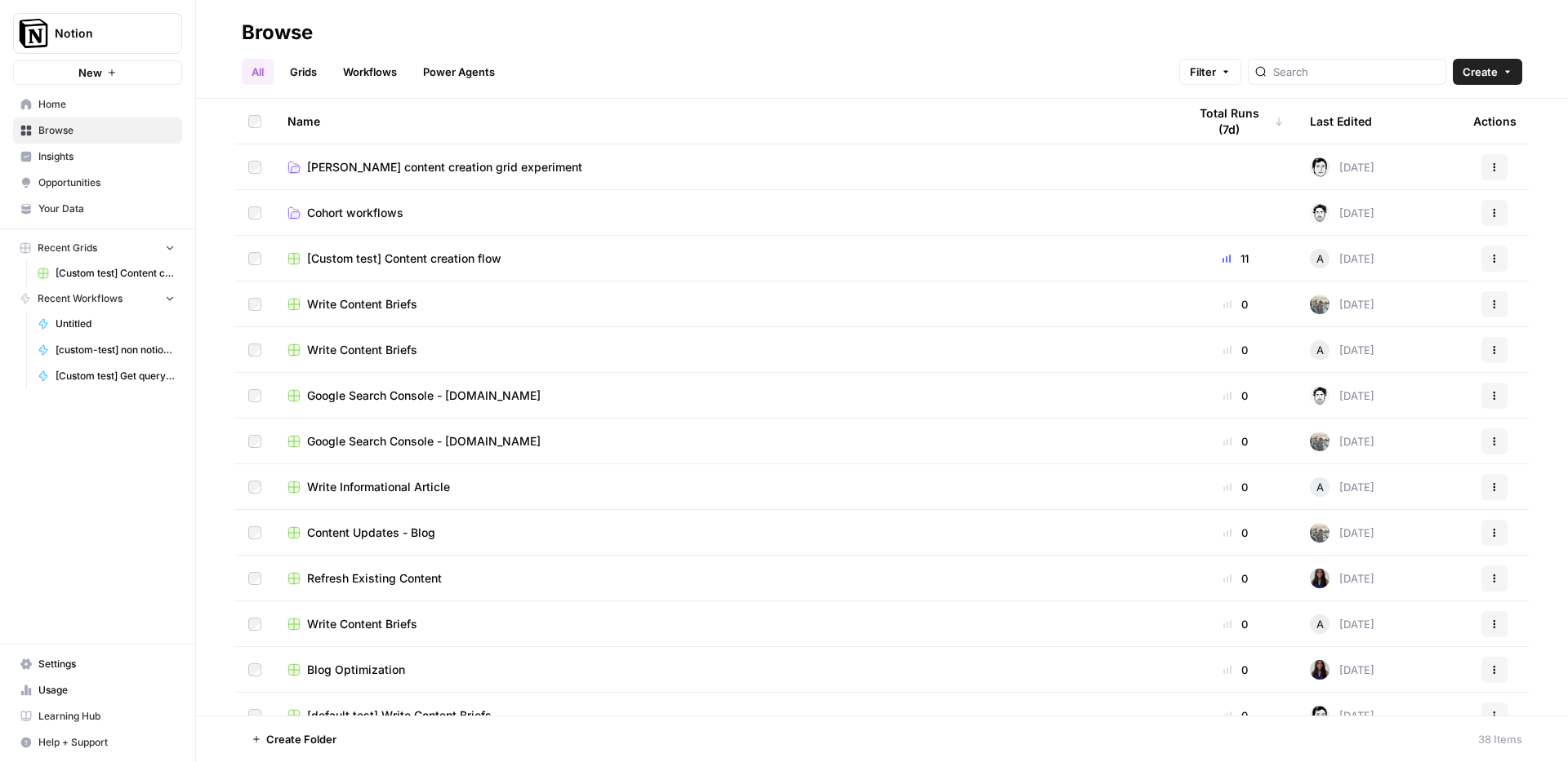
click at [78, 105] on span "Home" at bounding box center [107, 104] width 137 height 15
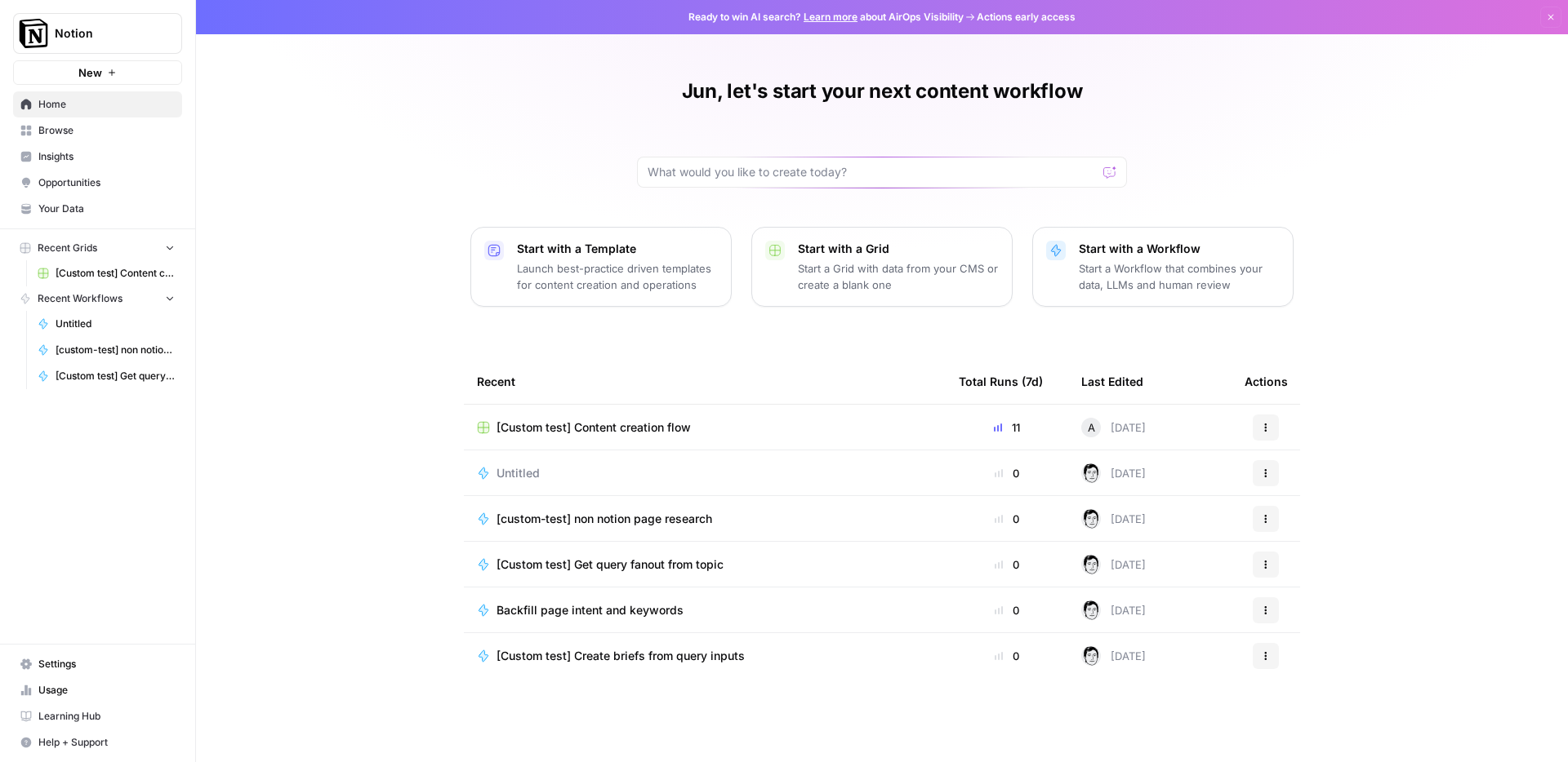
click at [56, 154] on span "Insights" at bounding box center [107, 156] width 137 height 15
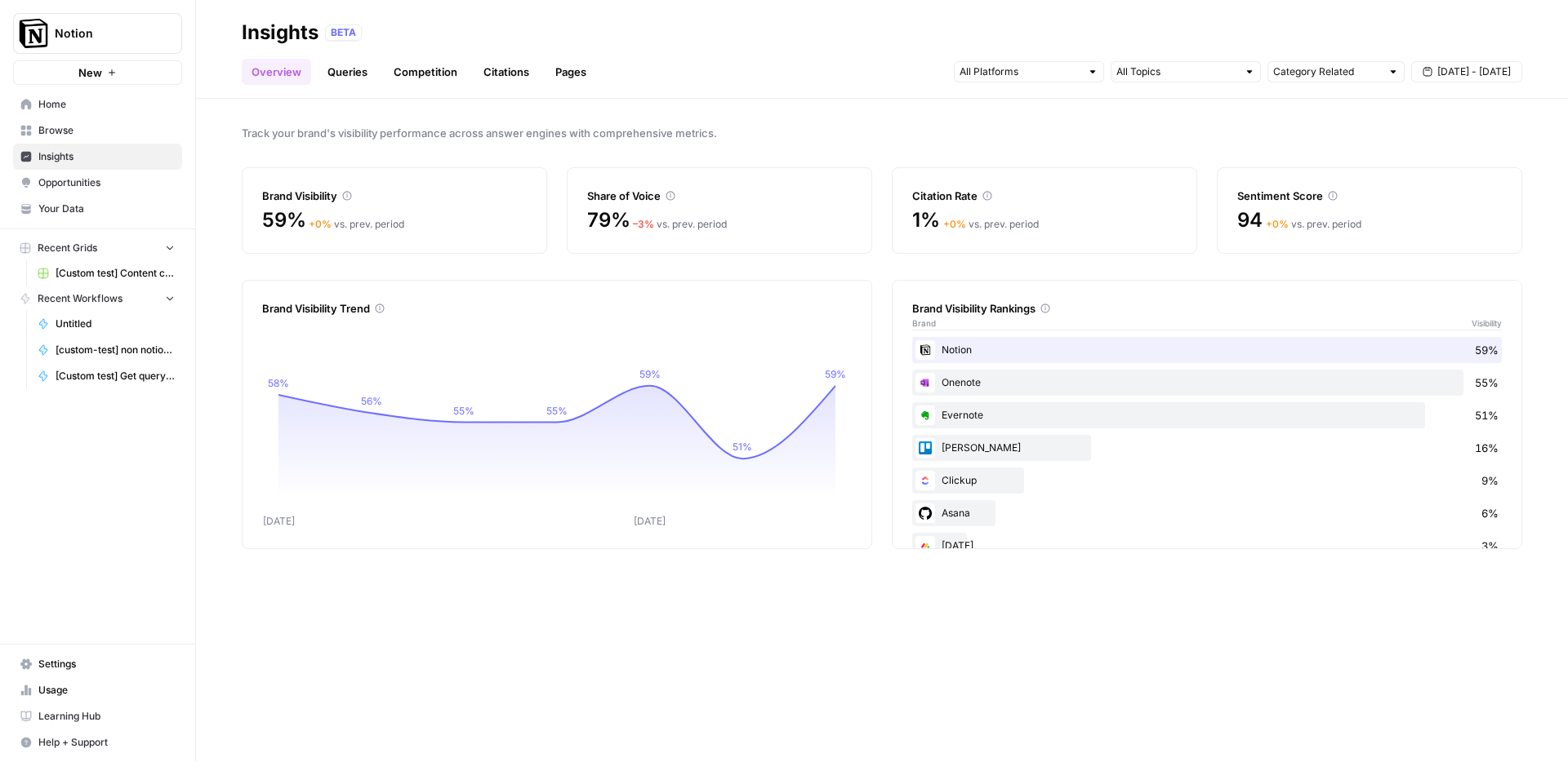
click at [1413, 602] on div "Track your brand's visibility performance across answer engines with comprehens…" at bounding box center [881, 430] width 1371 height 663
click at [117, 177] on span "Opportunities" at bounding box center [107, 182] width 137 height 15
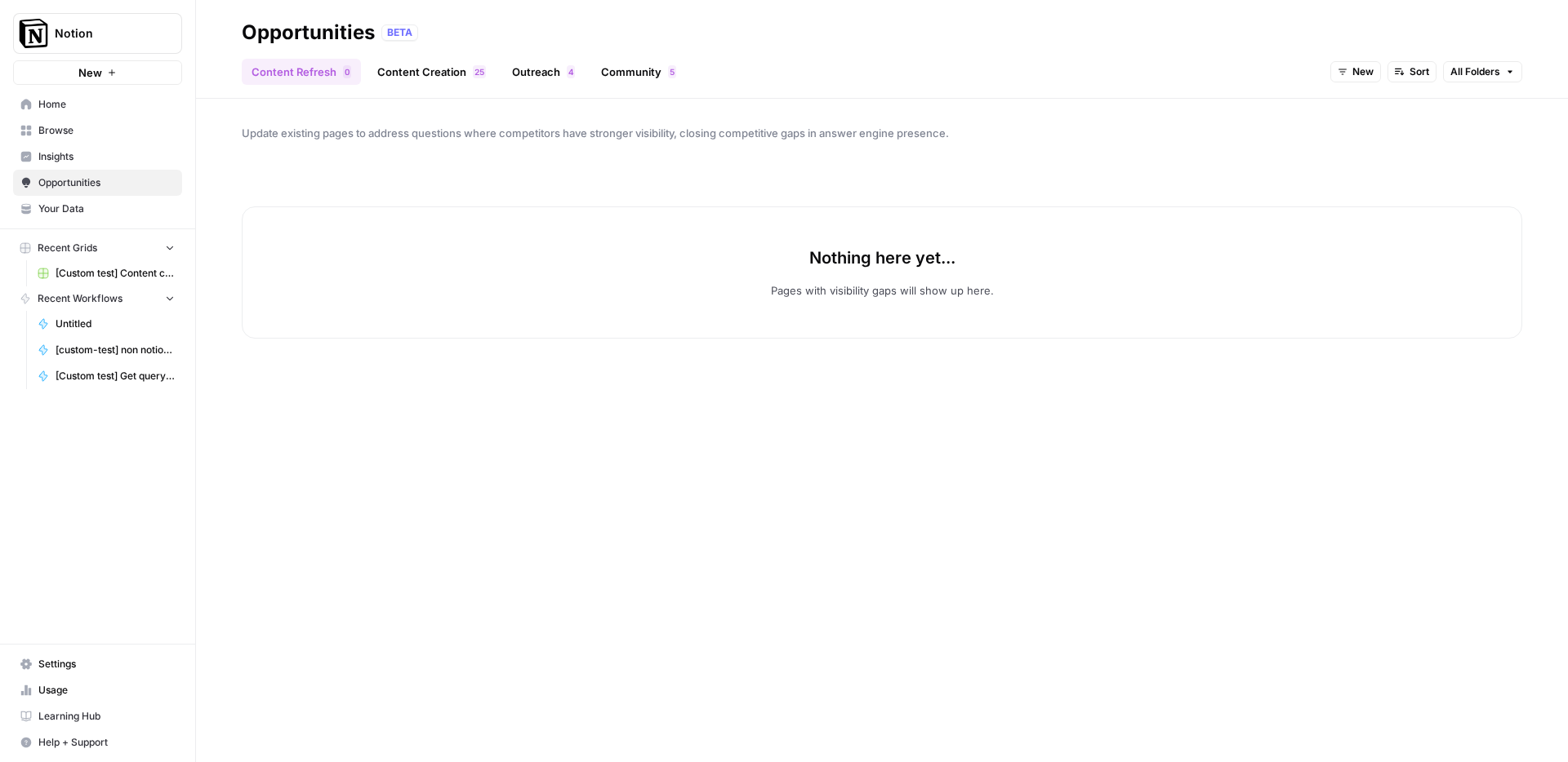
click at [34, 136] on link "Browse" at bounding box center [97, 130] width 169 height 26
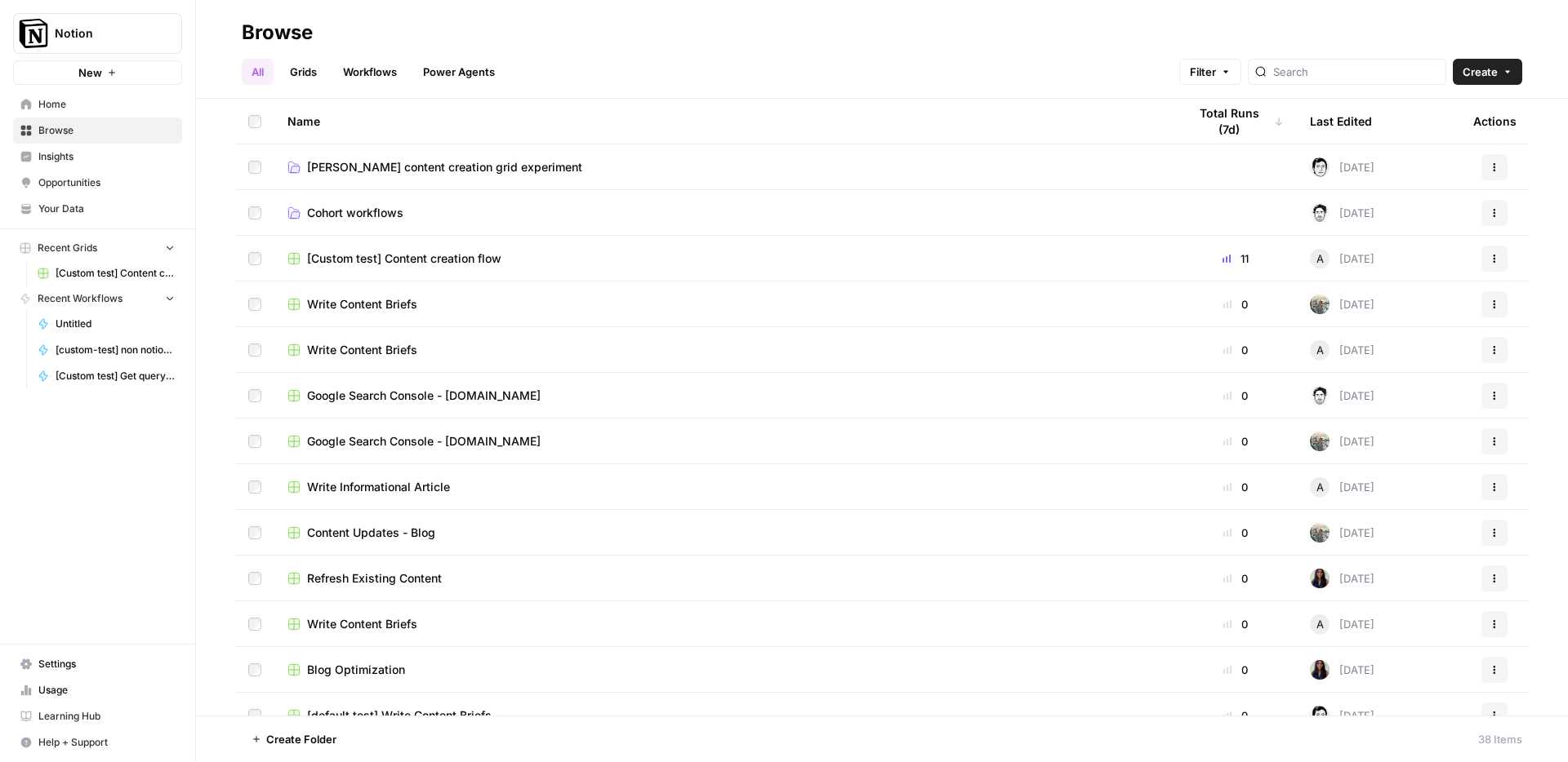
click at [74, 162] on span "Insights" at bounding box center [107, 156] width 137 height 15
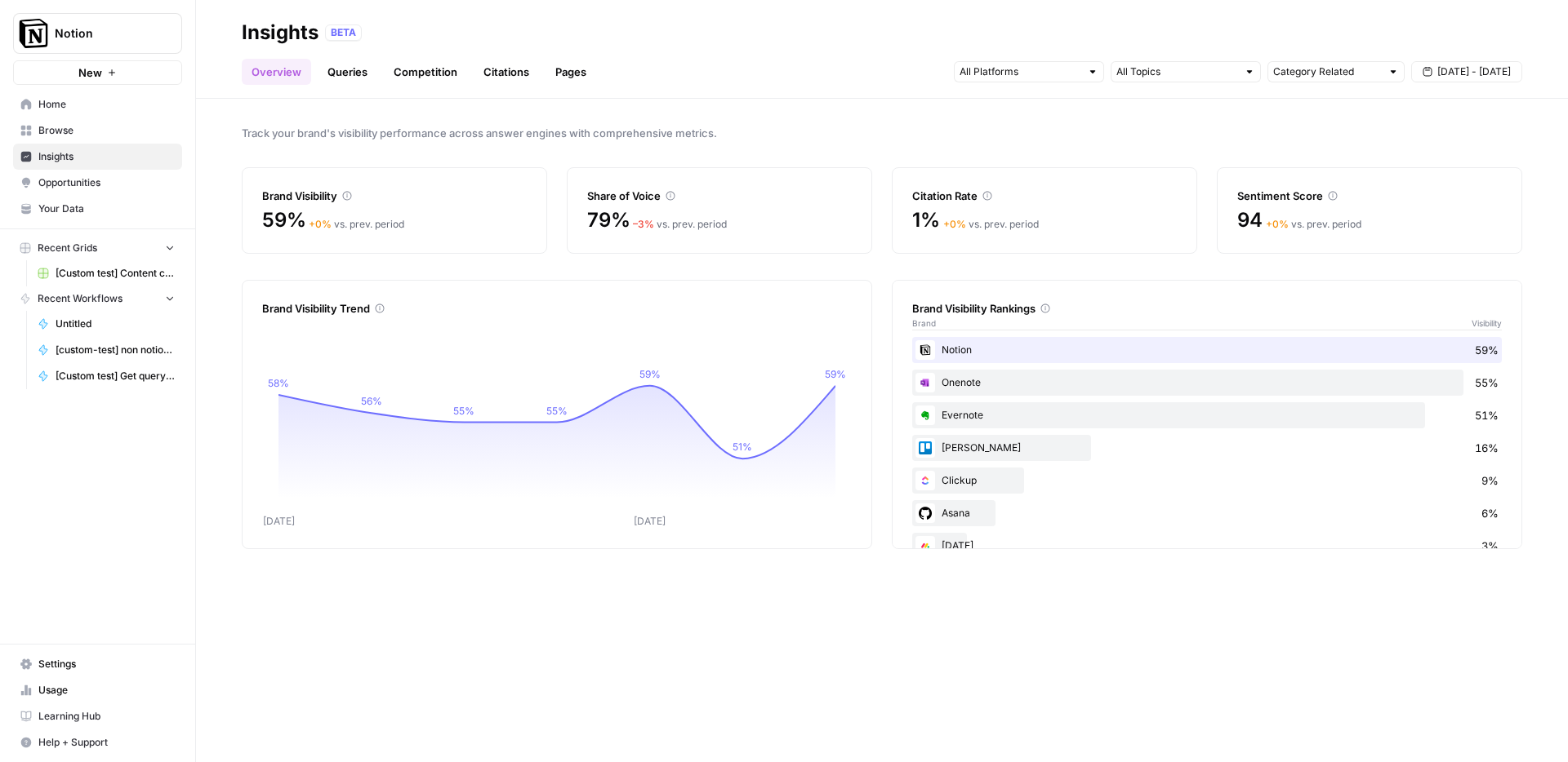
click at [326, 80] on link "Queries" at bounding box center [348, 72] width 60 height 26
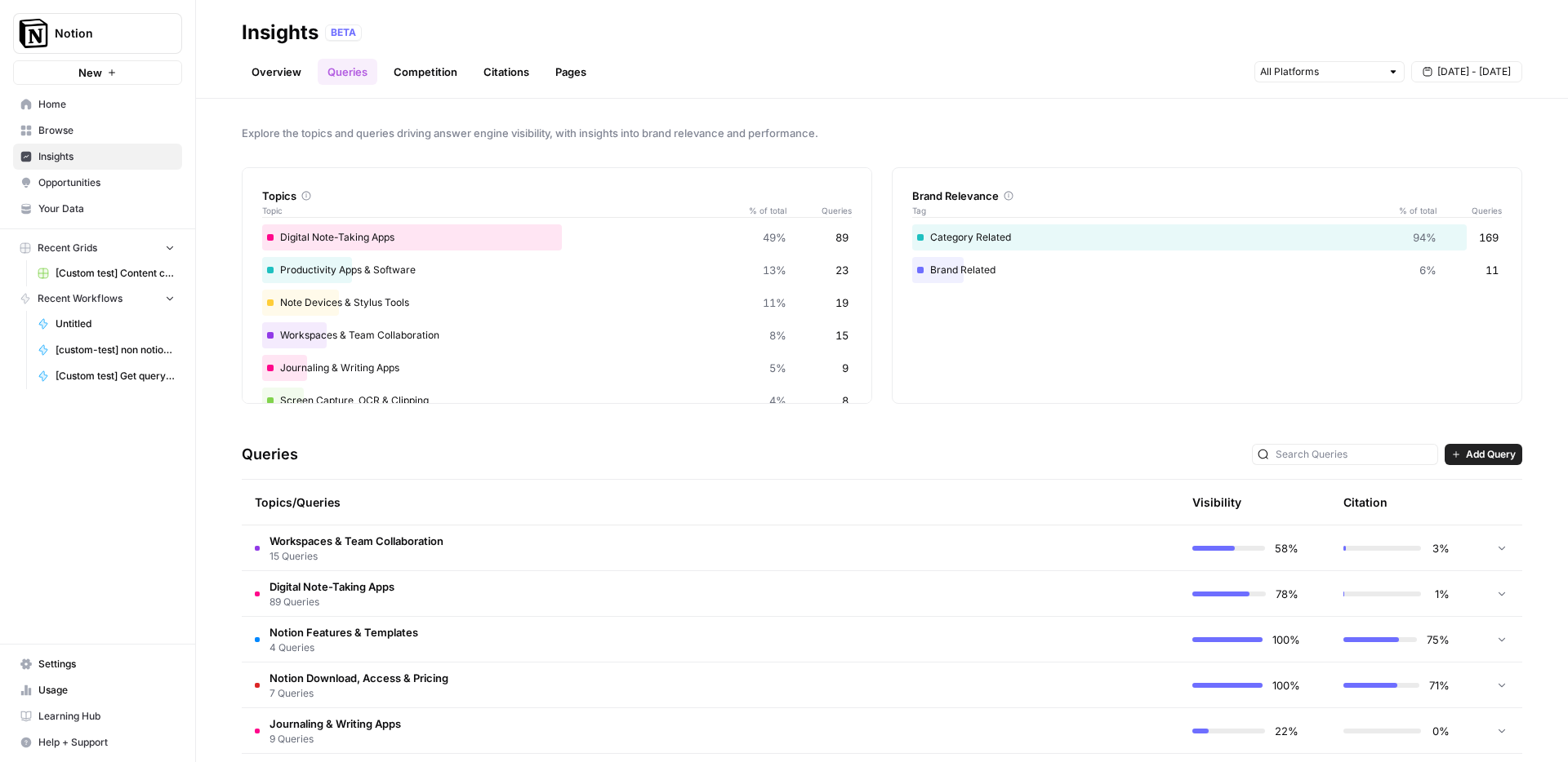
click at [434, 74] on link "Competition" at bounding box center [425, 72] width 83 height 26
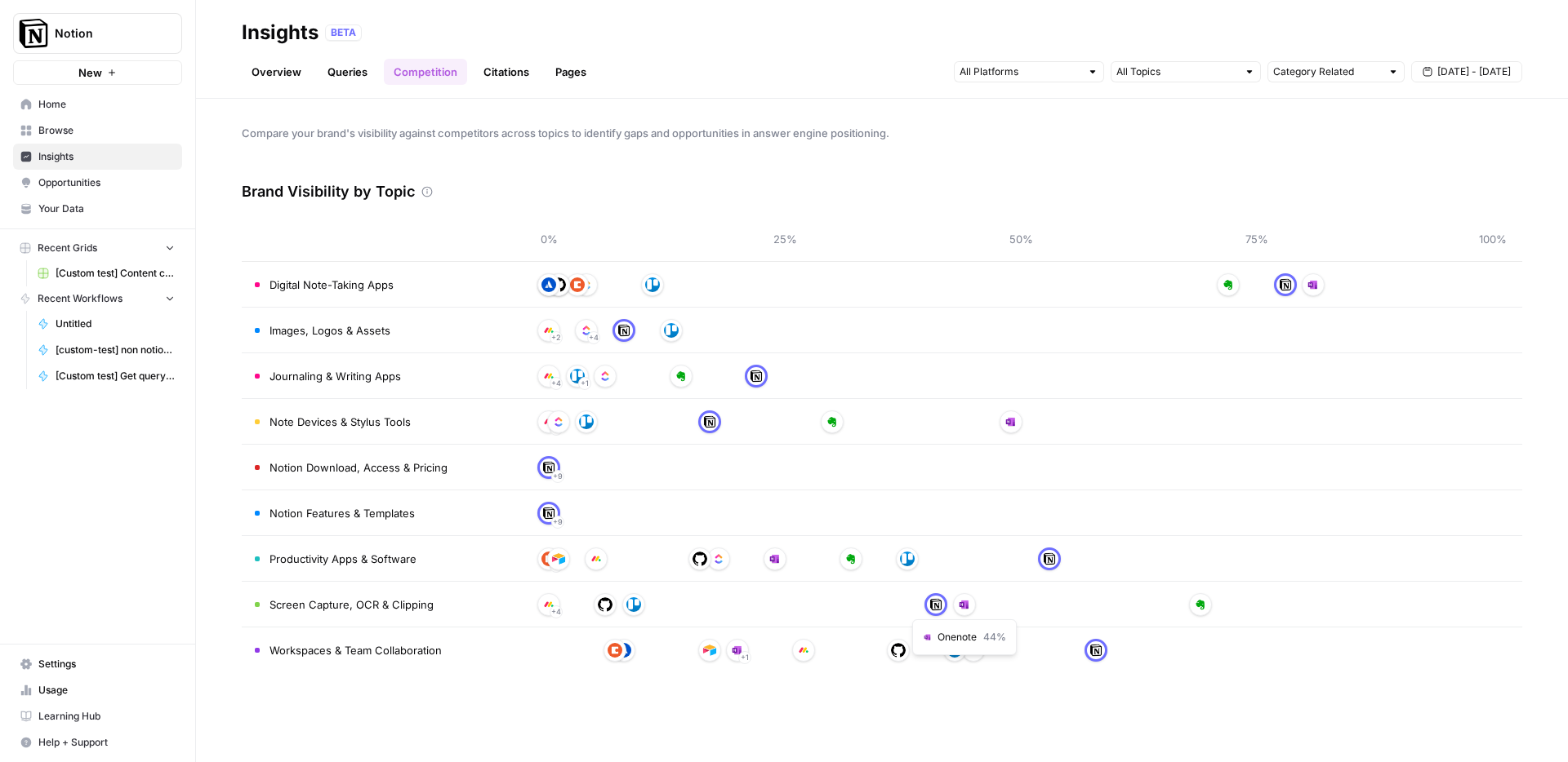
click at [967, 606] on img at bounding box center [964, 604] width 15 height 15
